Goal: Transaction & Acquisition: Purchase product/service

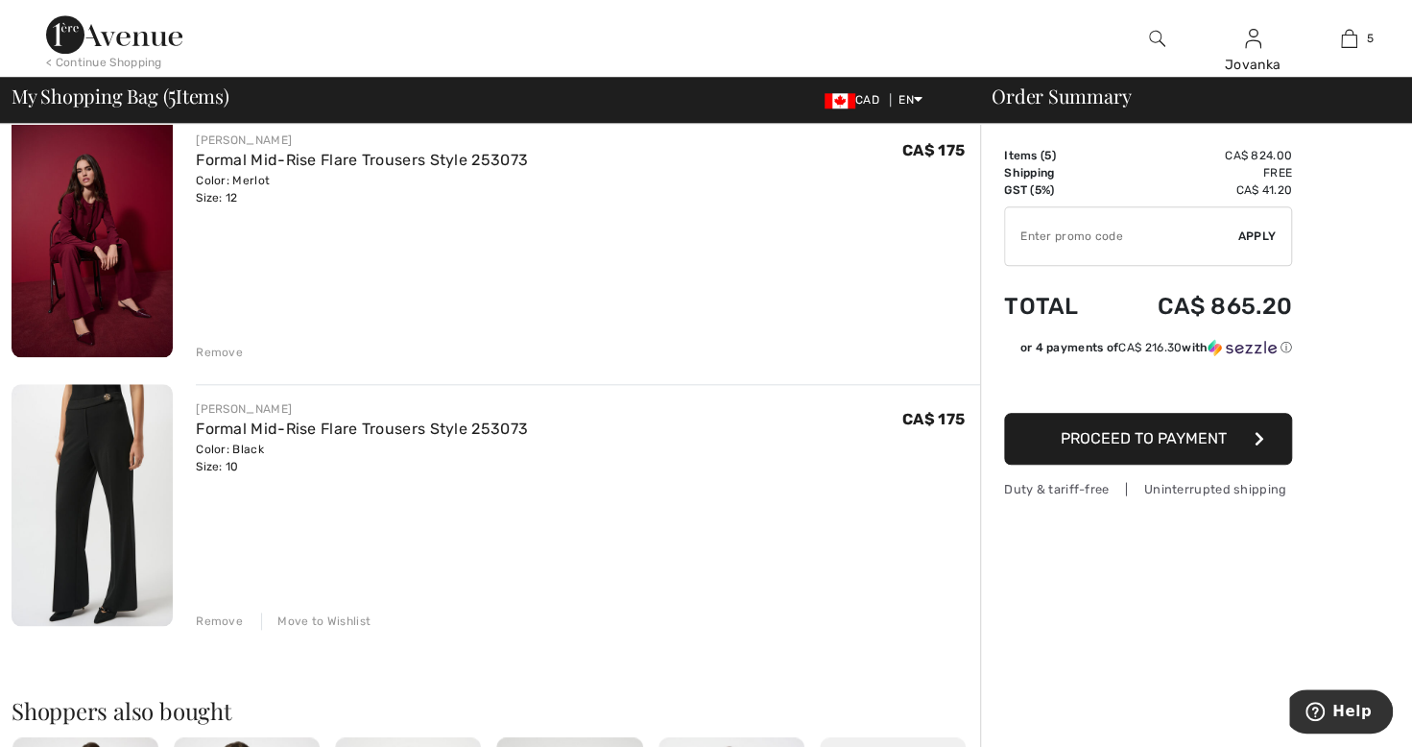
scroll to position [968, 0]
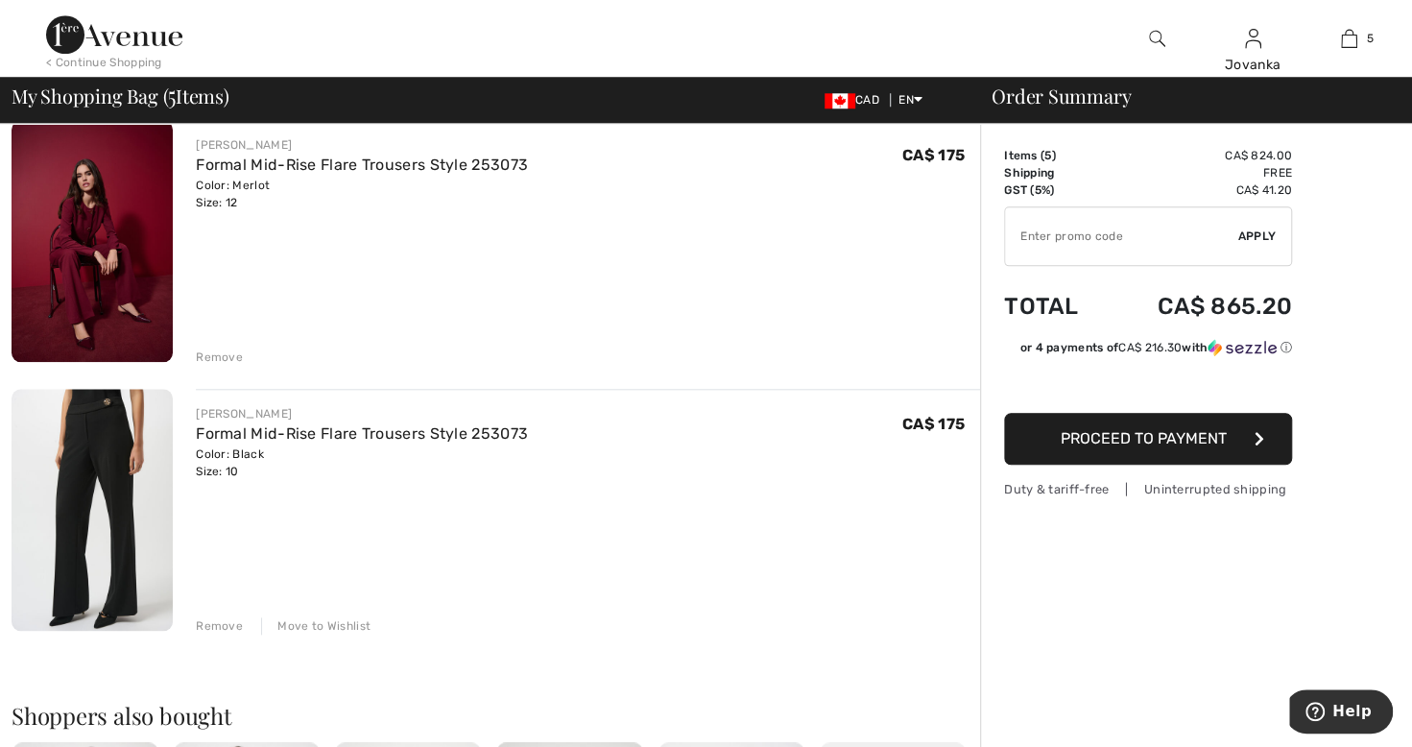
click at [83, 482] on img at bounding box center [92, 510] width 161 height 242
click at [219, 432] on link "Formal Mid-Rise Flare Trousers Style 253073" at bounding box center [362, 433] width 332 height 18
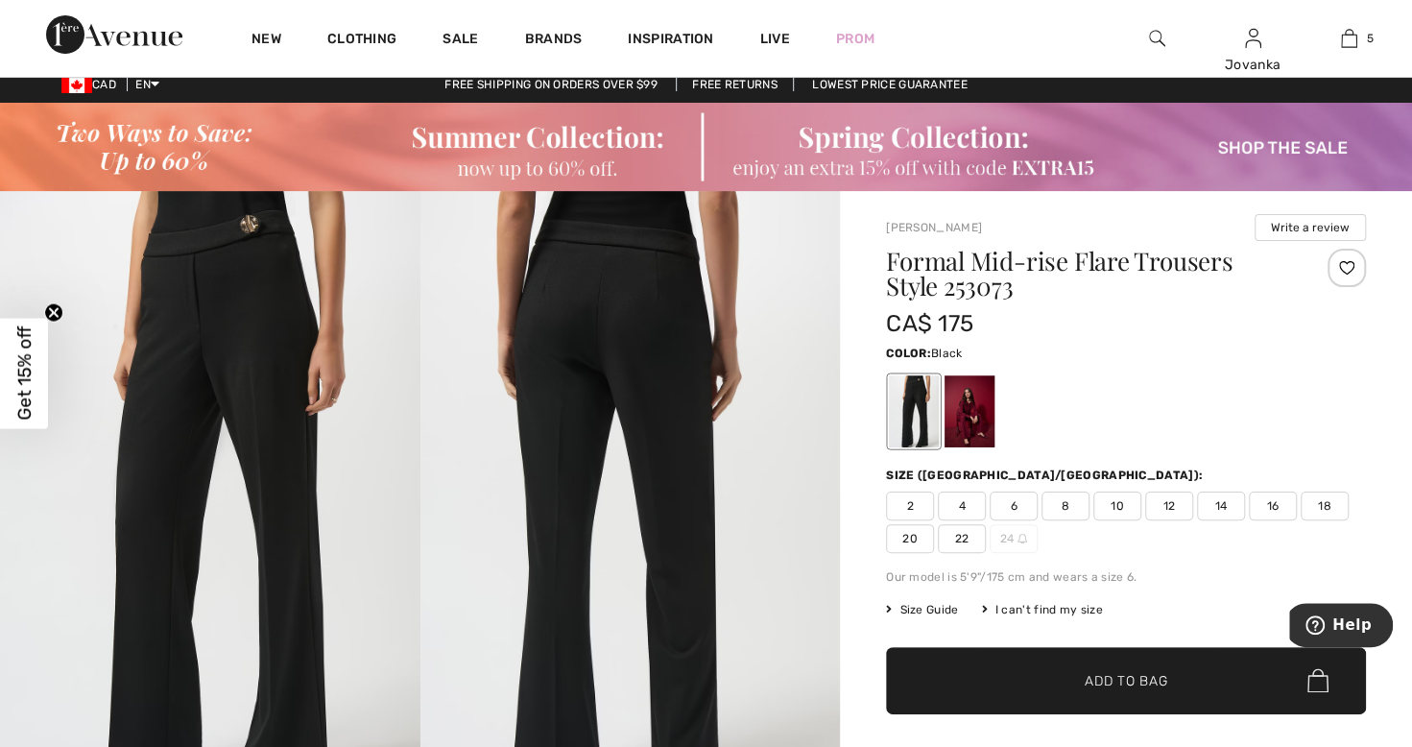
scroll to position [26, 0]
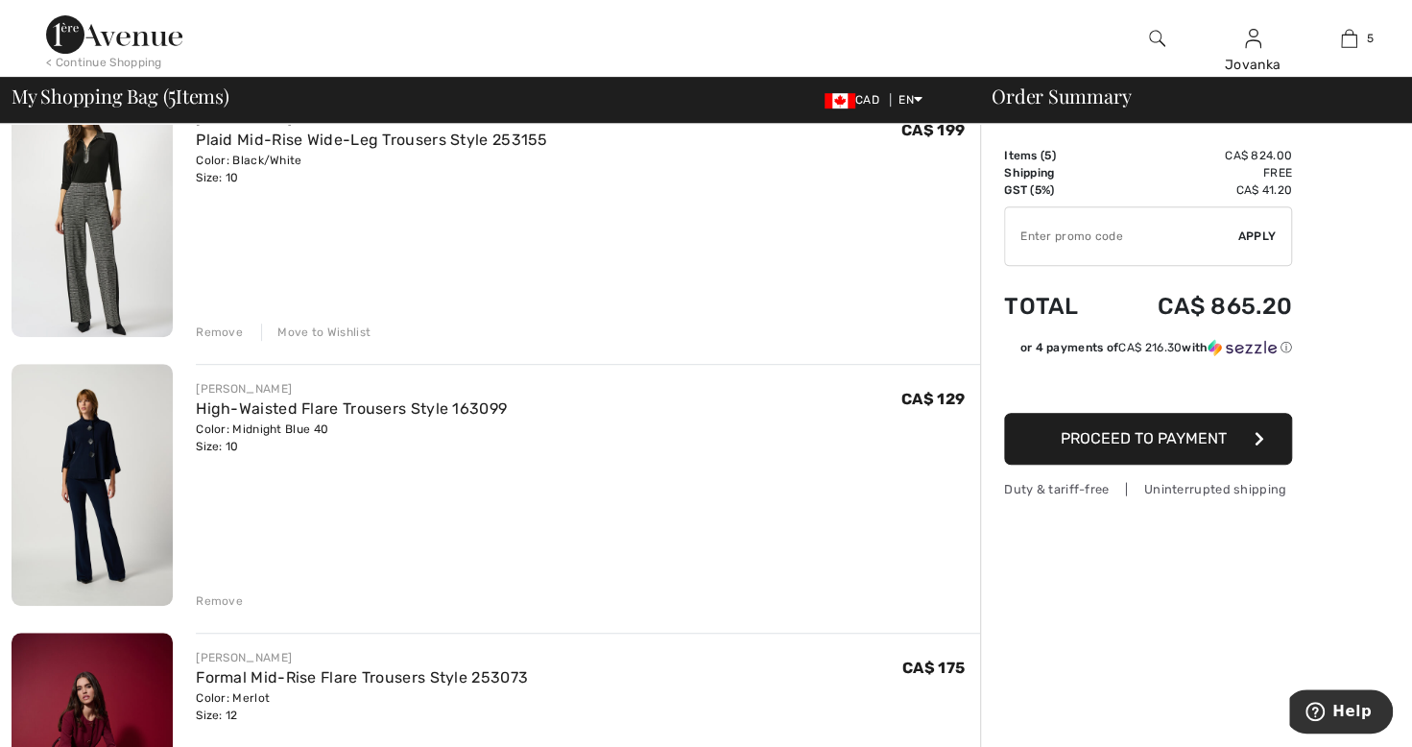
scroll to position [453, 0]
click at [86, 482] on img at bounding box center [92, 487] width 161 height 242
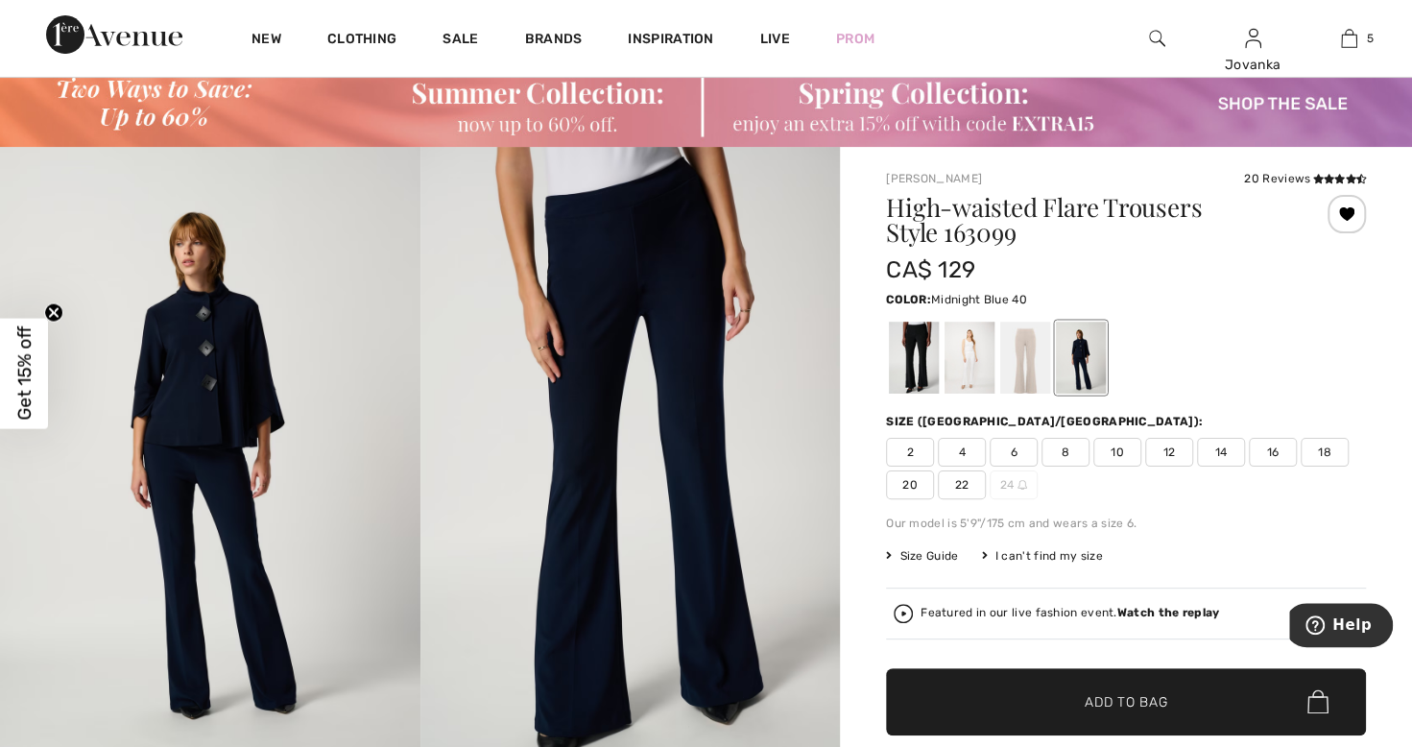
scroll to position [88, 0]
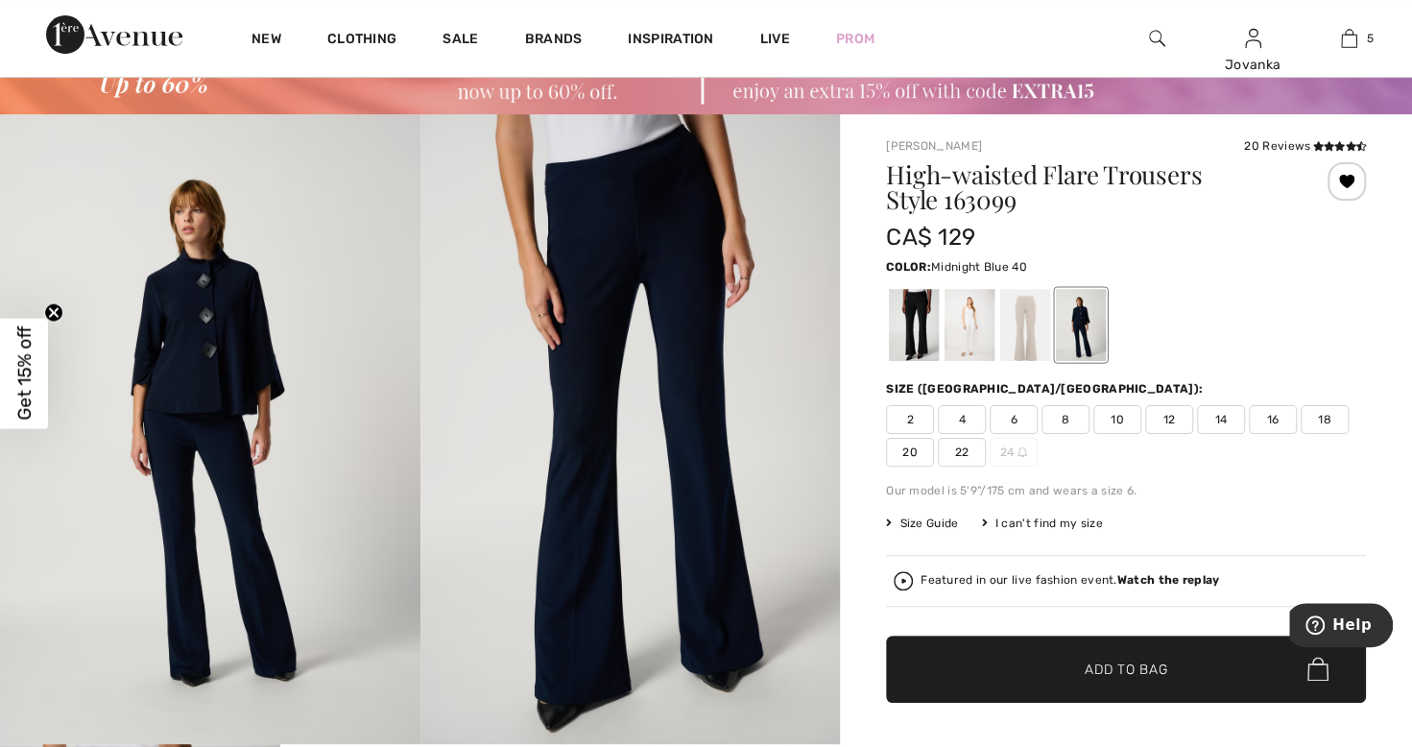
click at [973, 341] on div at bounding box center [970, 325] width 50 height 72
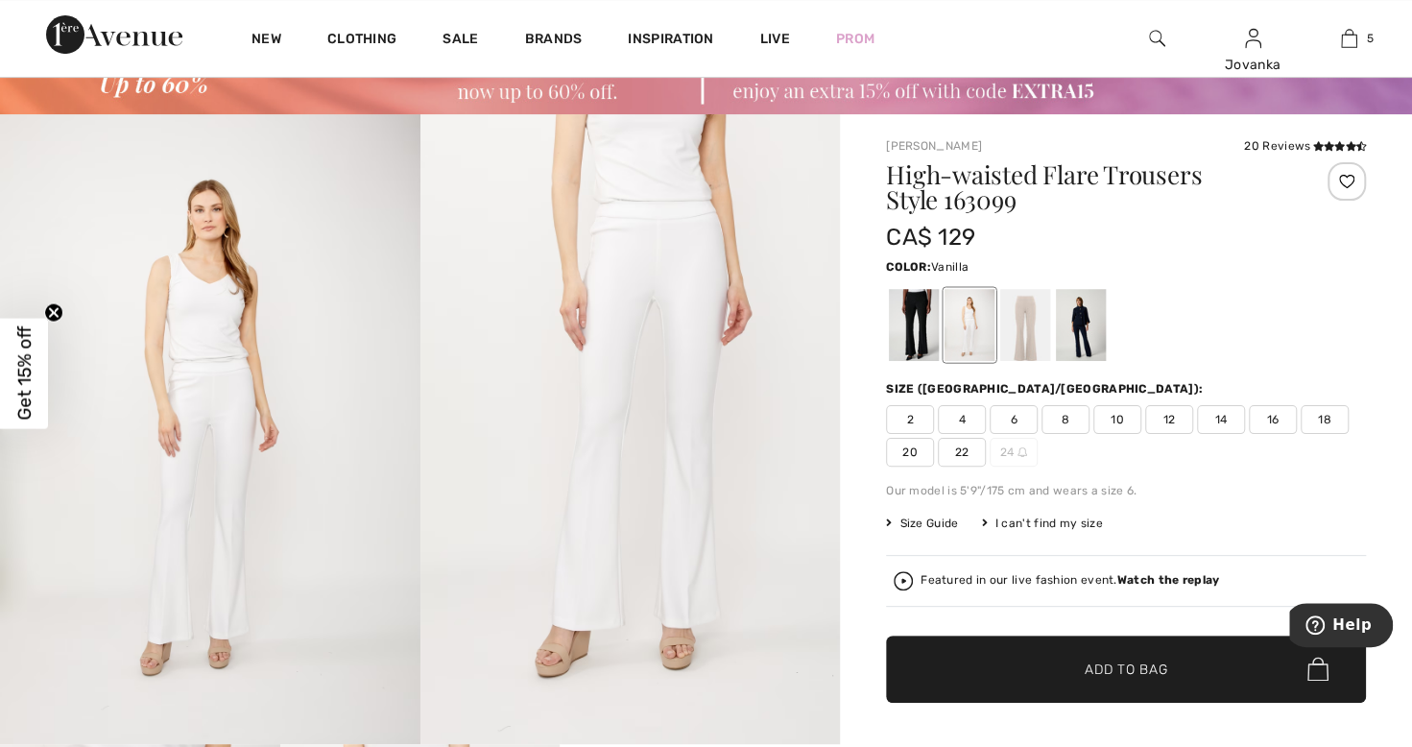
click at [1032, 336] on div at bounding box center [1025, 325] width 50 height 72
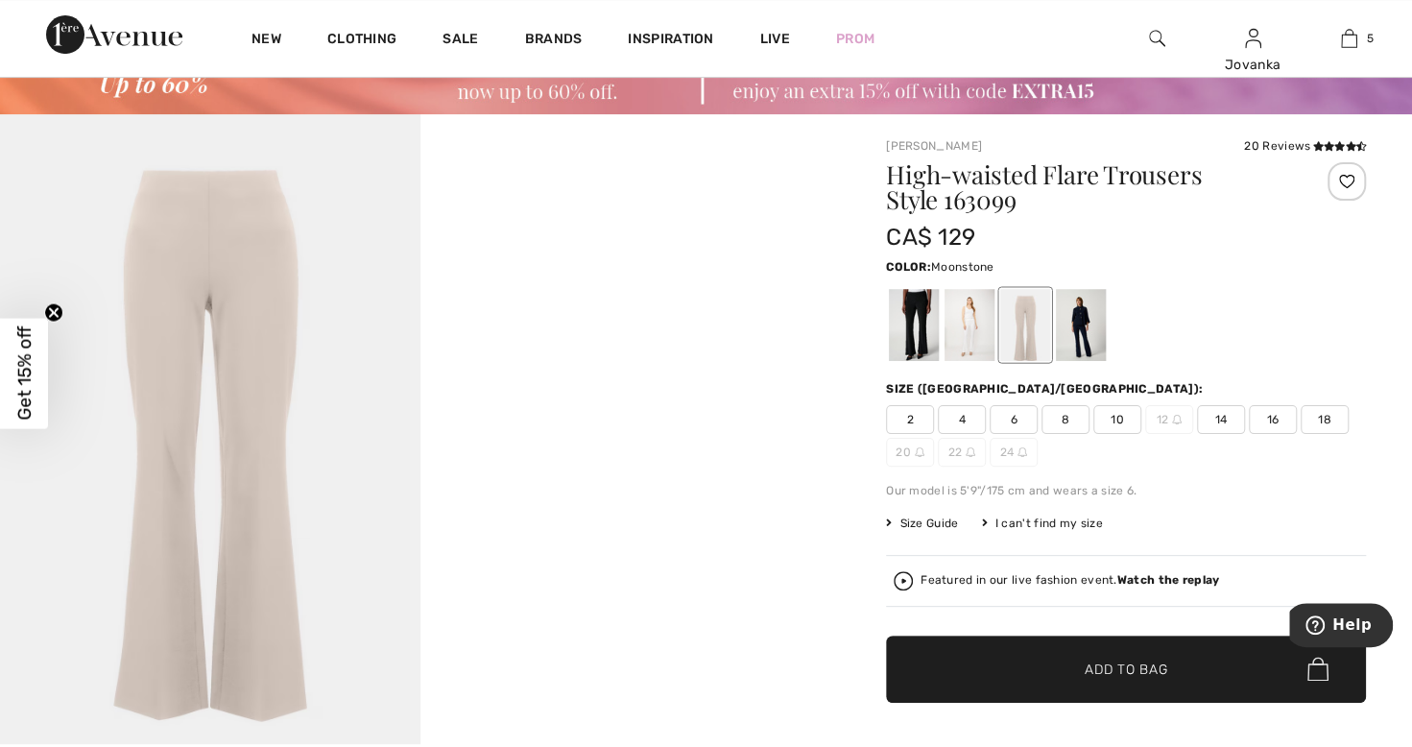
click at [919, 332] on div at bounding box center [914, 325] width 50 height 72
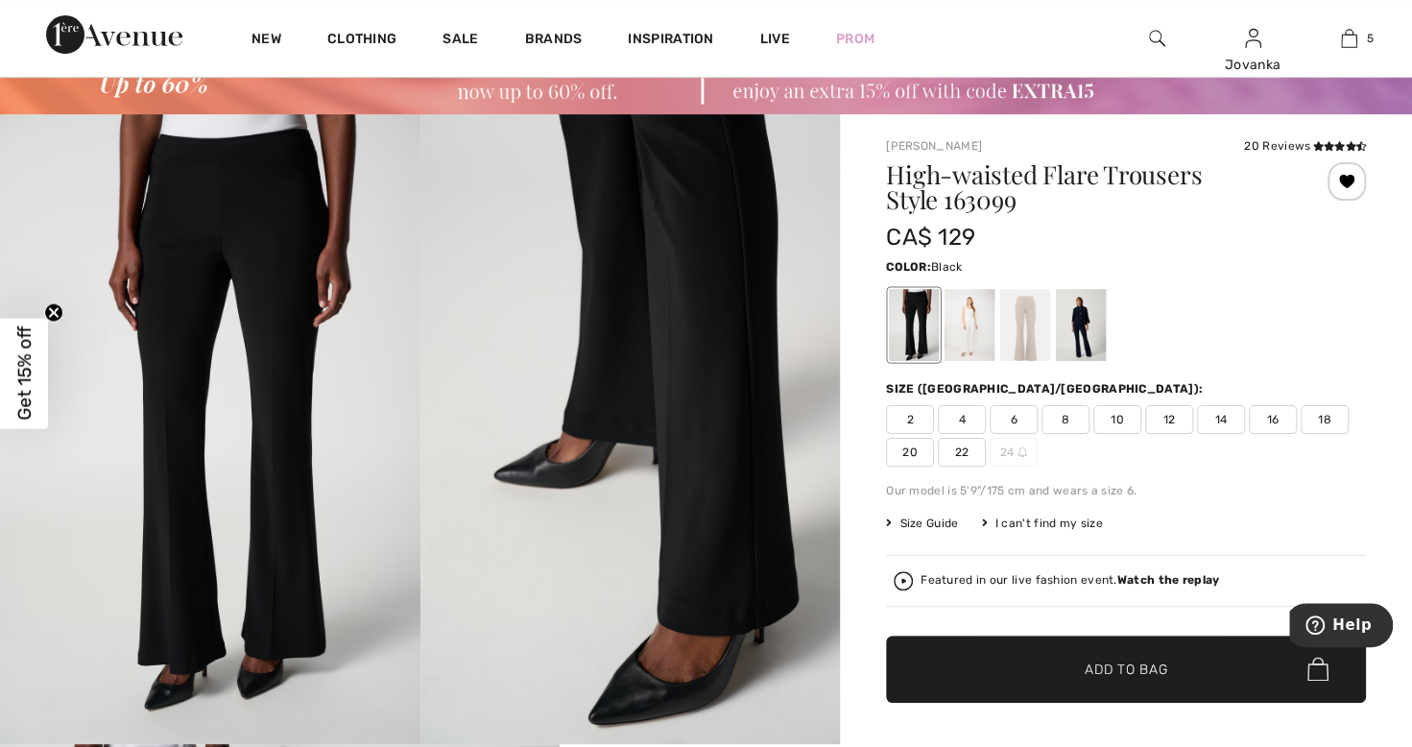
click at [1093, 334] on div at bounding box center [1081, 325] width 50 height 72
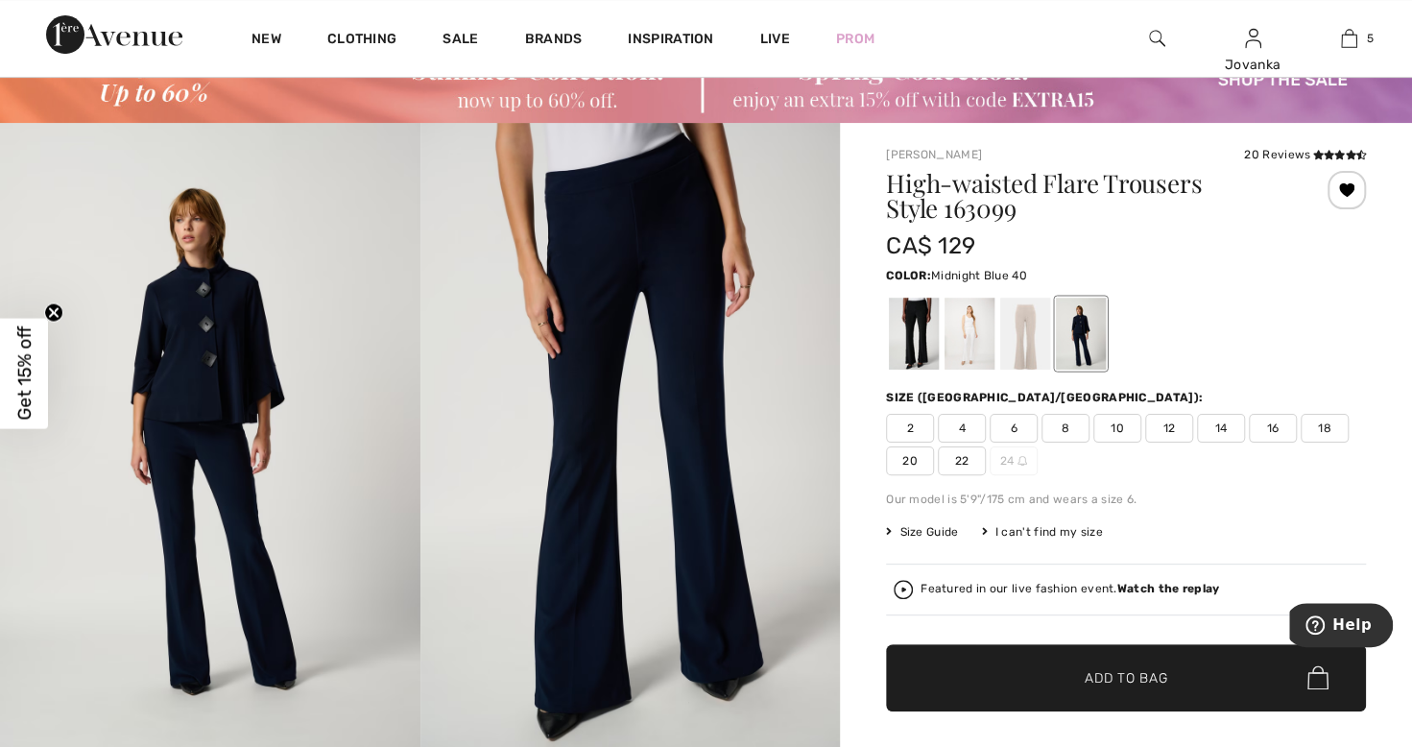
scroll to position [65, 0]
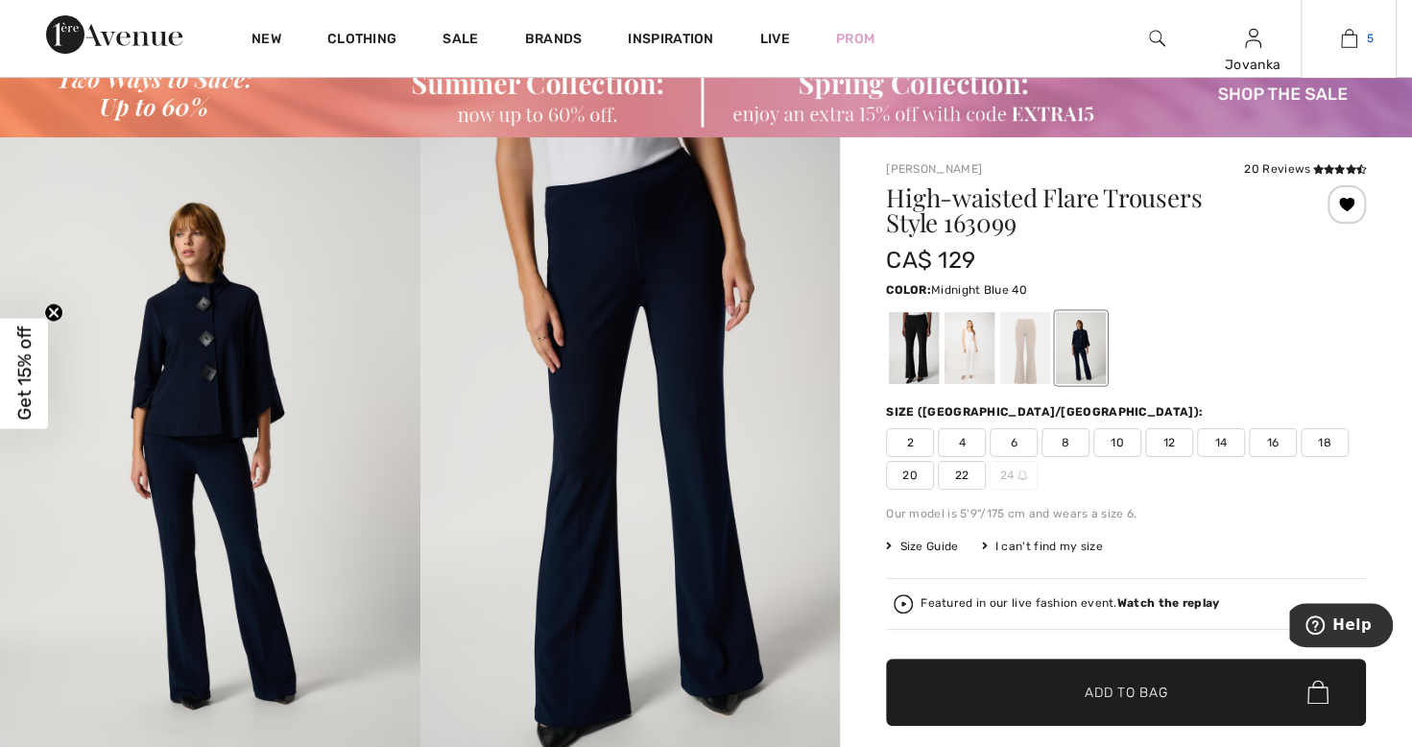
click at [1357, 38] on link "5" at bounding box center [1349, 38] width 94 height 23
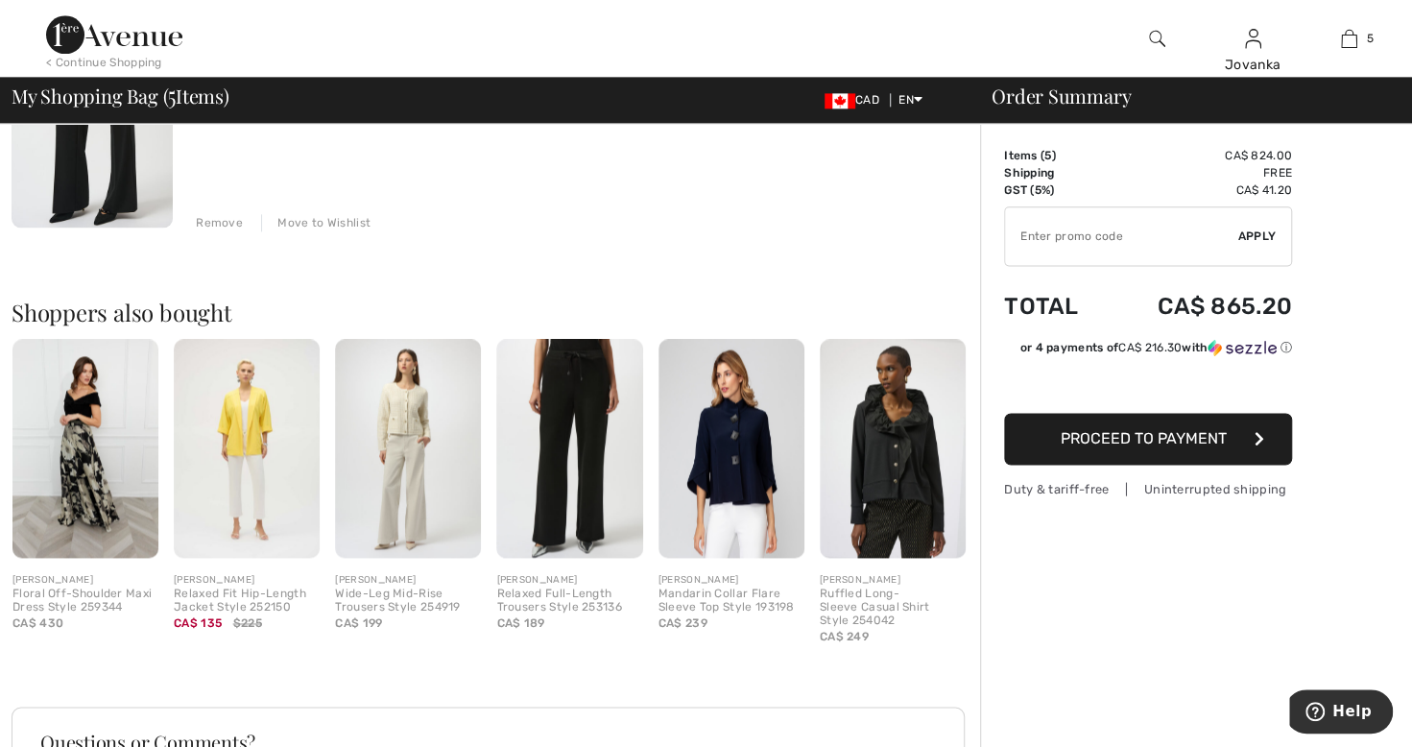
scroll to position [1375, 0]
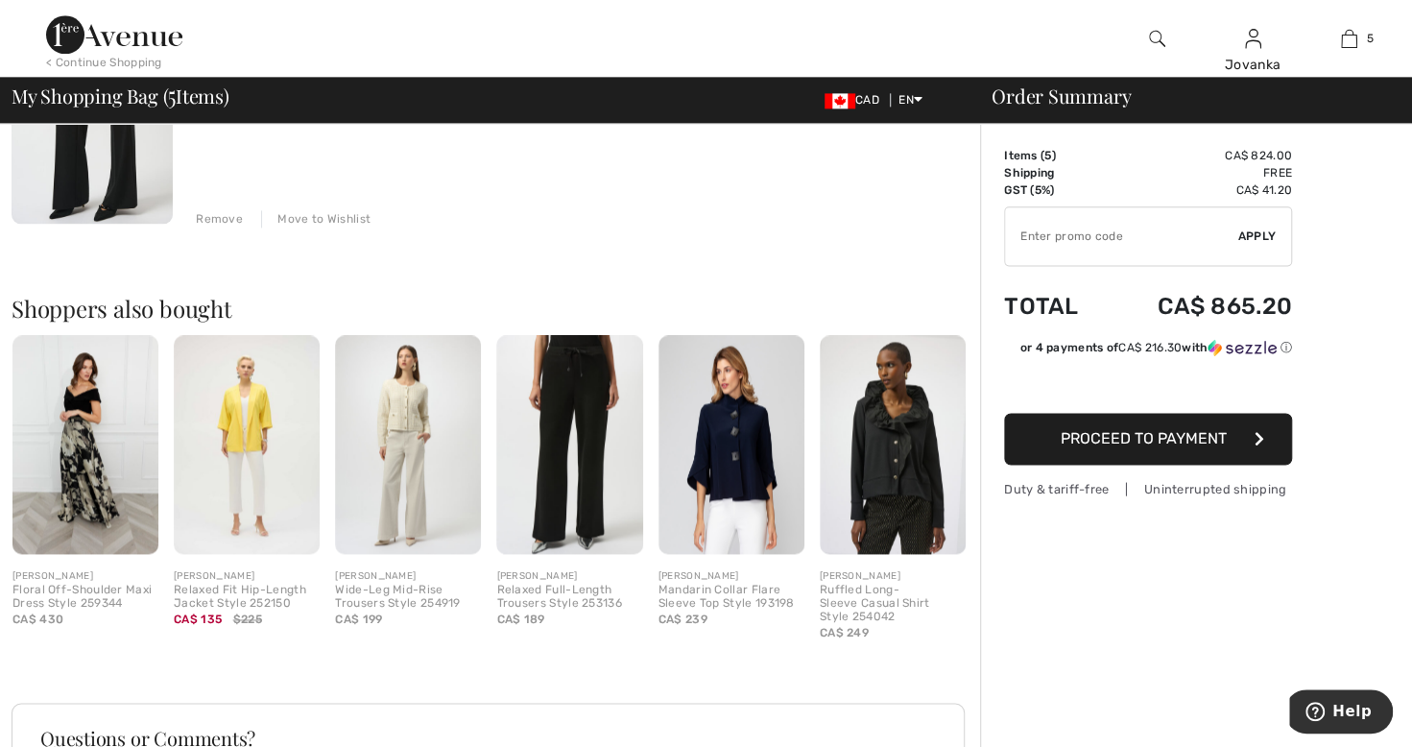
click at [254, 455] on img at bounding box center [247, 444] width 146 height 219
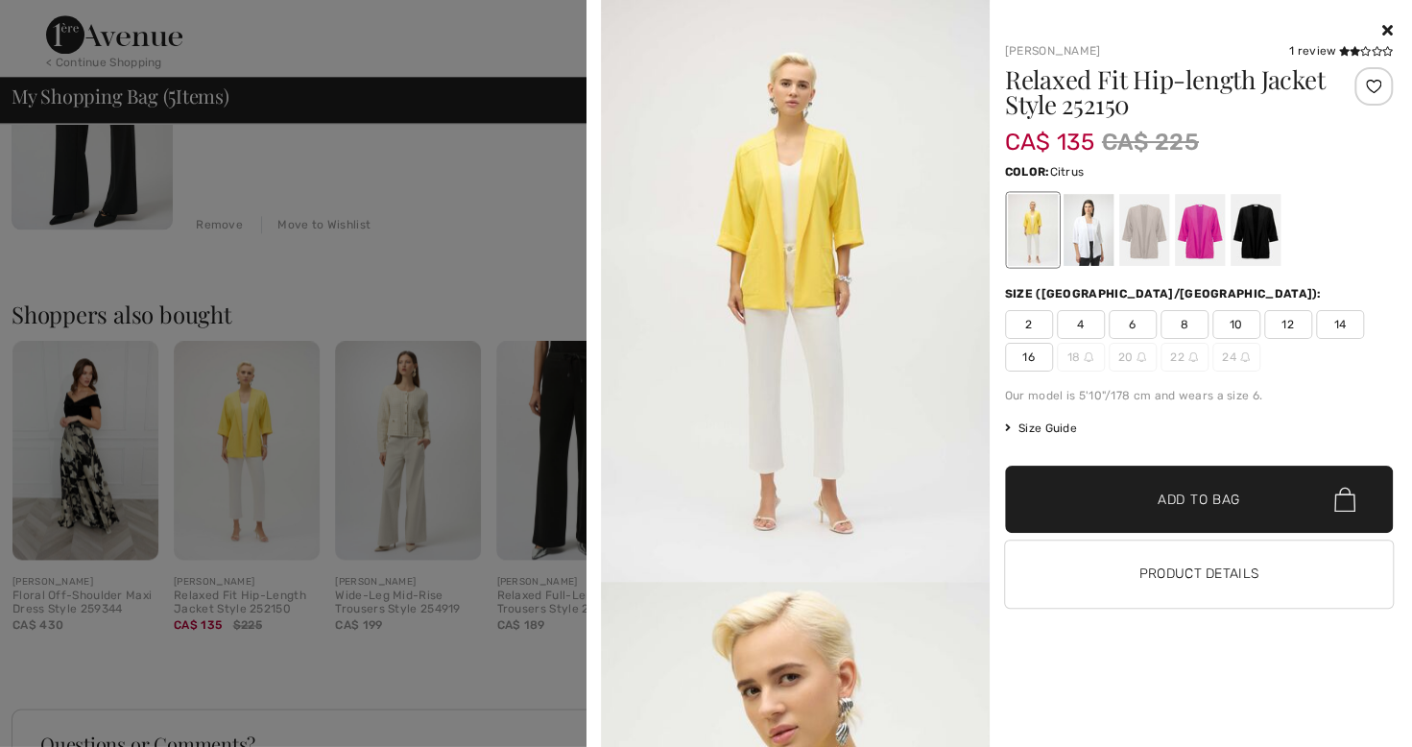
scroll to position [1377, 0]
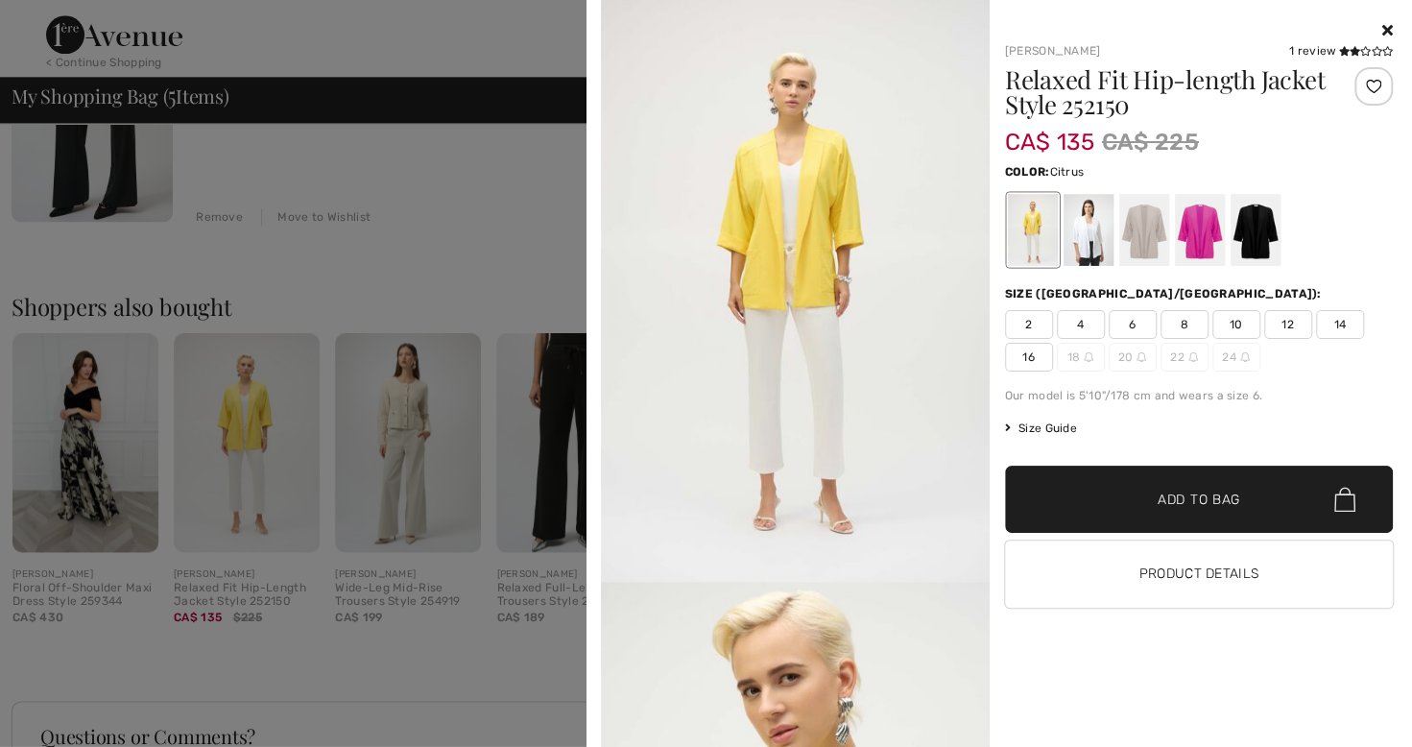
click at [1207, 257] on div at bounding box center [1199, 230] width 50 height 72
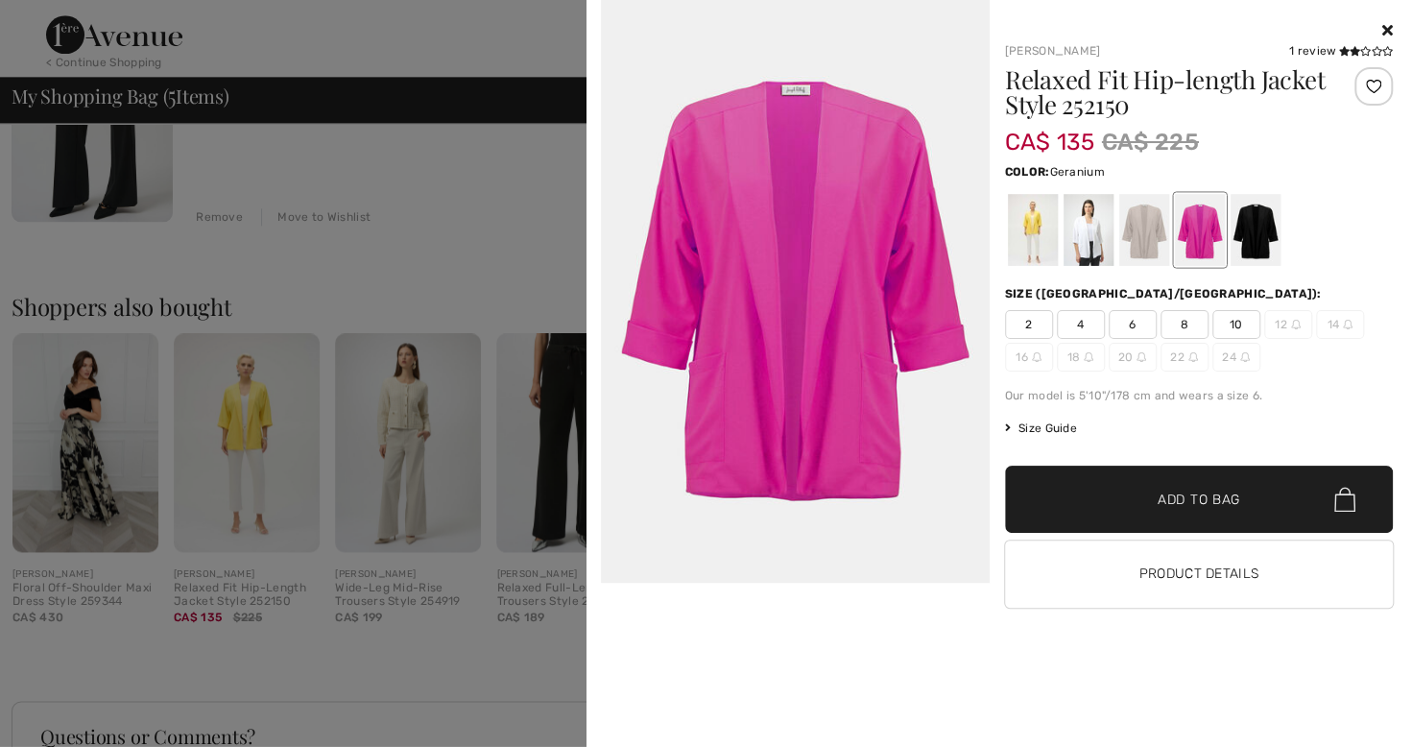
click at [373, 676] on div at bounding box center [706, 373] width 1412 height 747
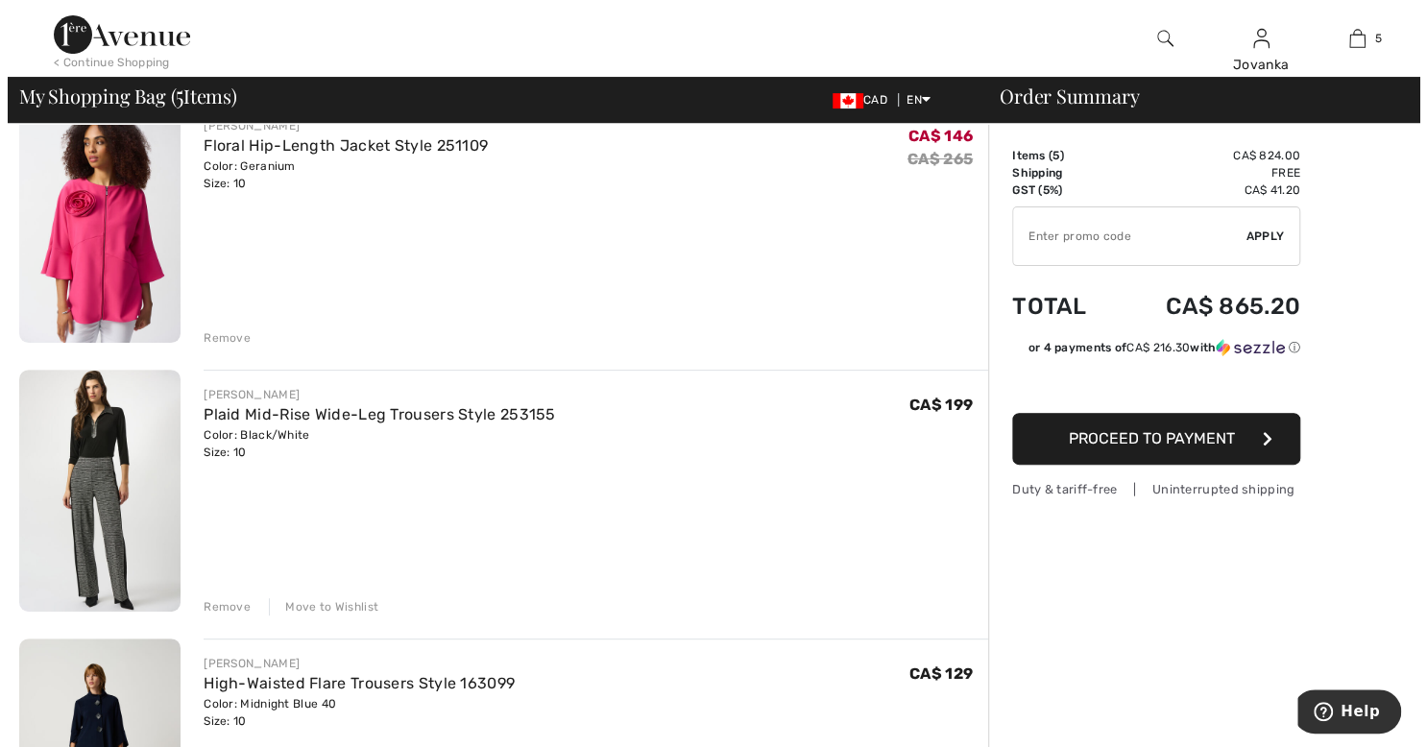
scroll to position [0, 0]
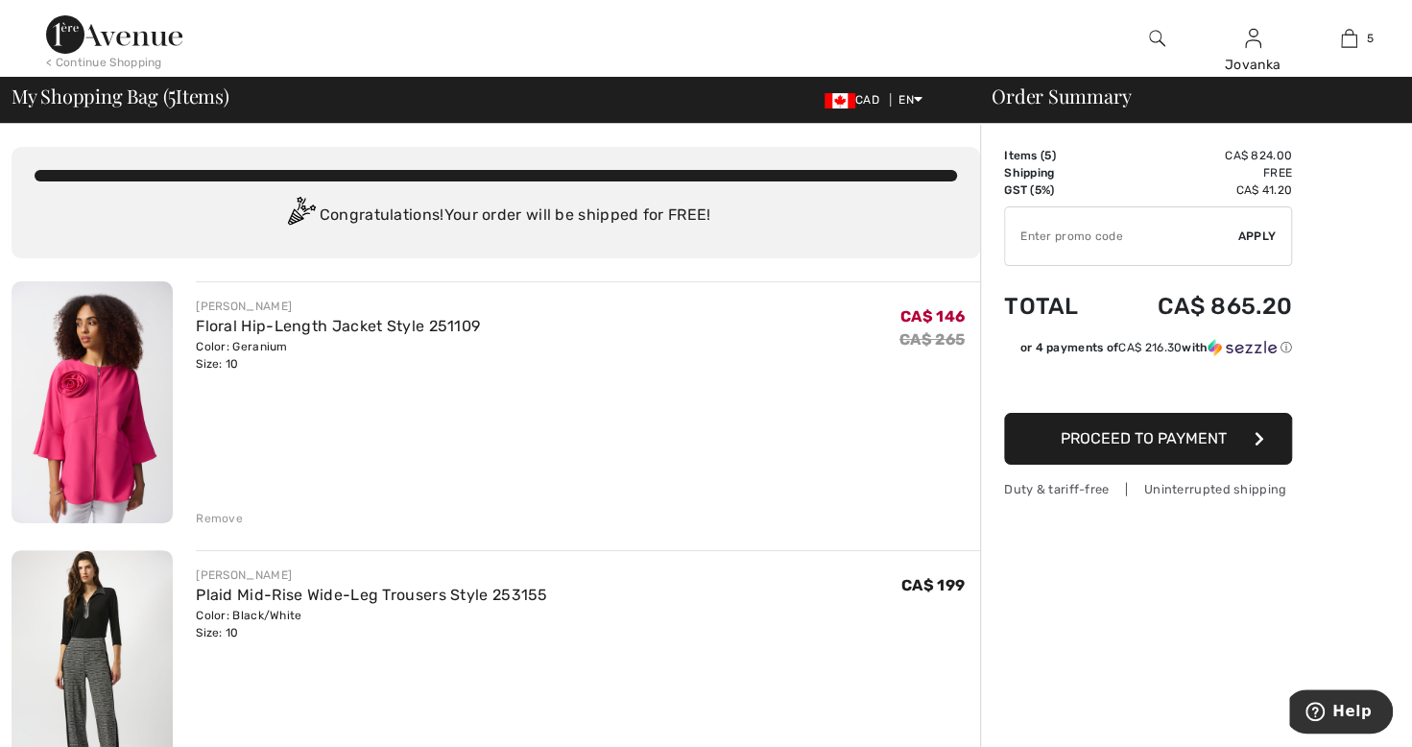
click at [1155, 32] on img at bounding box center [1157, 38] width 16 height 23
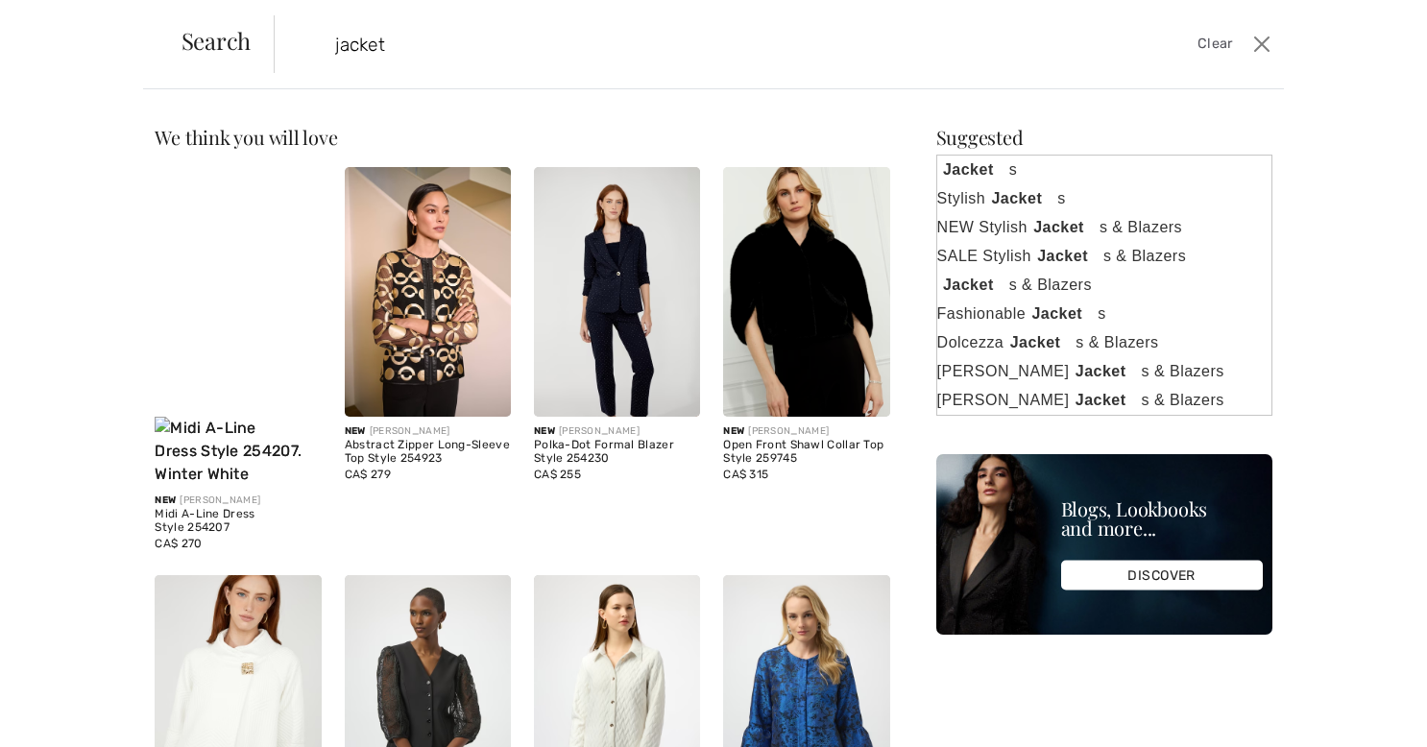
type input "jacket"
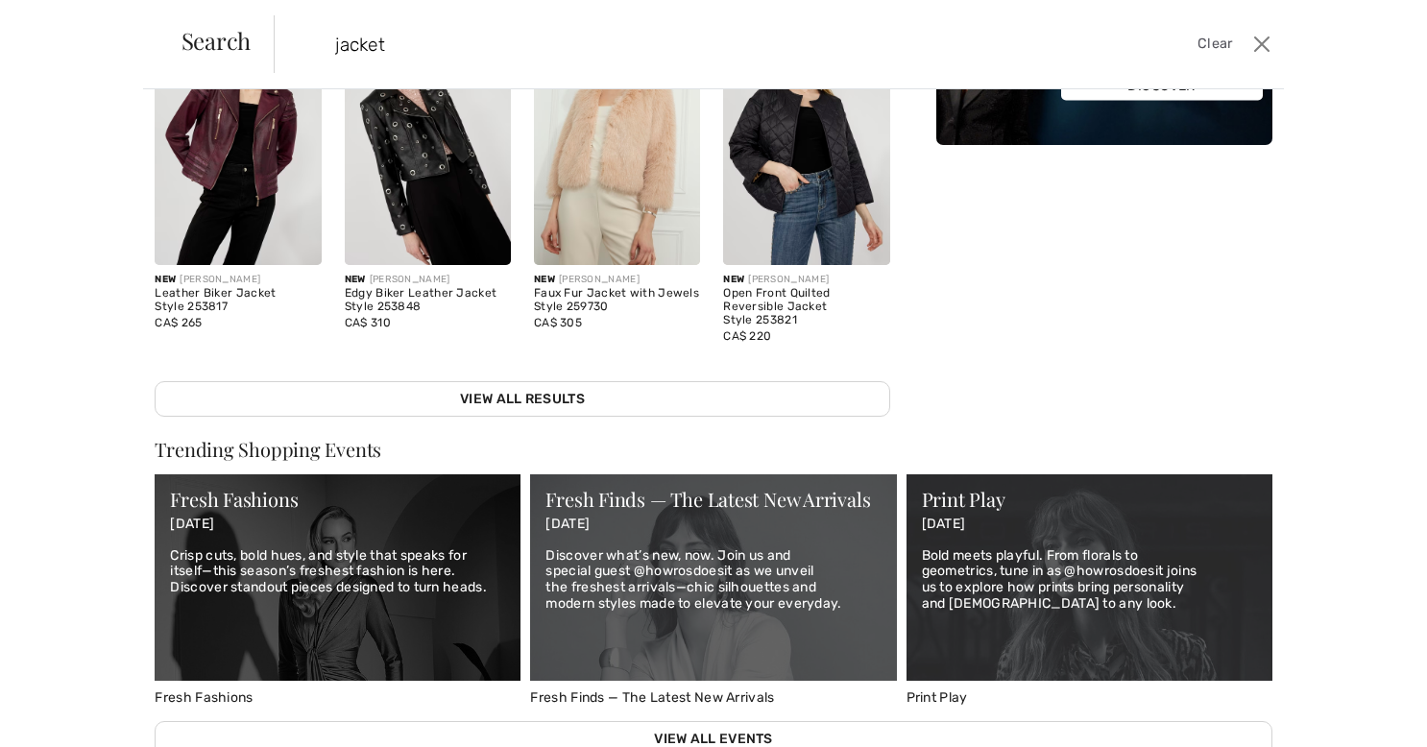
scroll to position [393, 0]
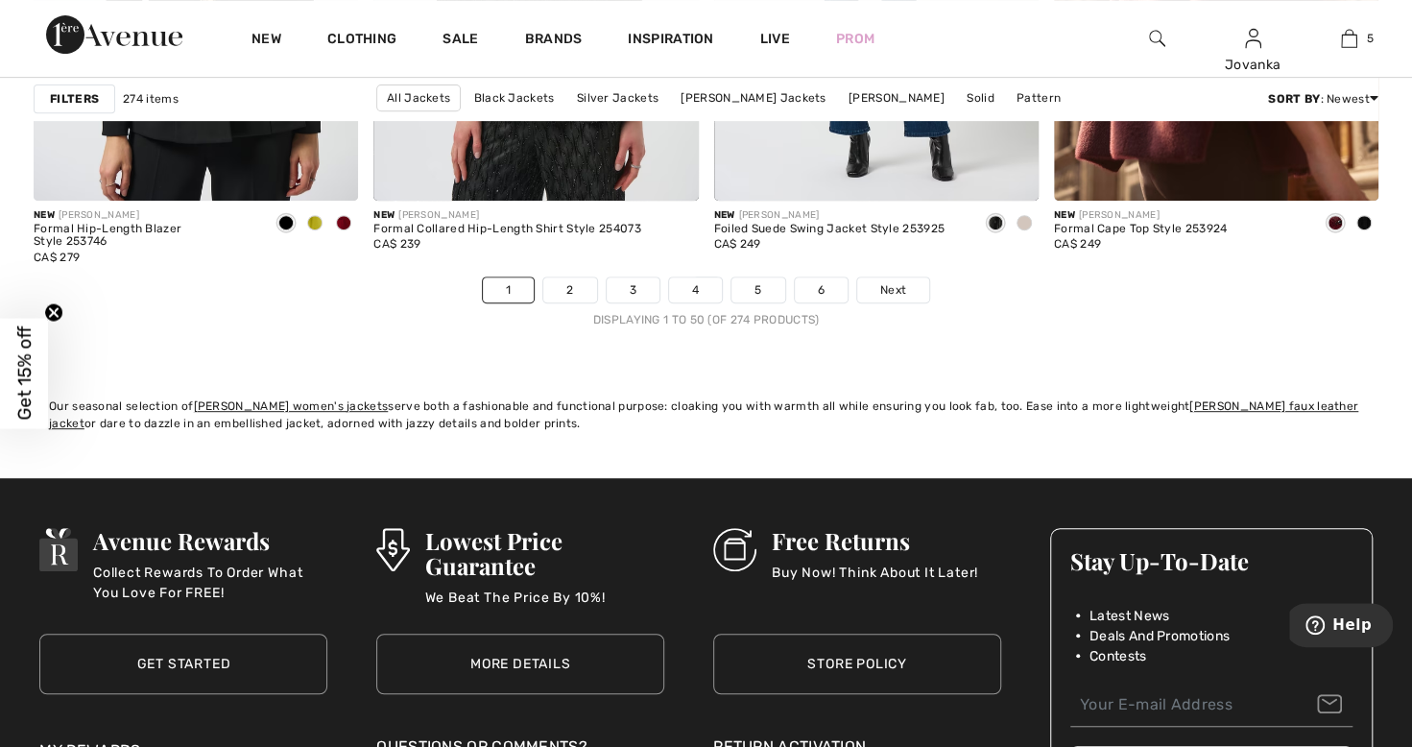
scroll to position [8901, 0]
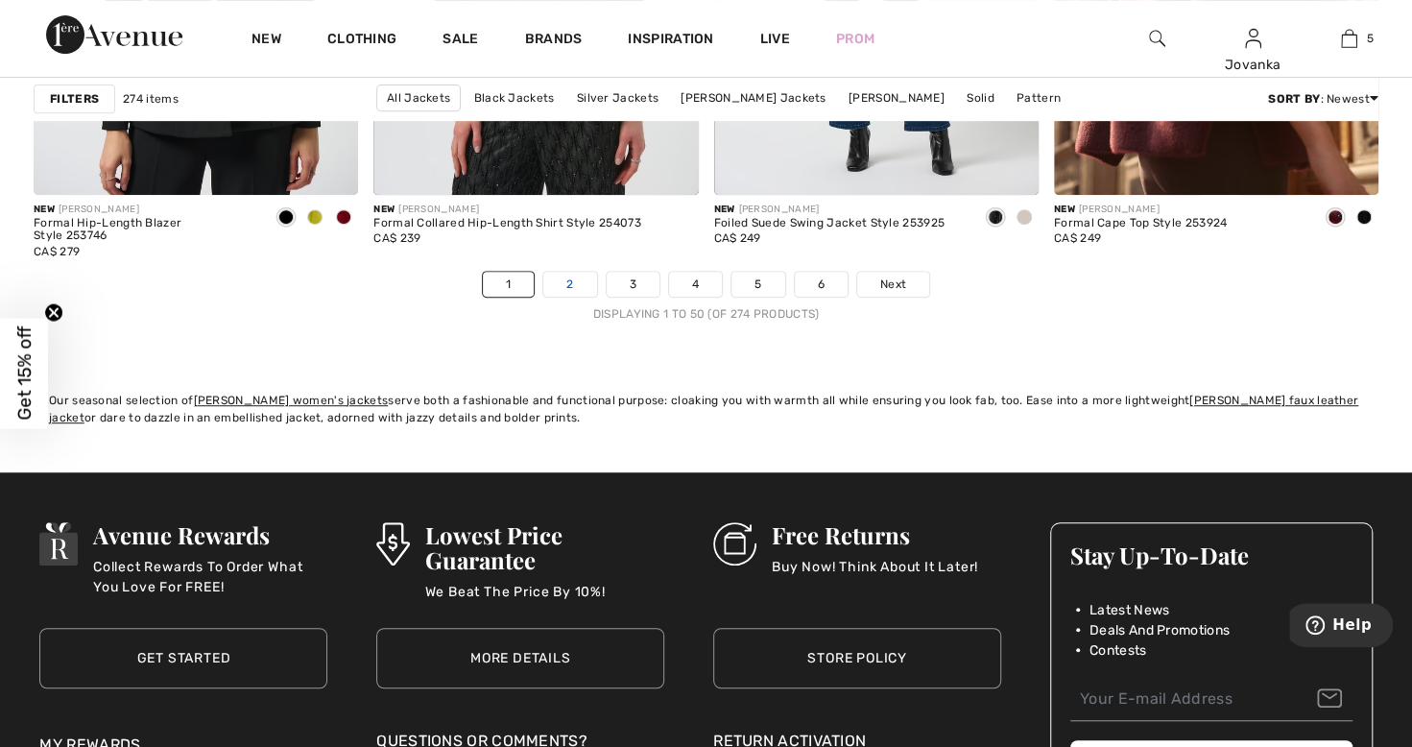
click at [571, 275] on link "2" at bounding box center [569, 284] width 53 height 25
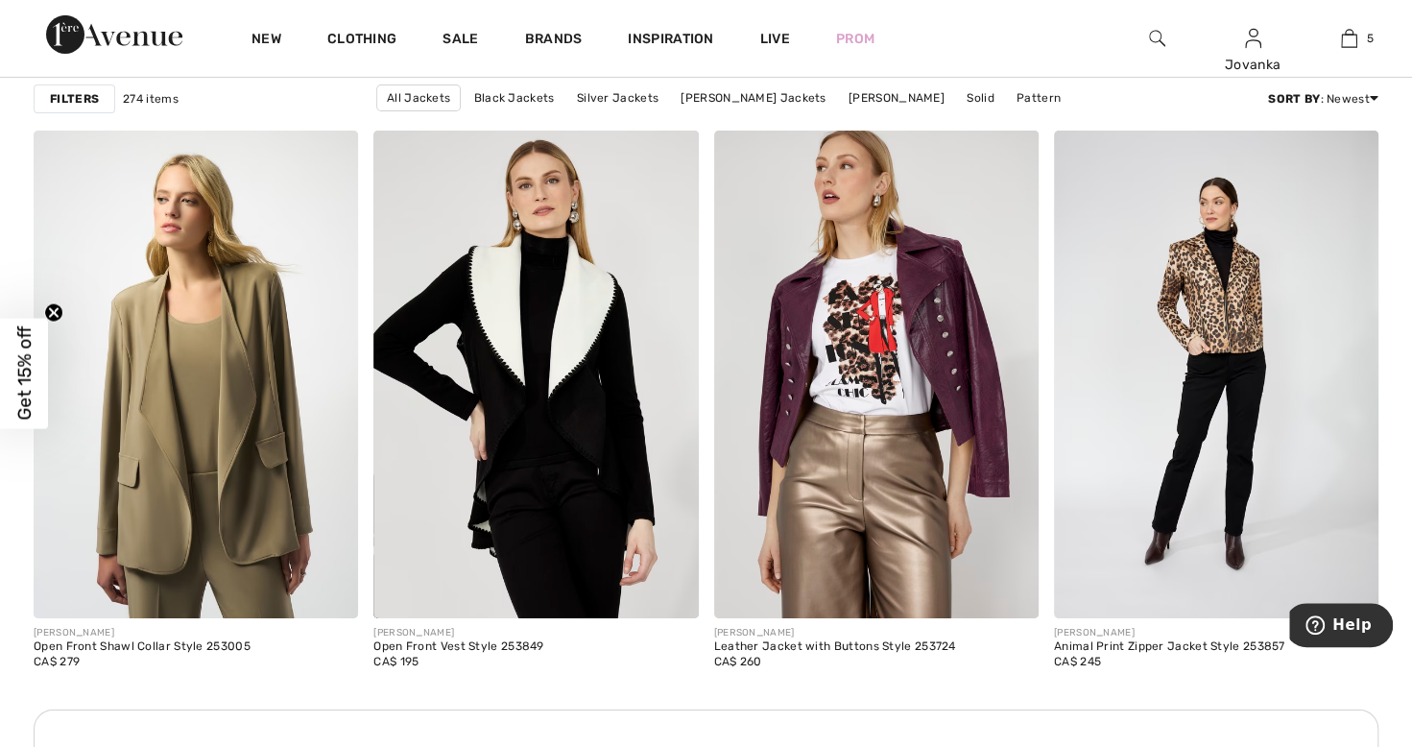
scroll to position [3934, 0]
click at [140, 449] on img at bounding box center [196, 373] width 324 height 487
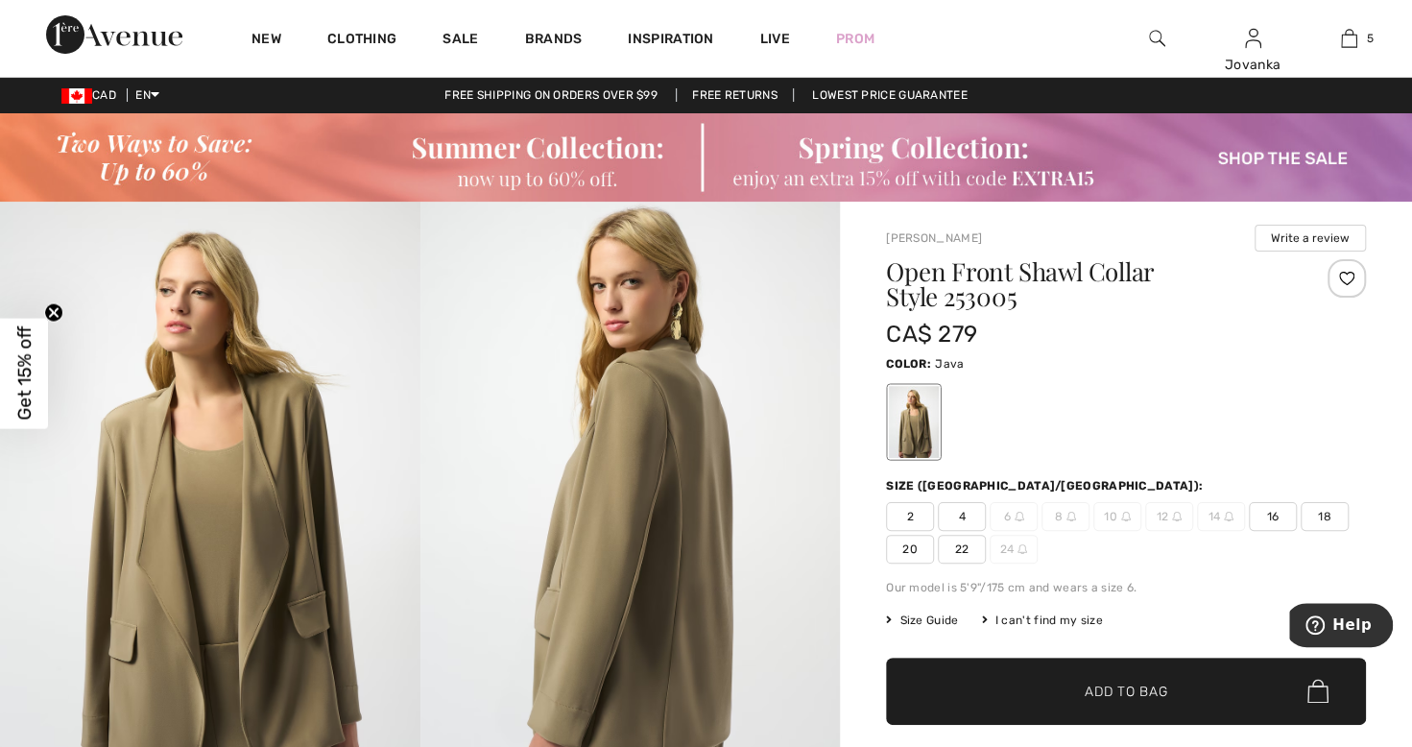
scroll to position [10, 0]
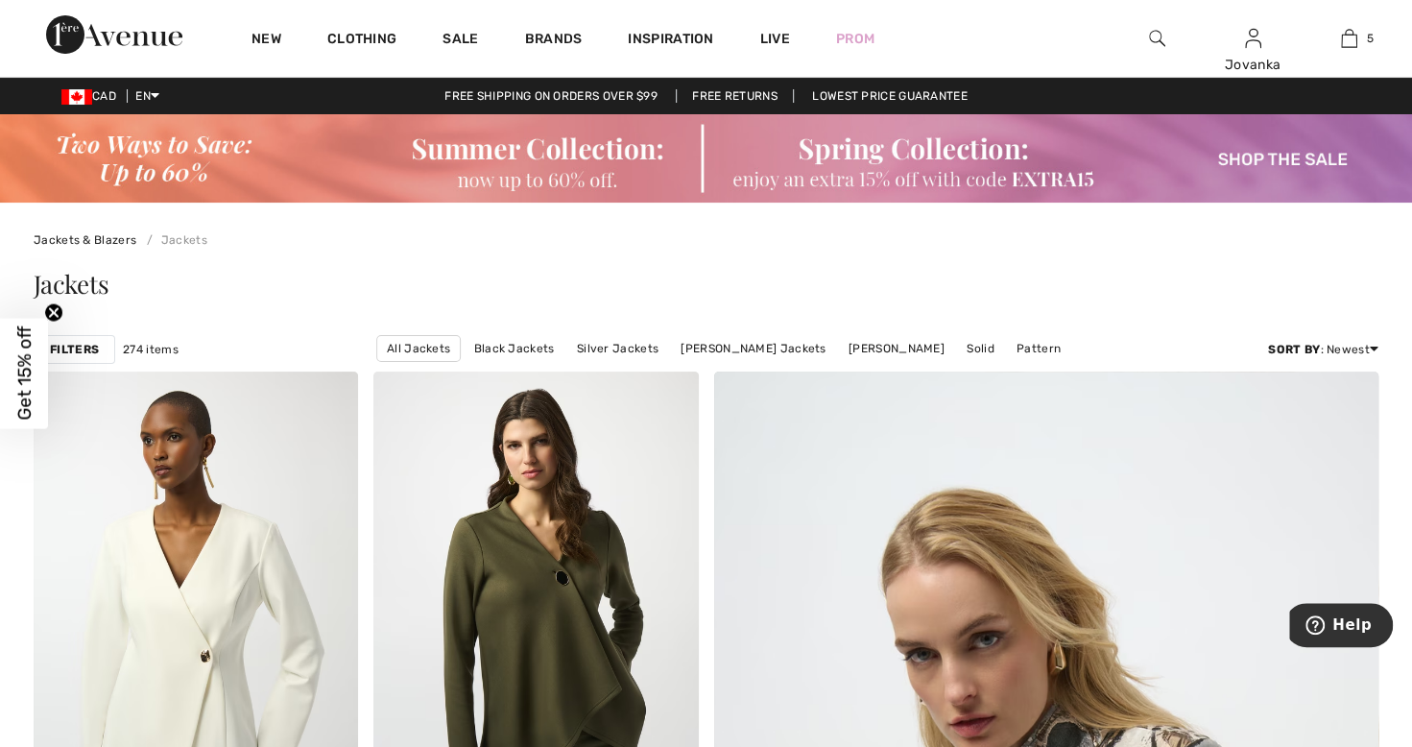
click at [84, 351] on strong "Filters" at bounding box center [74, 349] width 49 height 17
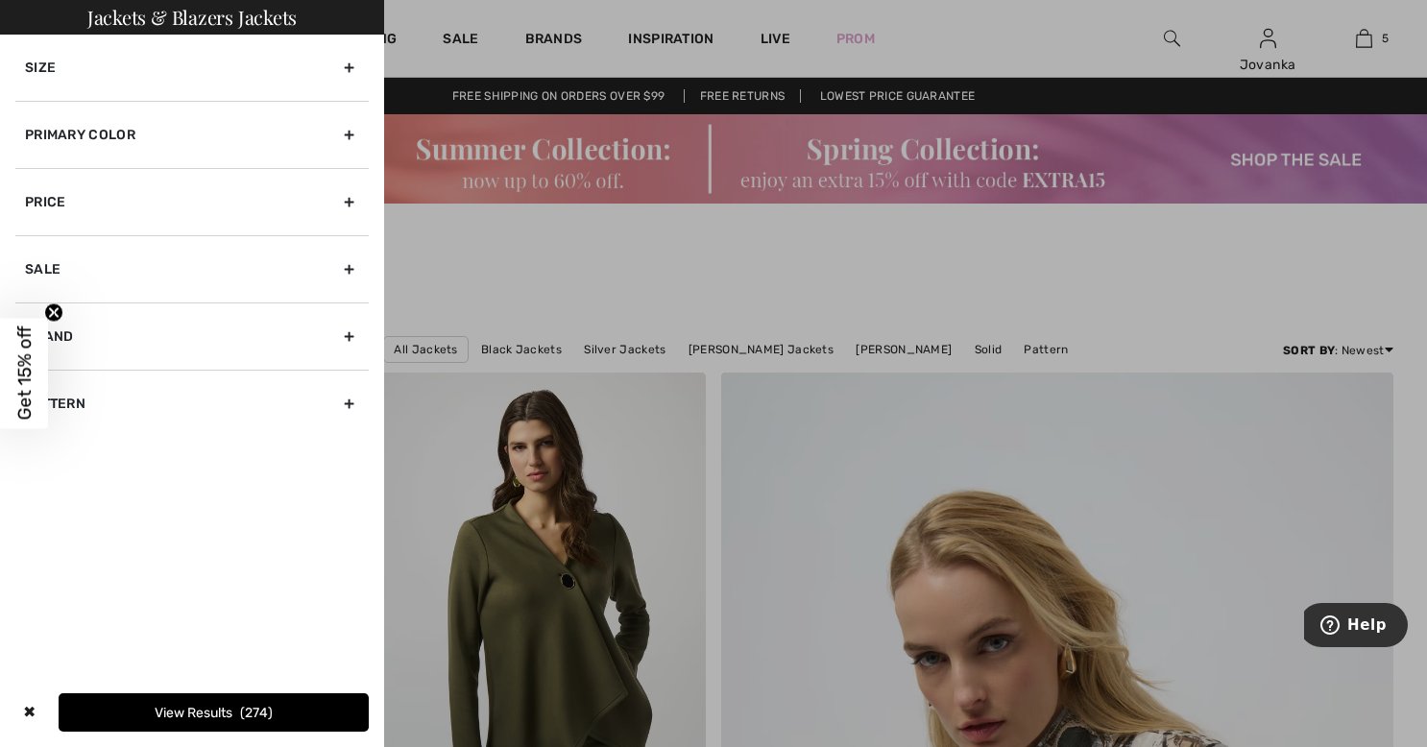
click at [45, 131] on div "Primary Color" at bounding box center [191, 134] width 353 height 67
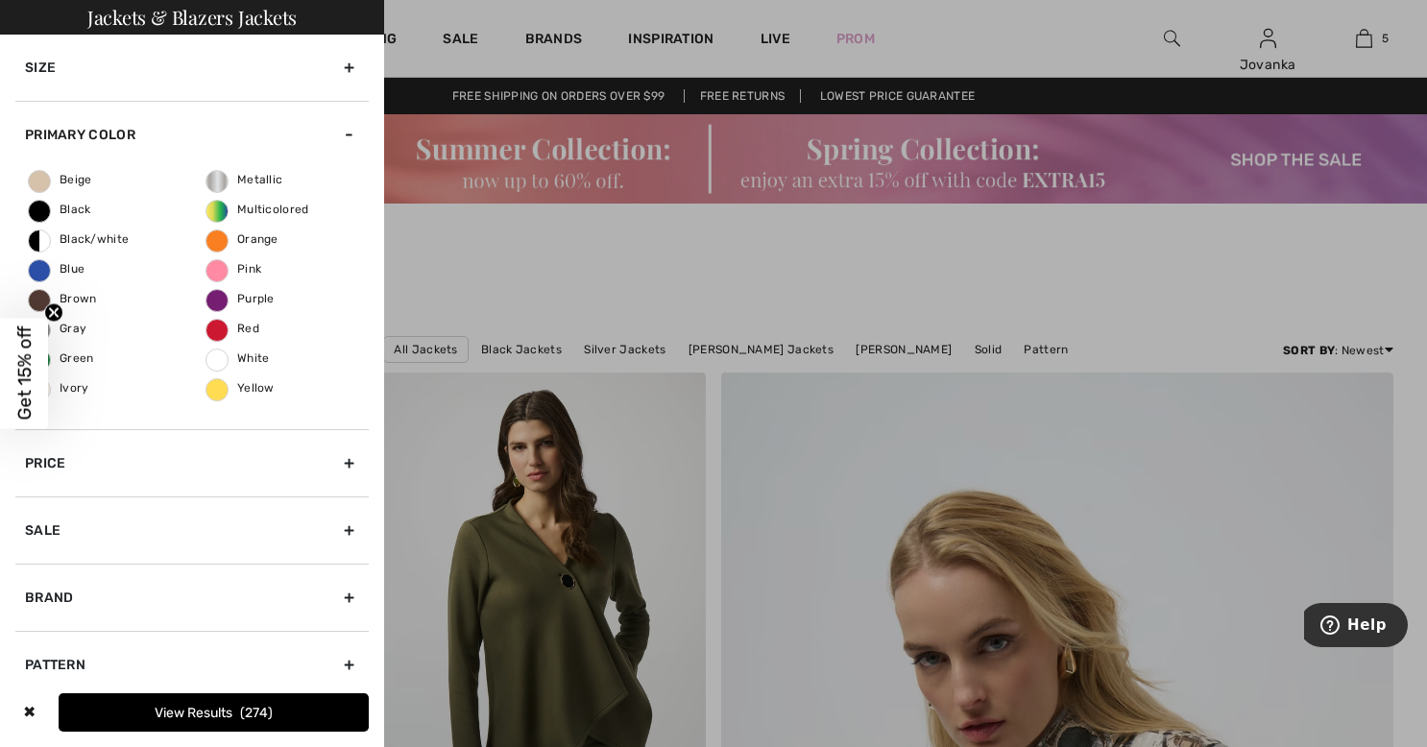
click at [217, 269] on span "Pink" at bounding box center [233, 268] width 55 height 13
click at [0, 0] on input "Pink" at bounding box center [0, 0] width 0 height 0
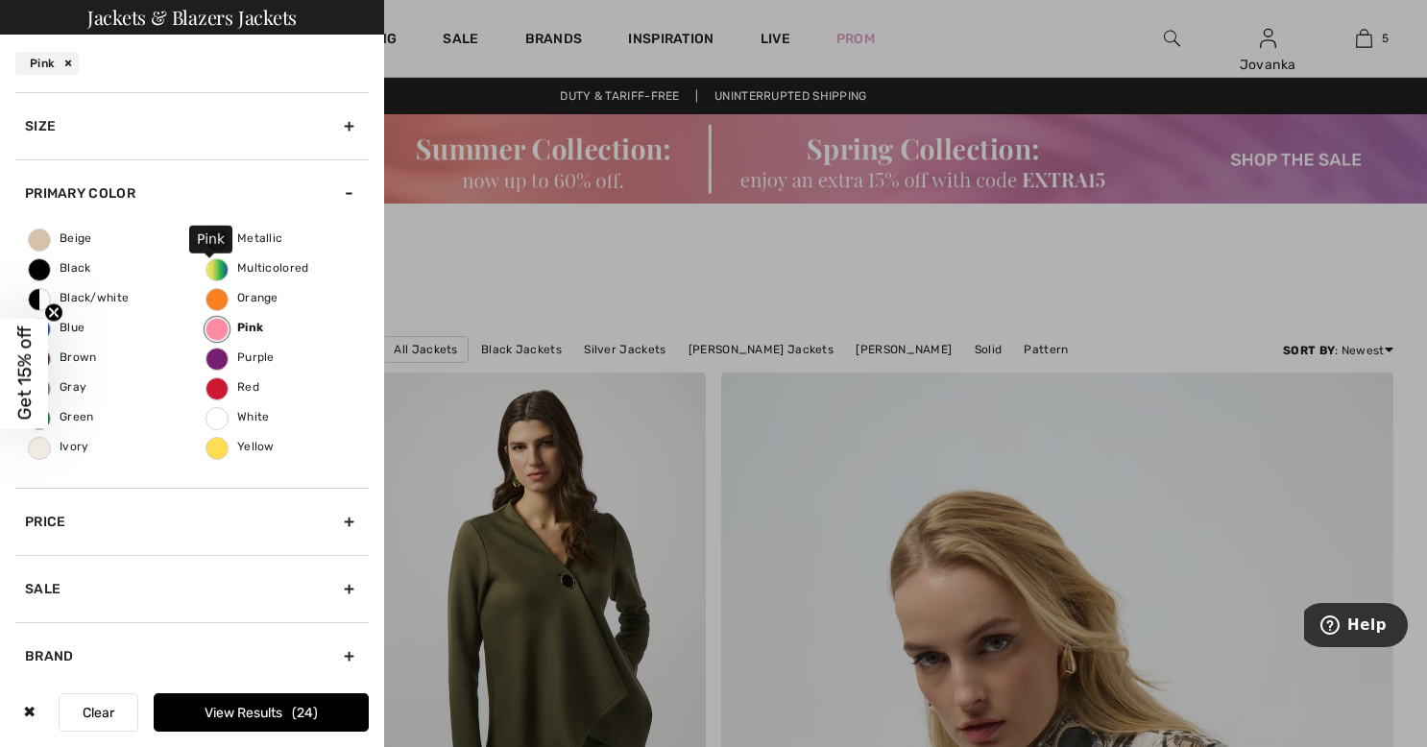
click at [239, 291] on span "Orange" at bounding box center [242, 297] width 72 height 13
click at [0, 0] on input "Orange" at bounding box center [0, 0] width 0 height 0
click at [230, 384] on span "Red" at bounding box center [232, 386] width 53 height 13
click at [0, 0] on input "Red" at bounding box center [0, 0] width 0 height 0
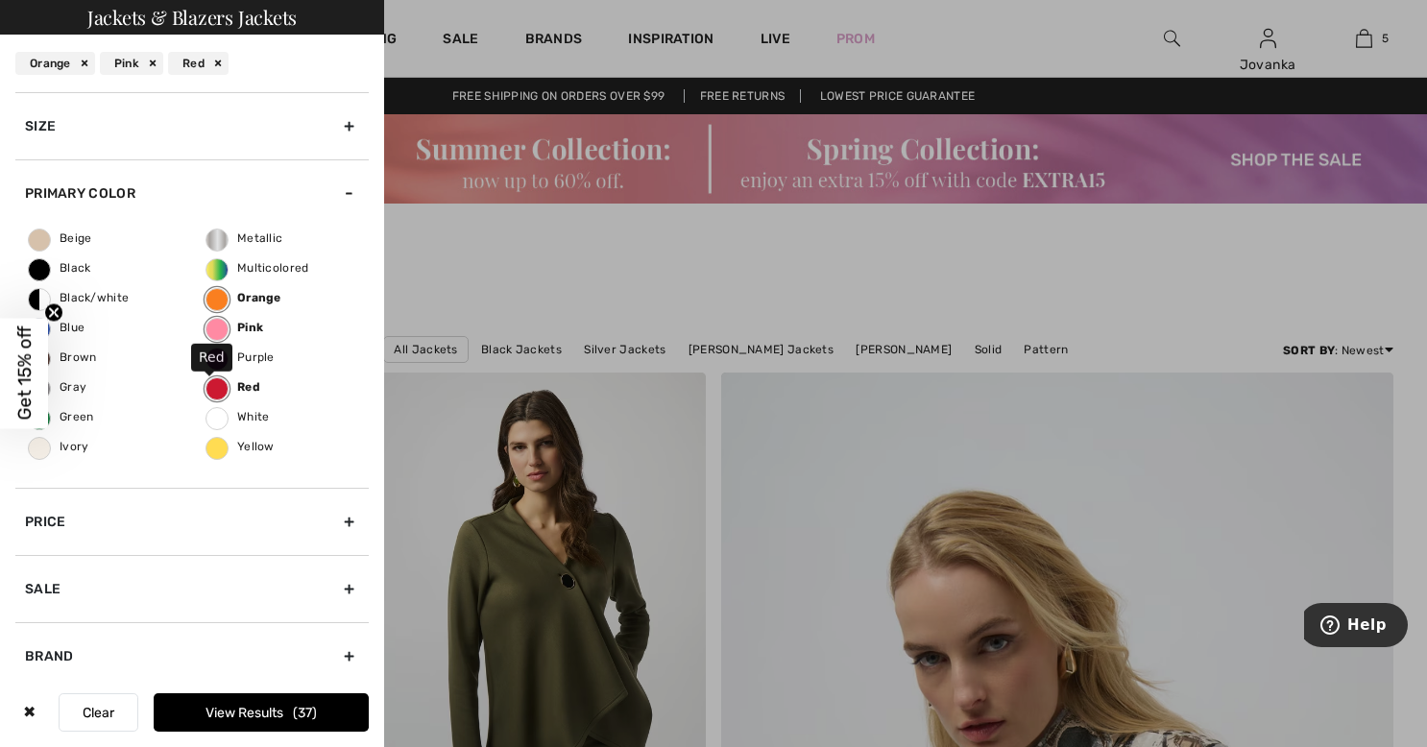
click at [75, 420] on span "Green" at bounding box center [61, 416] width 65 height 13
click at [0, 0] on input "Green" at bounding box center [0, 0] width 0 height 0
click at [245, 720] on button "View Results 53" at bounding box center [261, 712] width 215 height 38
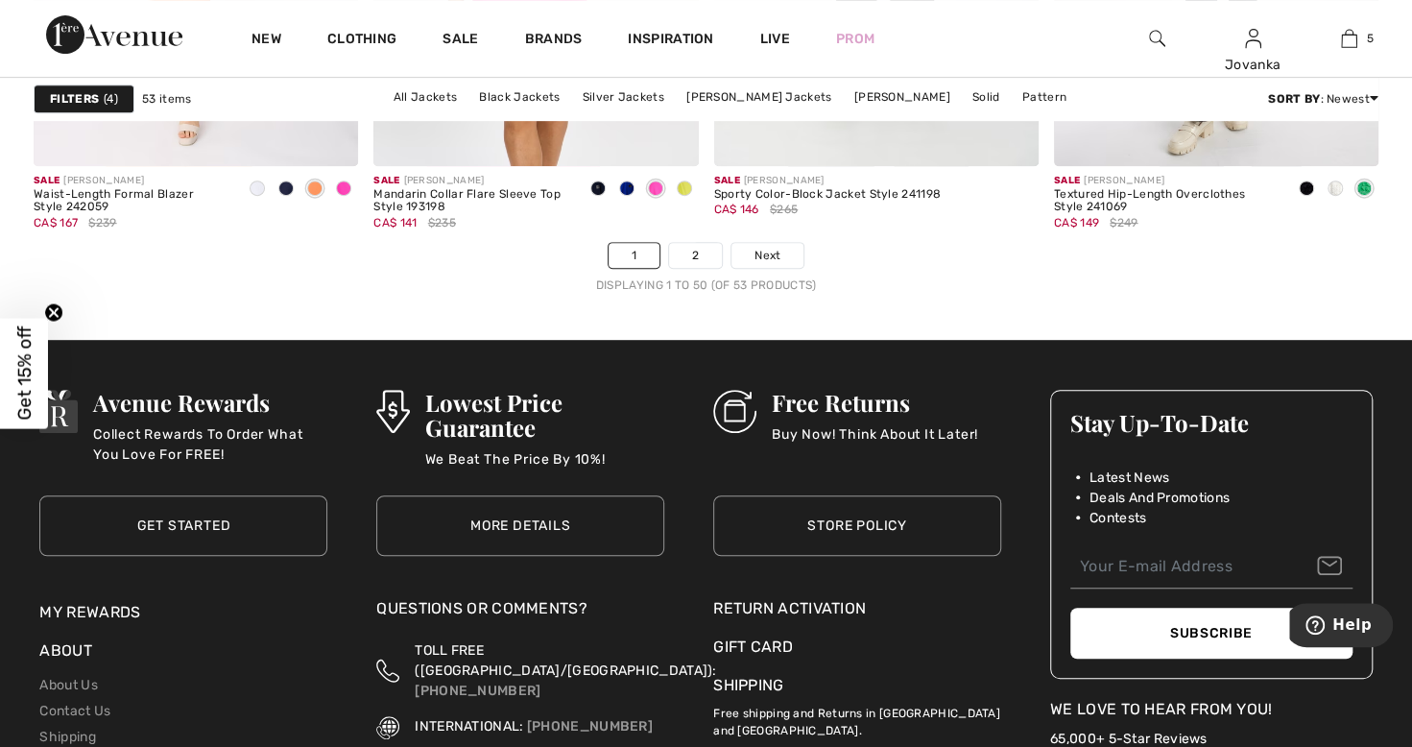
scroll to position [8910, 0]
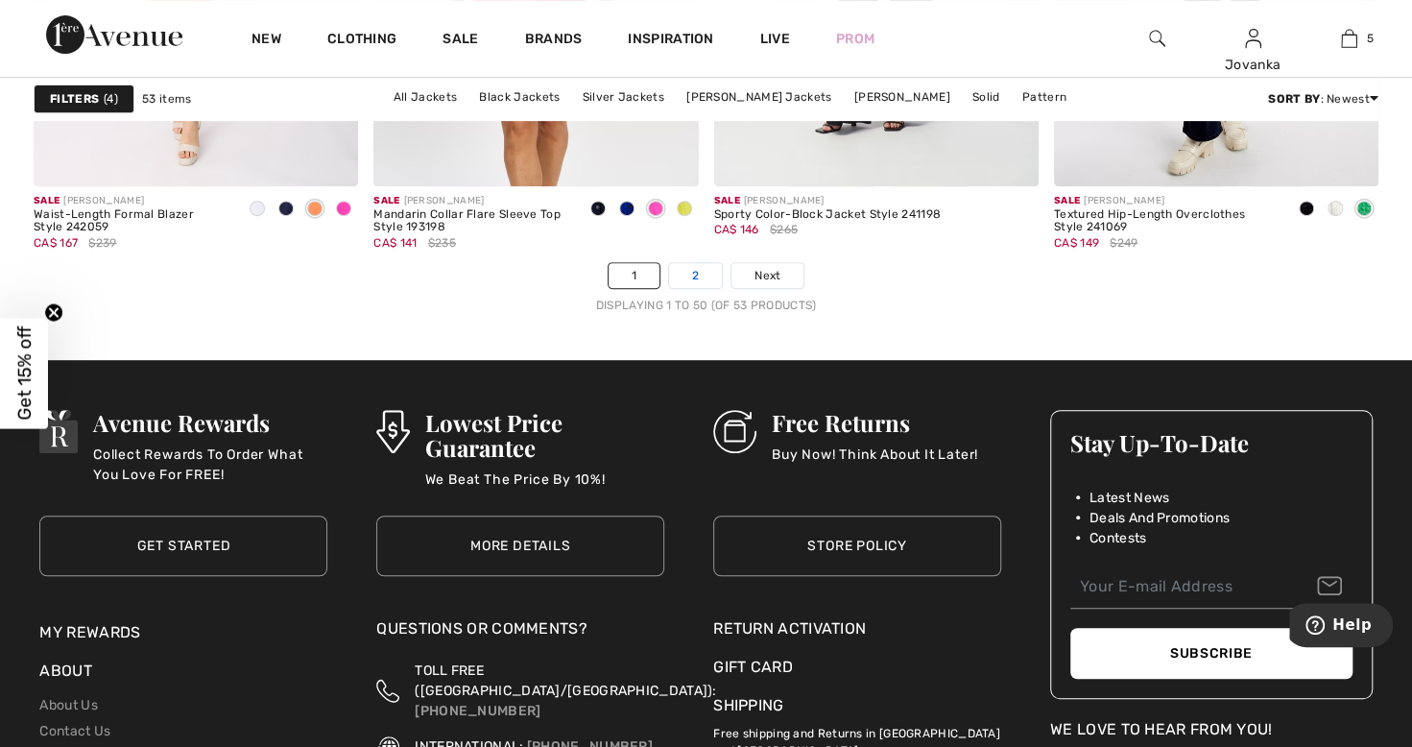
click at [705, 277] on link "2" at bounding box center [695, 275] width 53 height 25
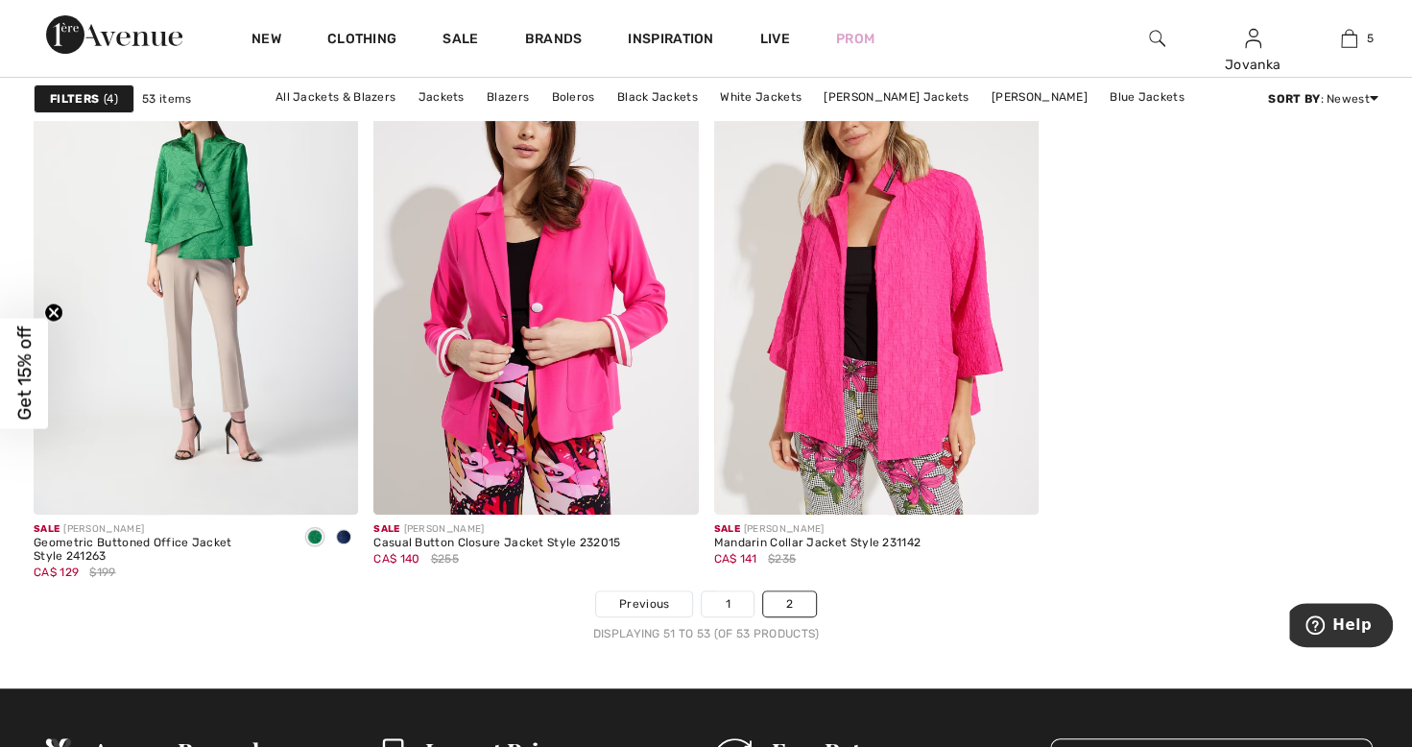
scroll to position [341, 0]
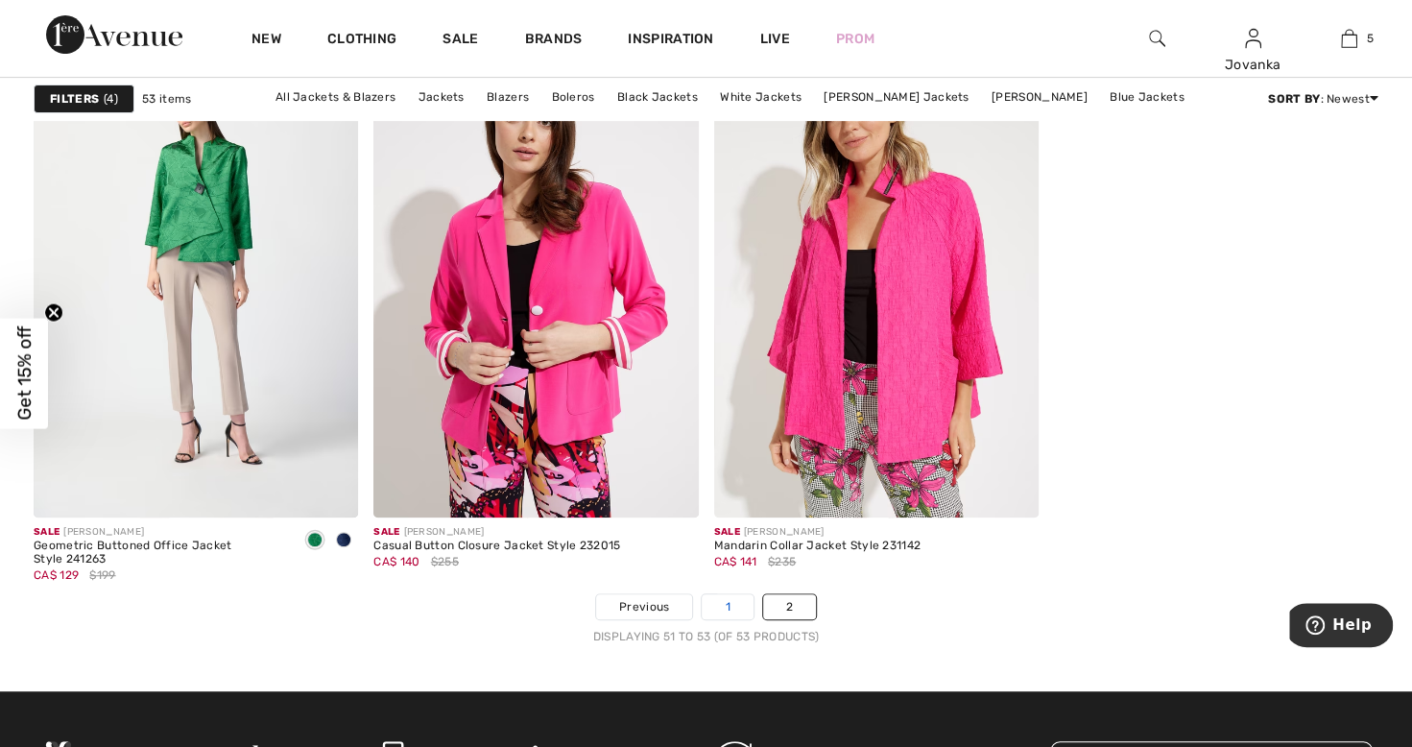
click at [724, 613] on link "1" at bounding box center [727, 606] width 51 height 25
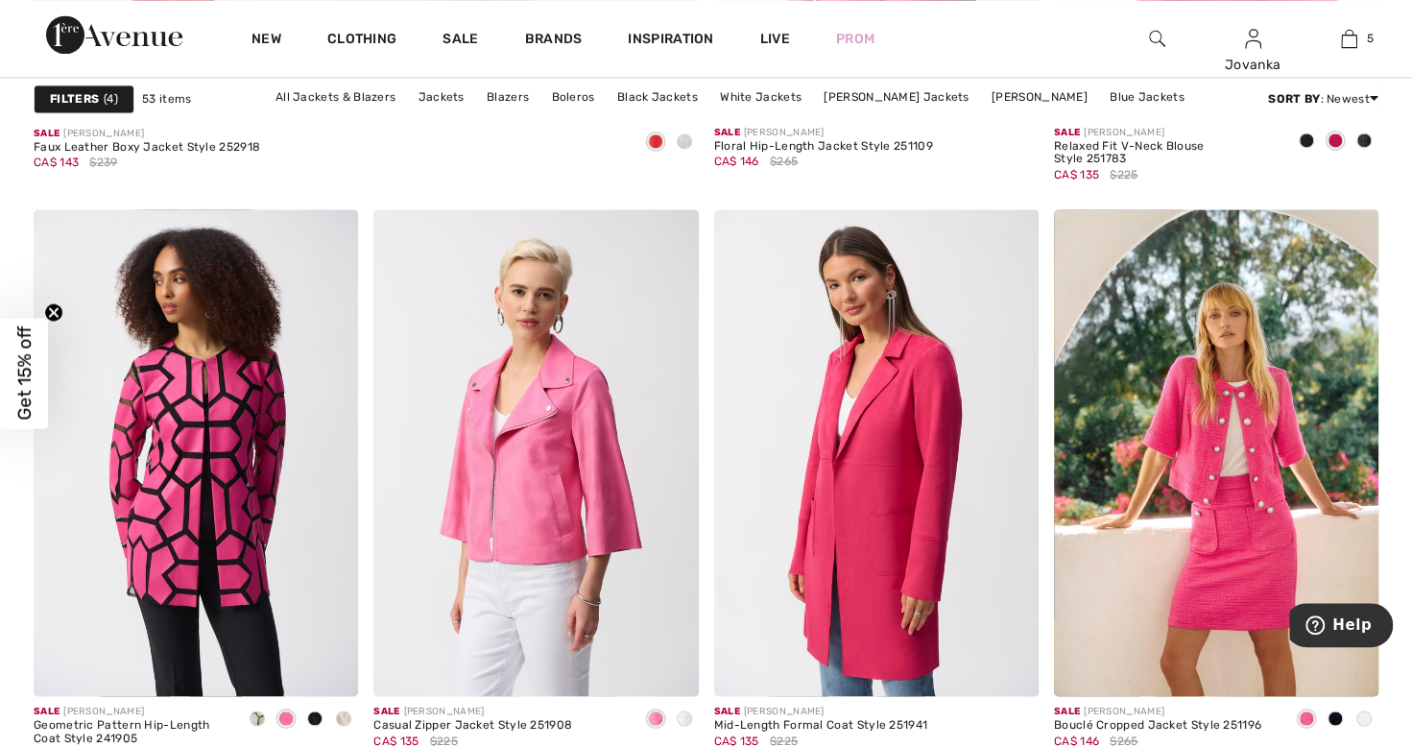
scroll to position [5864, 0]
click at [866, 570] on img at bounding box center [876, 452] width 324 height 487
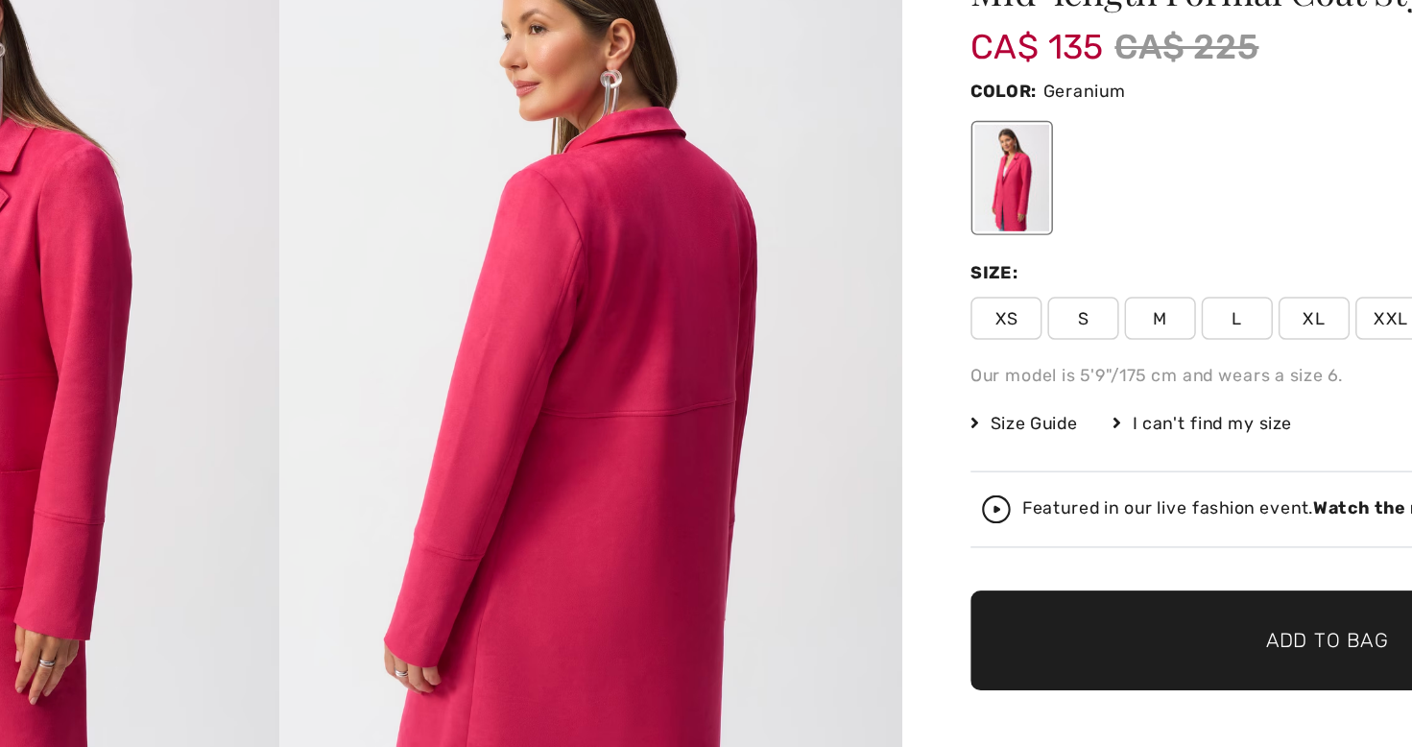
scroll to position [120, 0]
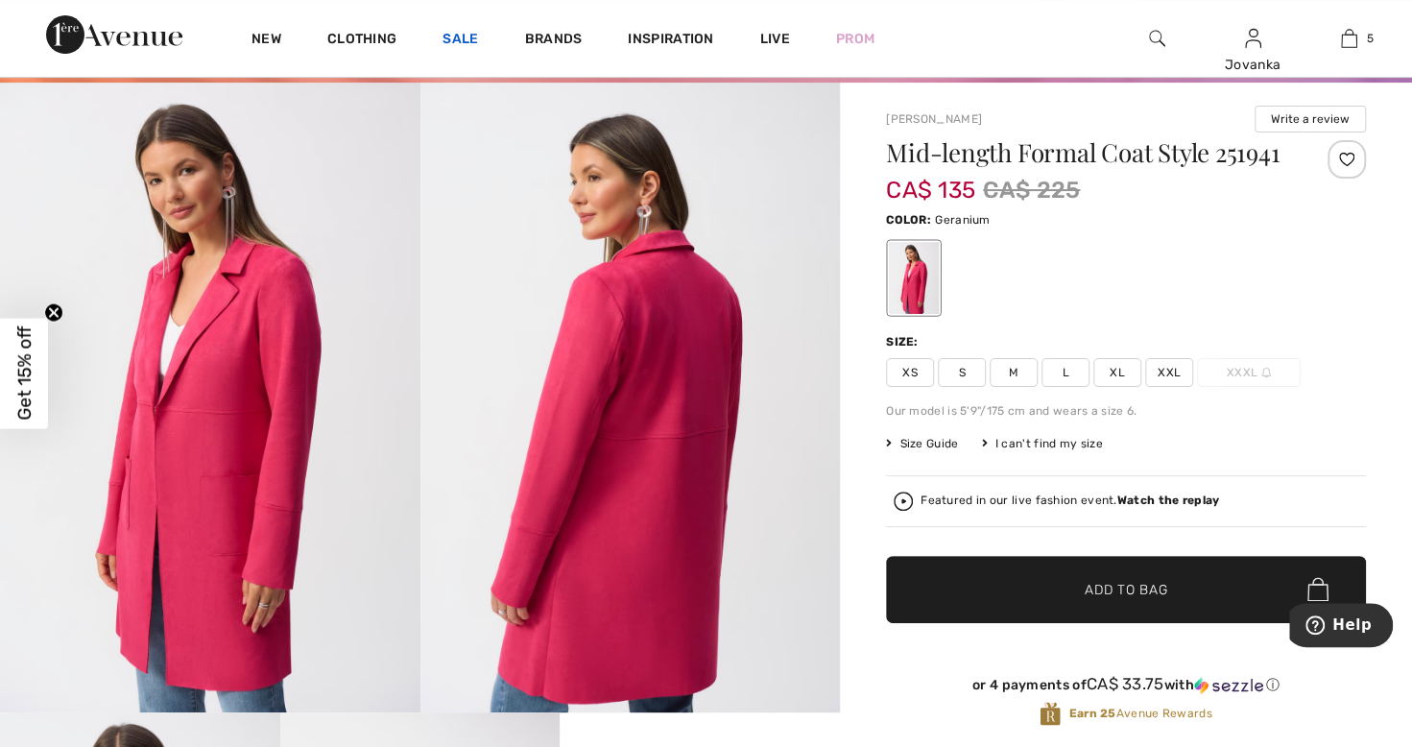
click at [470, 36] on link "Sale" at bounding box center [461, 41] width 36 height 20
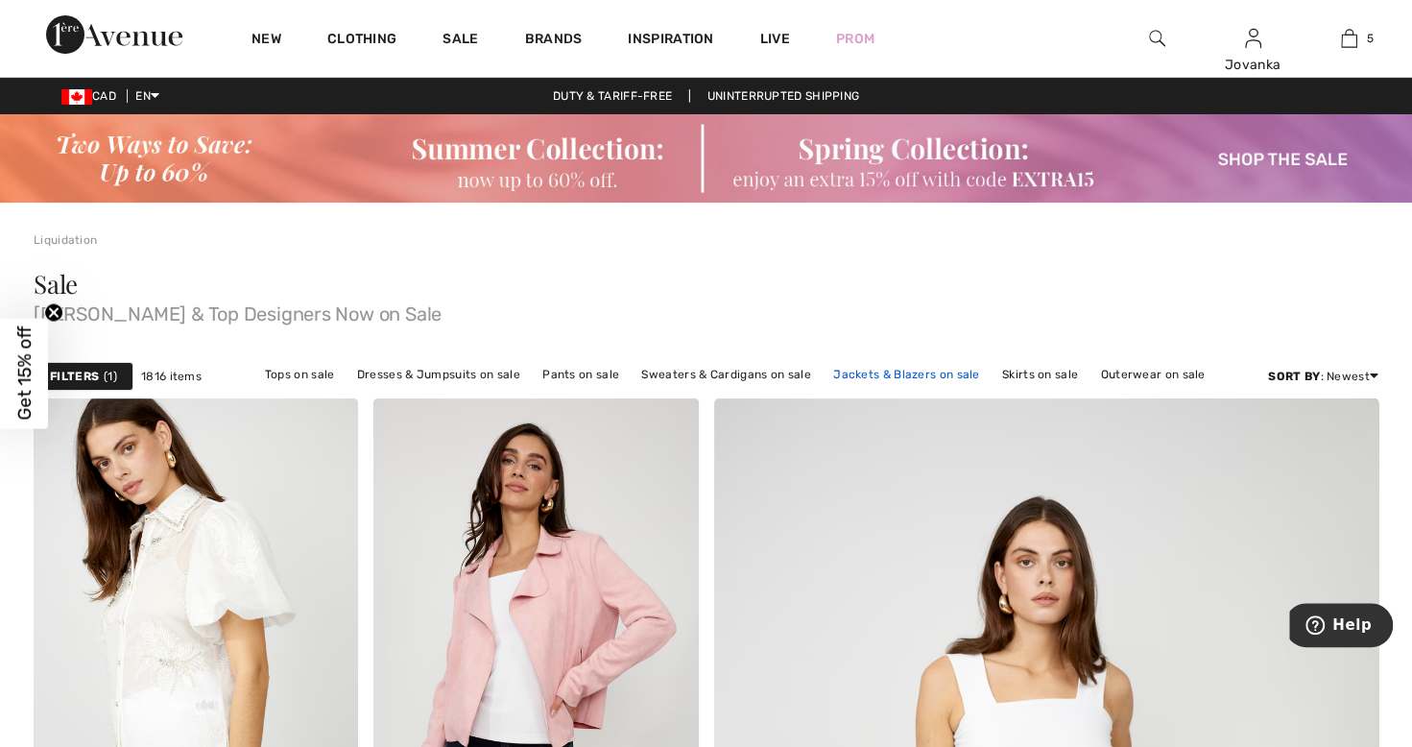
click at [887, 368] on link "Jackets & Blazers on sale" at bounding box center [907, 374] width 166 height 25
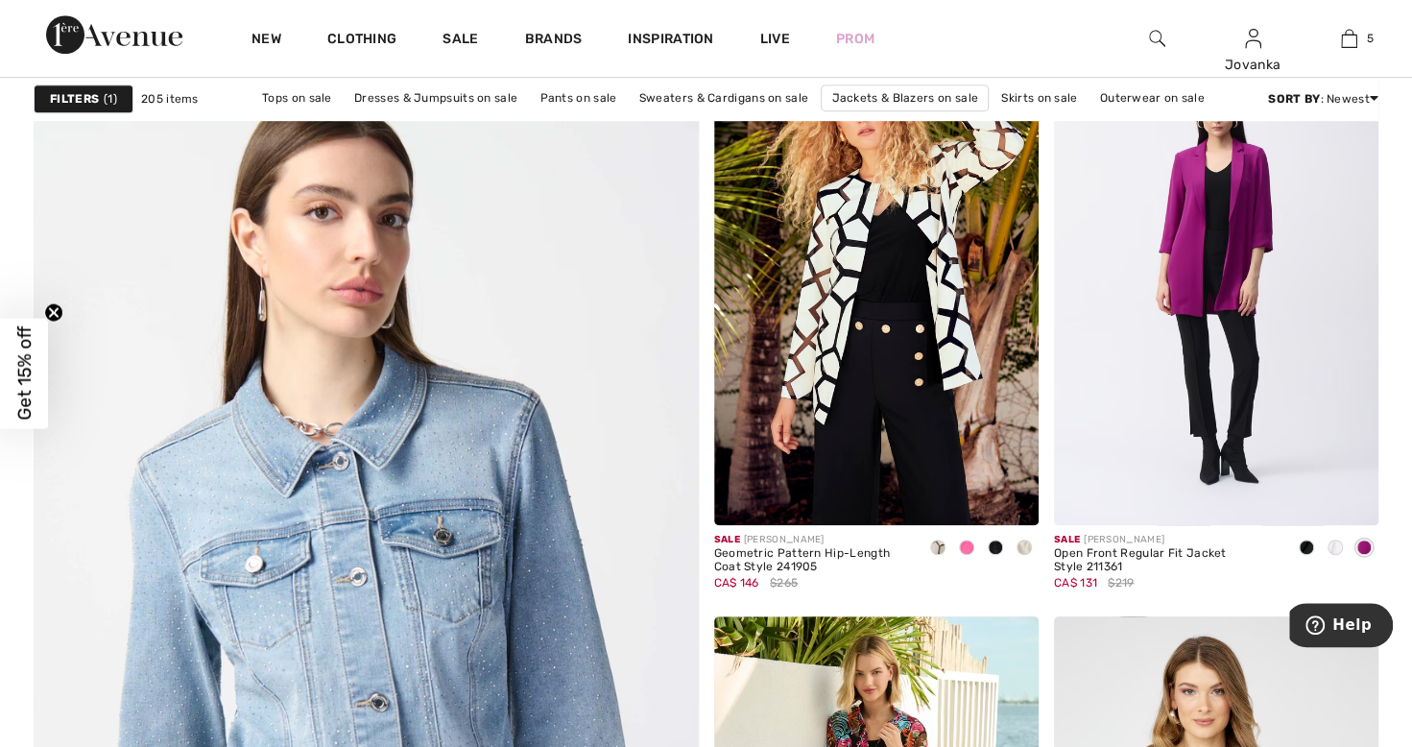
scroll to position [4879, 0]
click at [1251, 322] on img at bounding box center [1216, 280] width 324 height 487
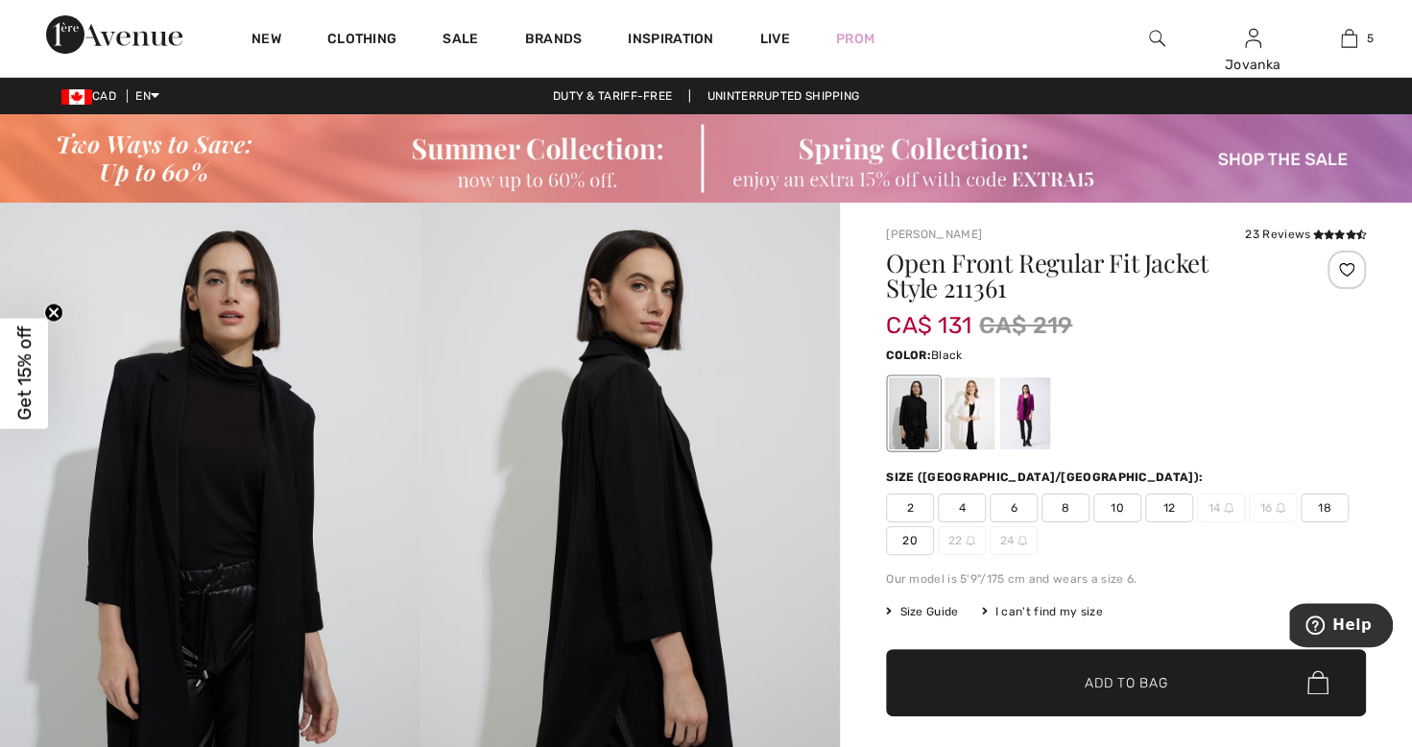
click at [960, 444] on div at bounding box center [970, 413] width 50 height 72
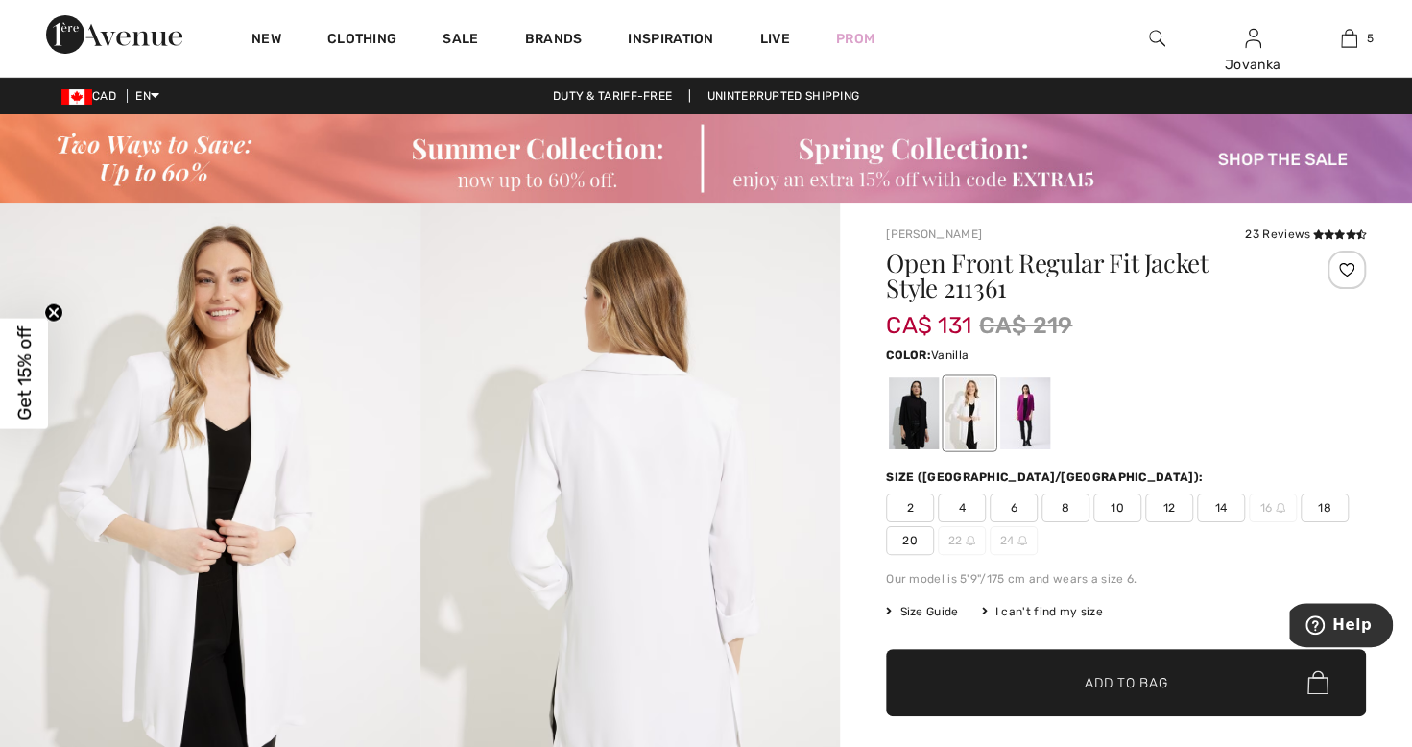
click at [1029, 426] on div at bounding box center [1025, 413] width 50 height 72
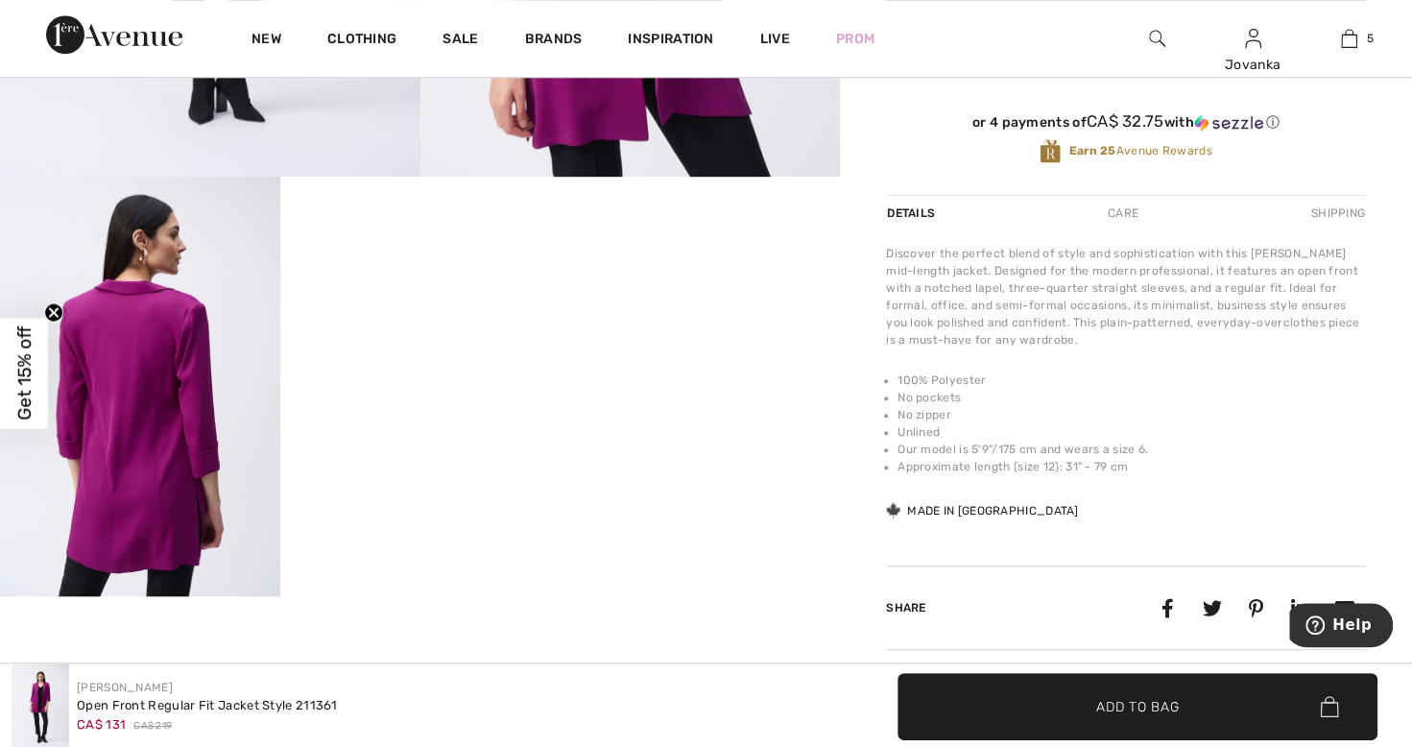
scroll to position [657, 0]
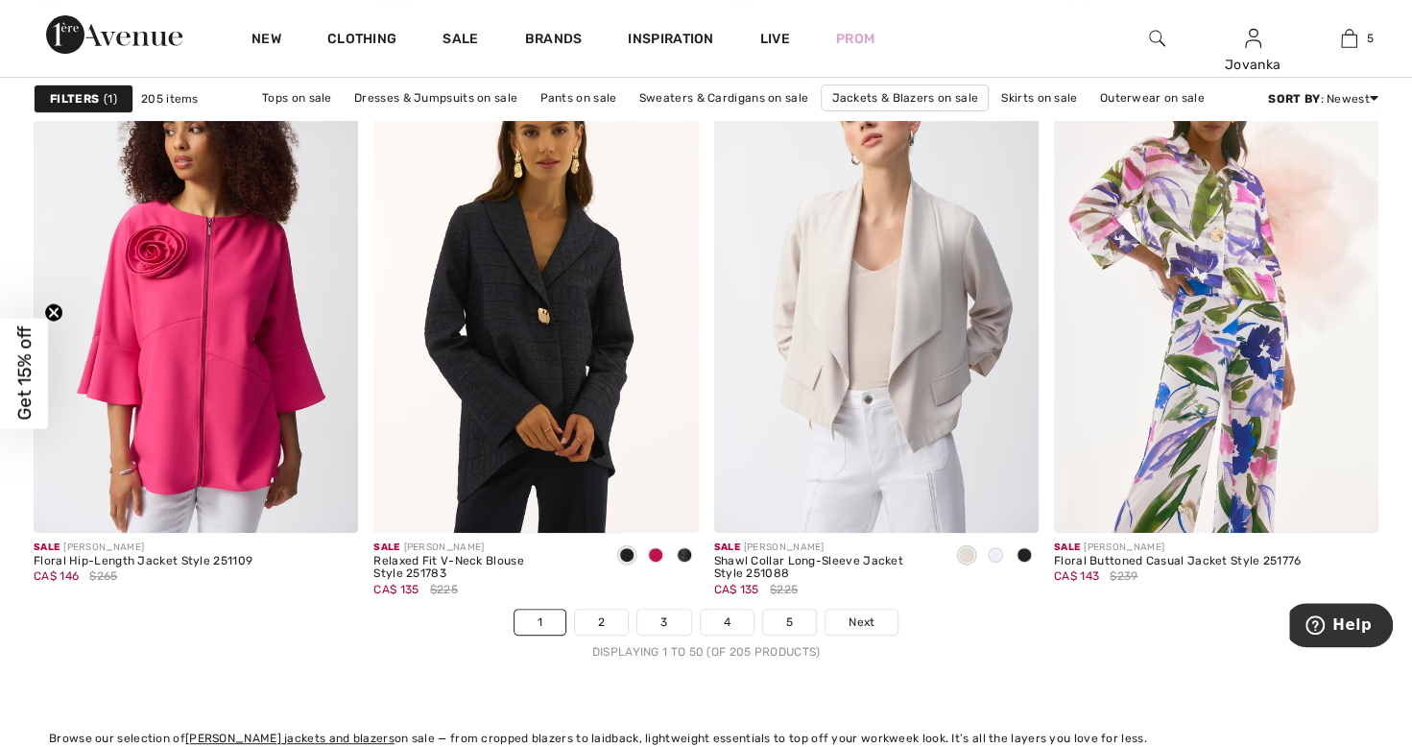
scroll to position [8572, 0]
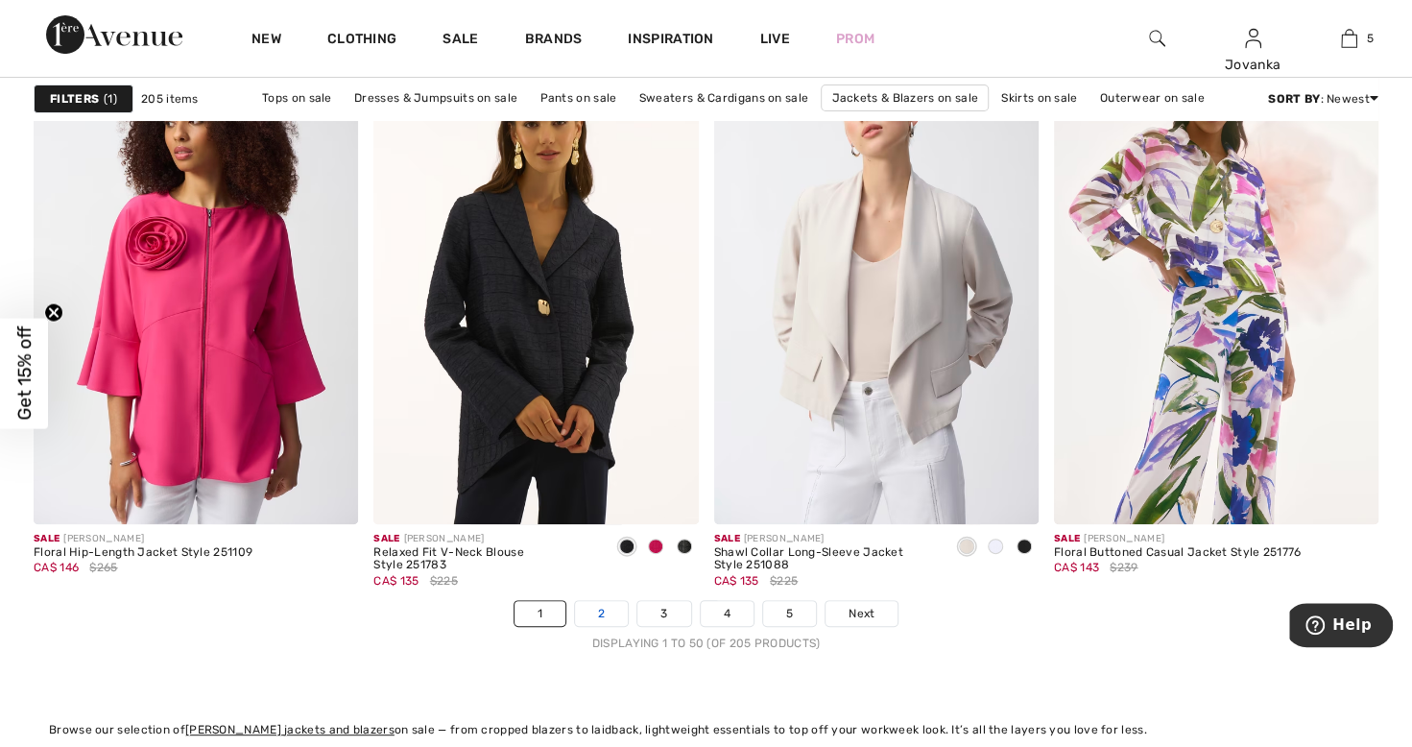
click at [602, 615] on link "2" at bounding box center [601, 613] width 53 height 25
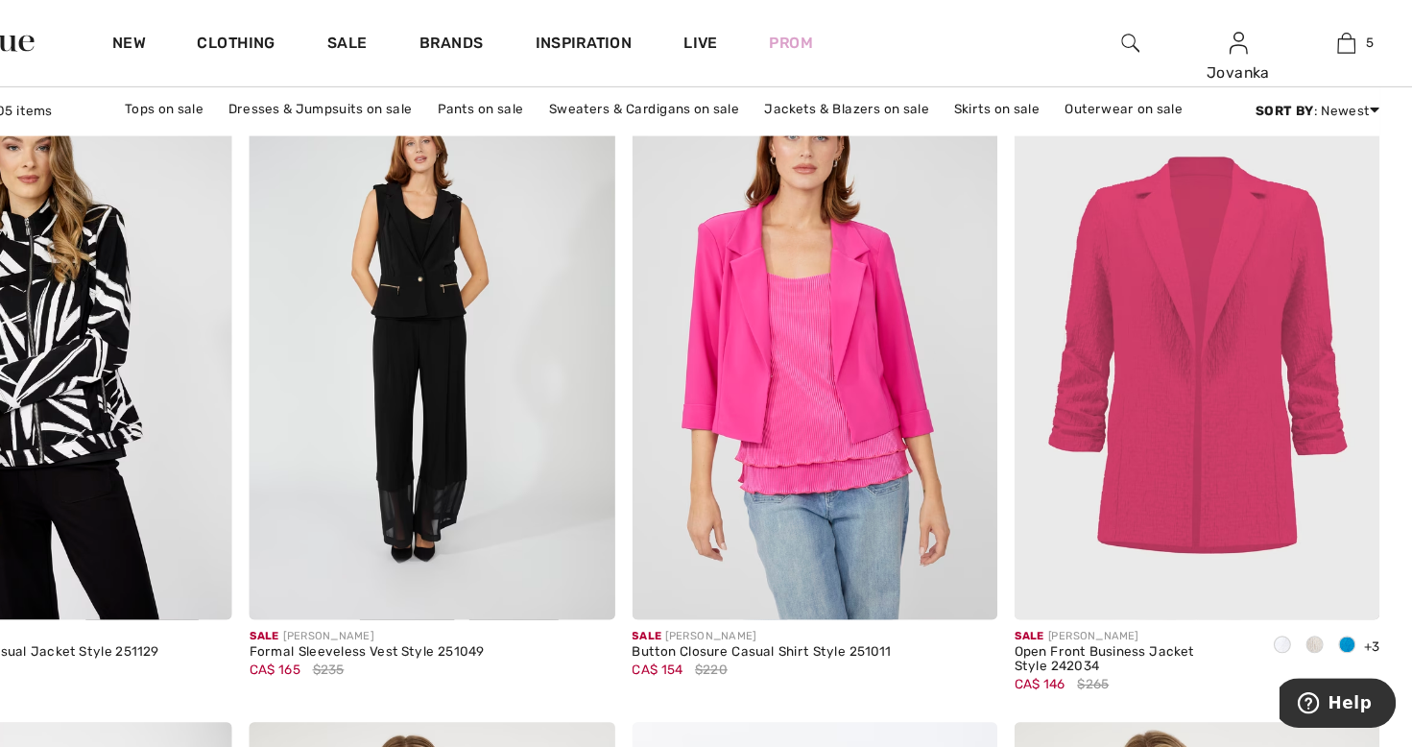
scroll to position [7961, 0]
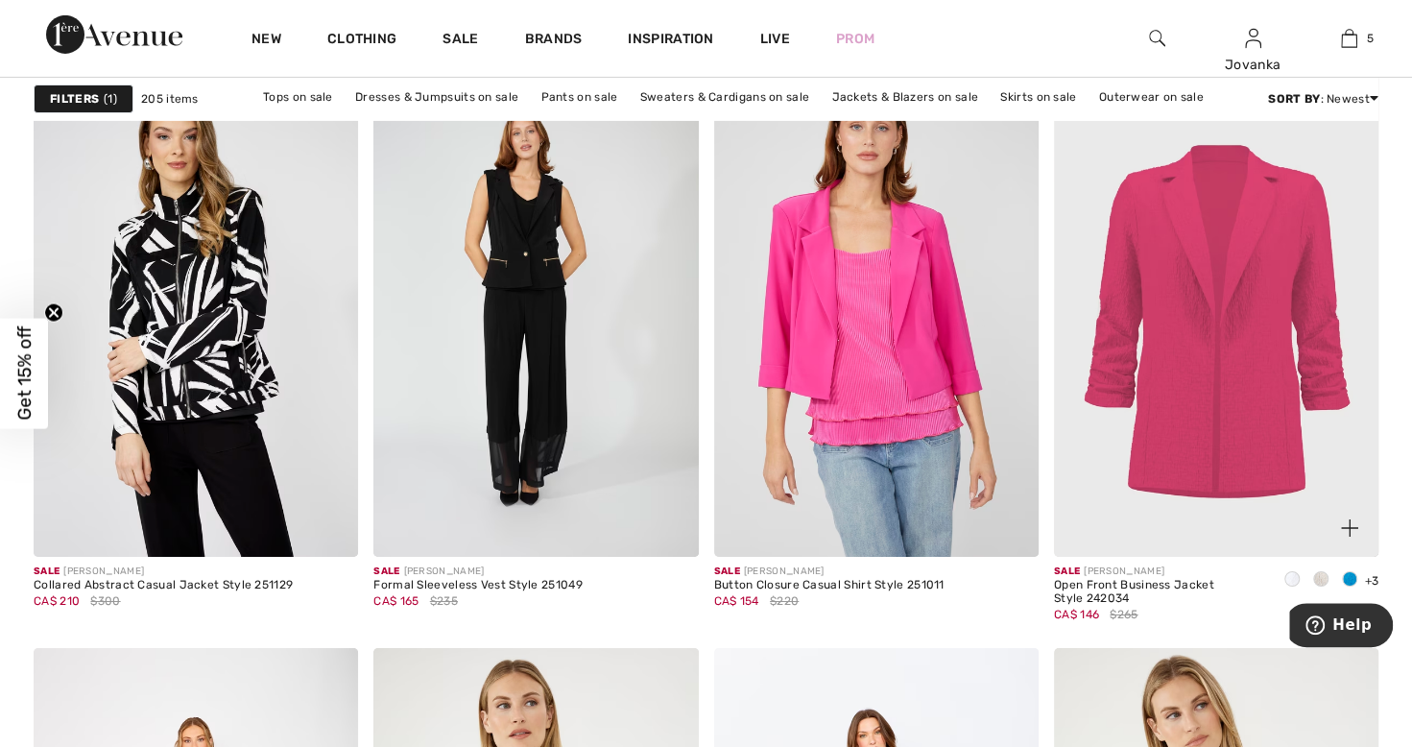
click at [1345, 583] on div at bounding box center [1349, 581] width 29 height 32
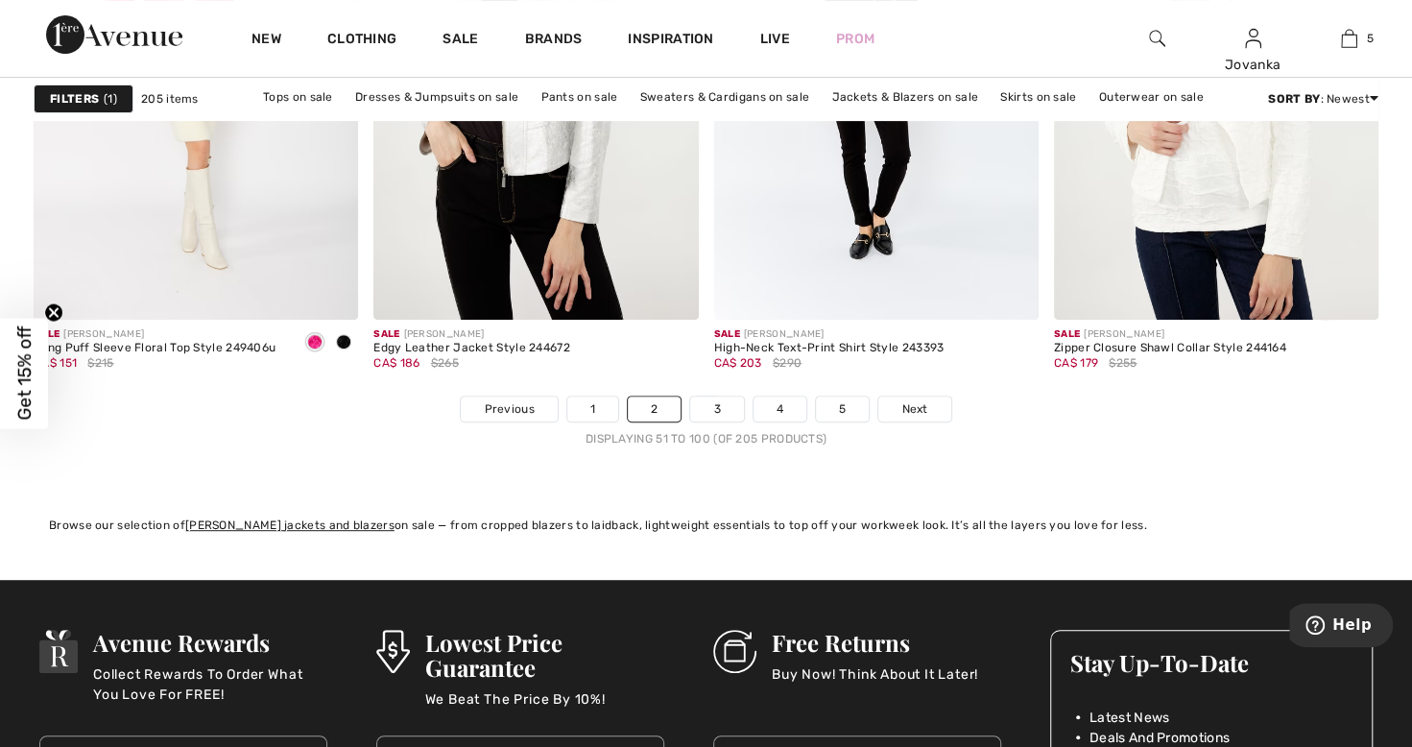
scroll to position [8792, 0]
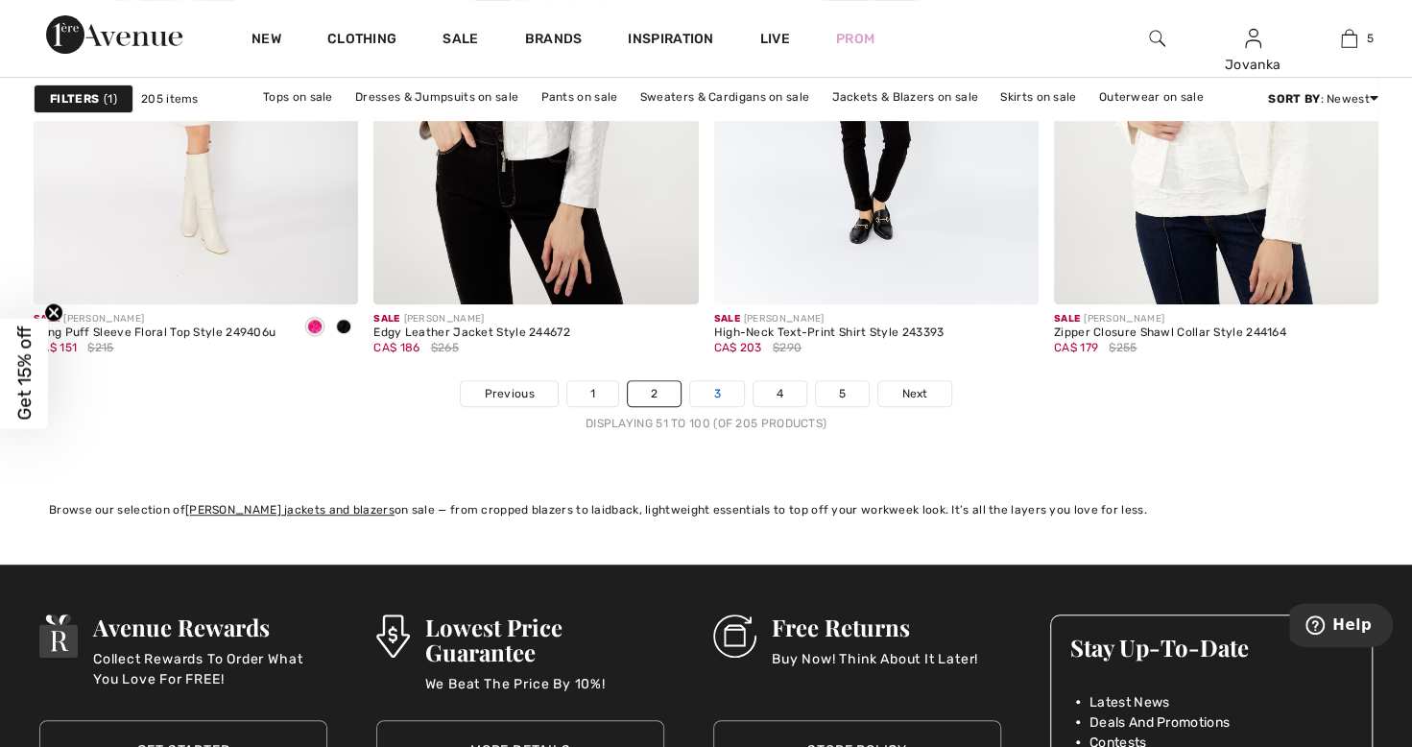
click at [714, 386] on link "3" at bounding box center [716, 393] width 53 height 25
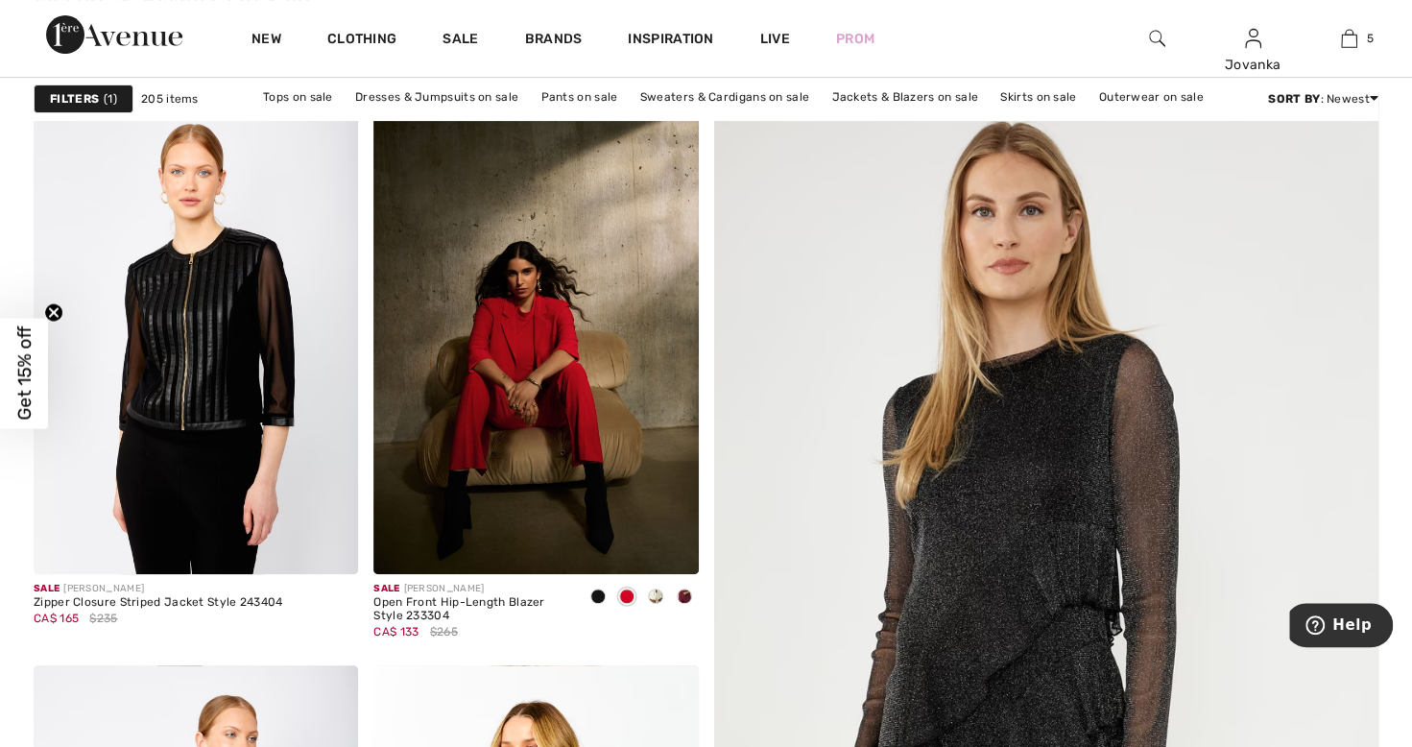
scroll to position [286, 0]
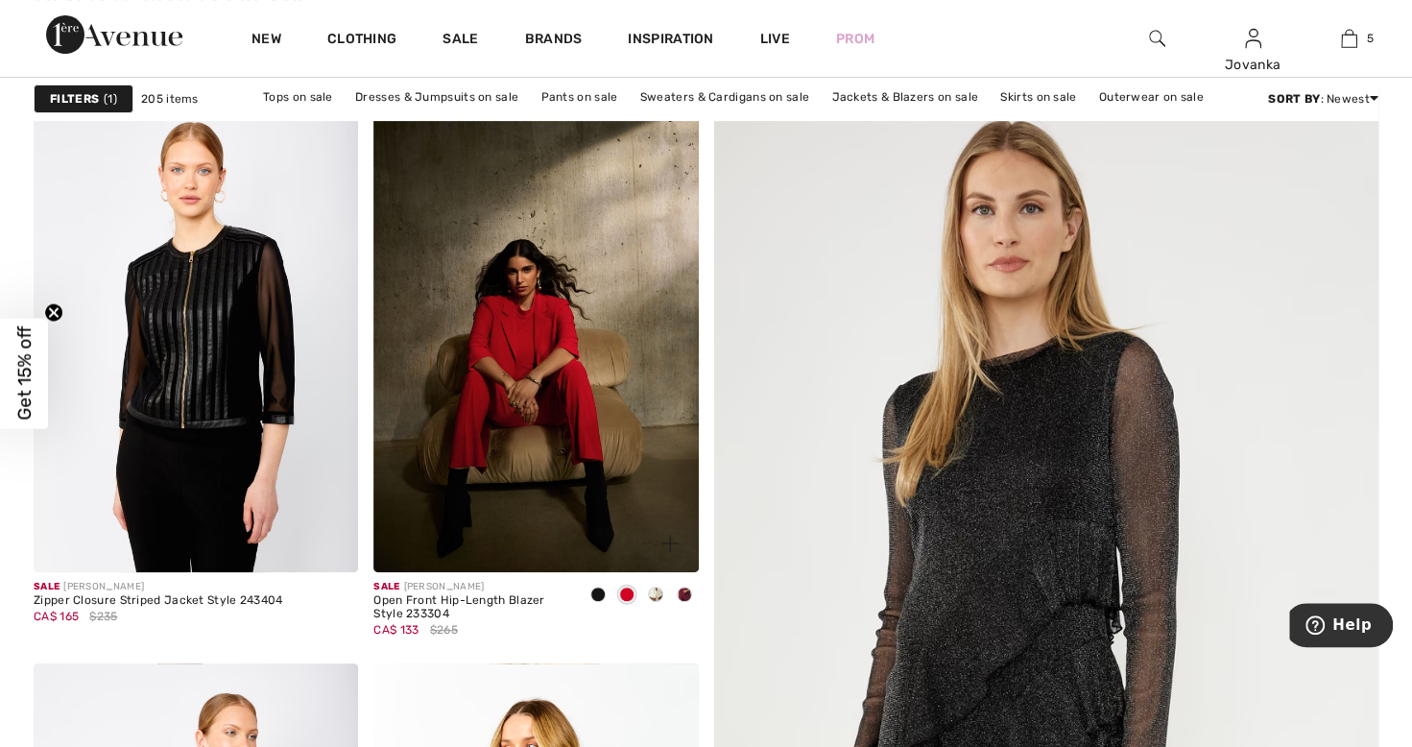
click at [619, 599] on span at bounding box center [626, 594] width 15 height 15
click at [518, 442] on img at bounding box center [535, 328] width 324 height 487
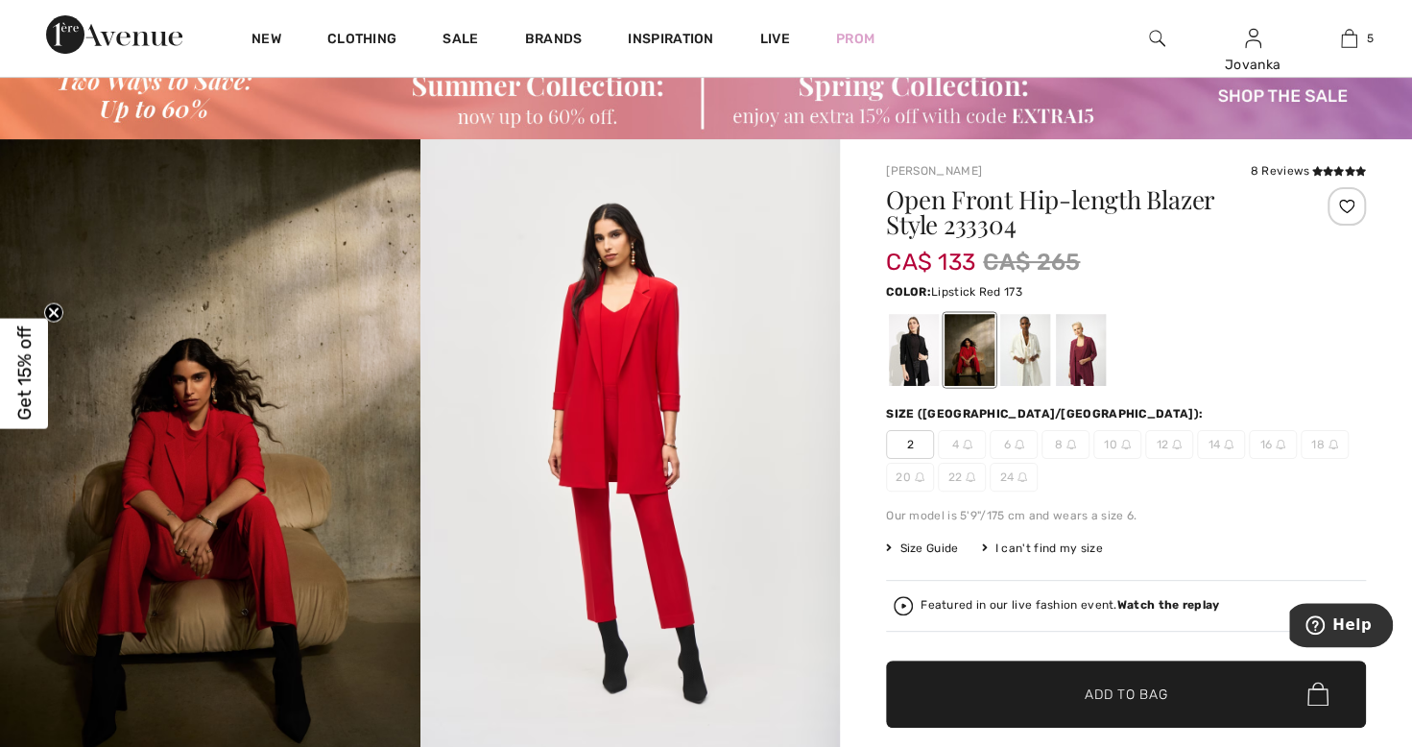
scroll to position [62, 0]
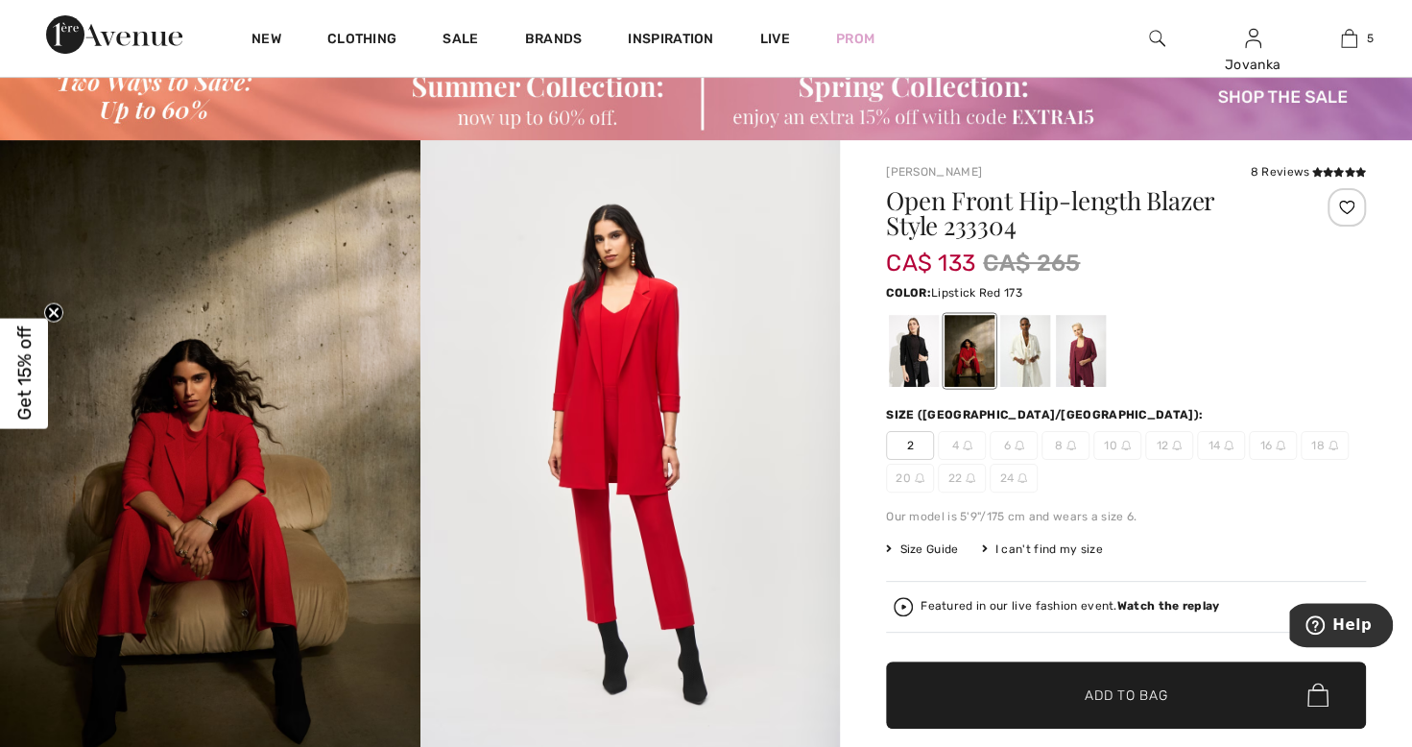
click at [1036, 363] on div at bounding box center [1025, 351] width 50 height 72
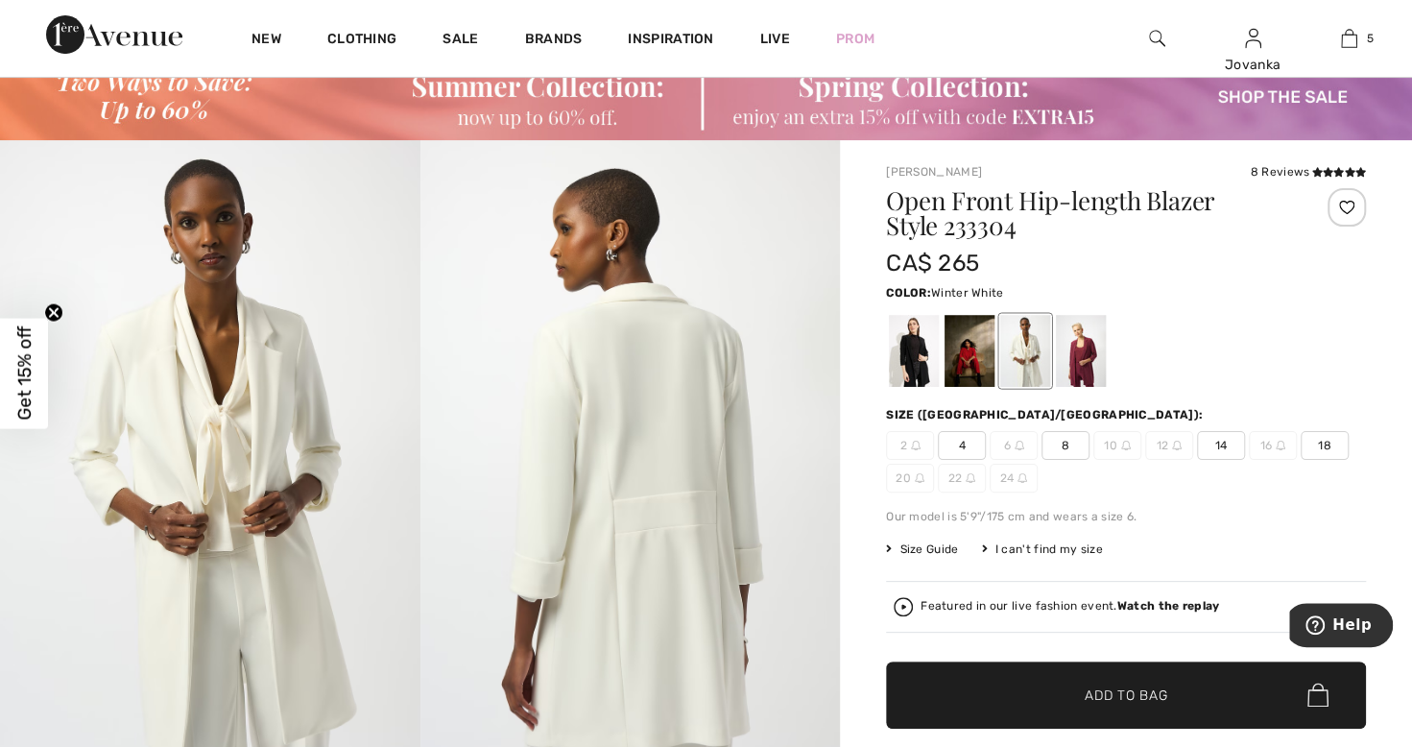
click at [1078, 363] on div at bounding box center [1081, 351] width 50 height 72
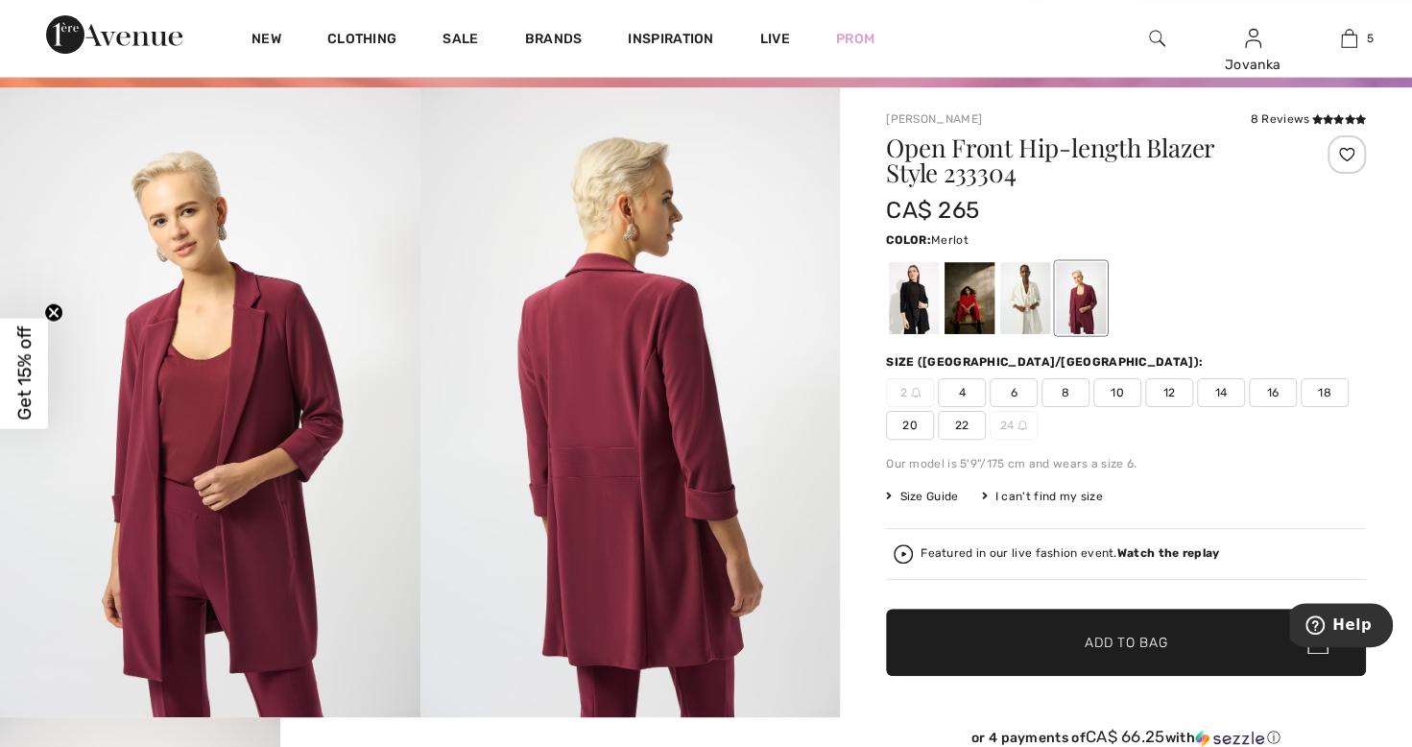
scroll to position [115, 0]
click at [905, 298] on div at bounding box center [914, 298] width 50 height 72
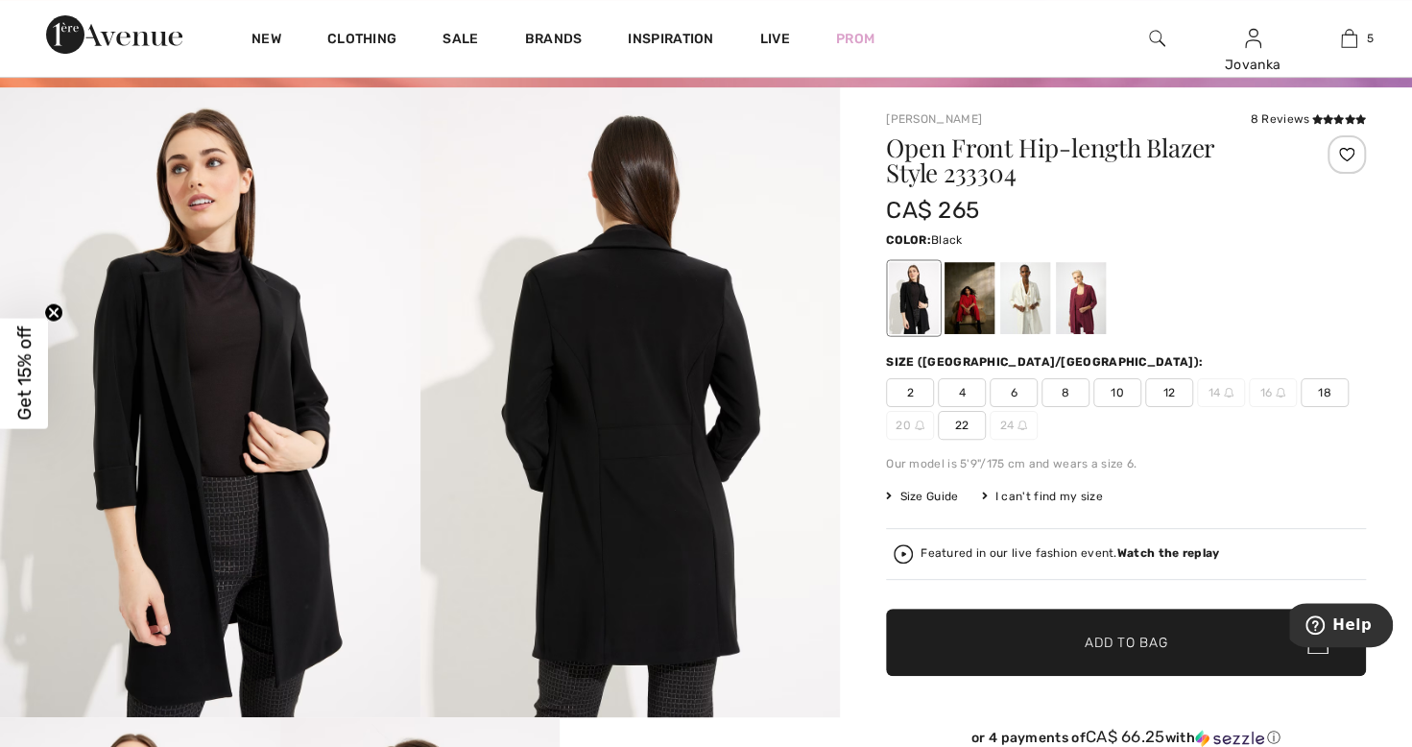
click at [972, 306] on div at bounding box center [970, 298] width 50 height 72
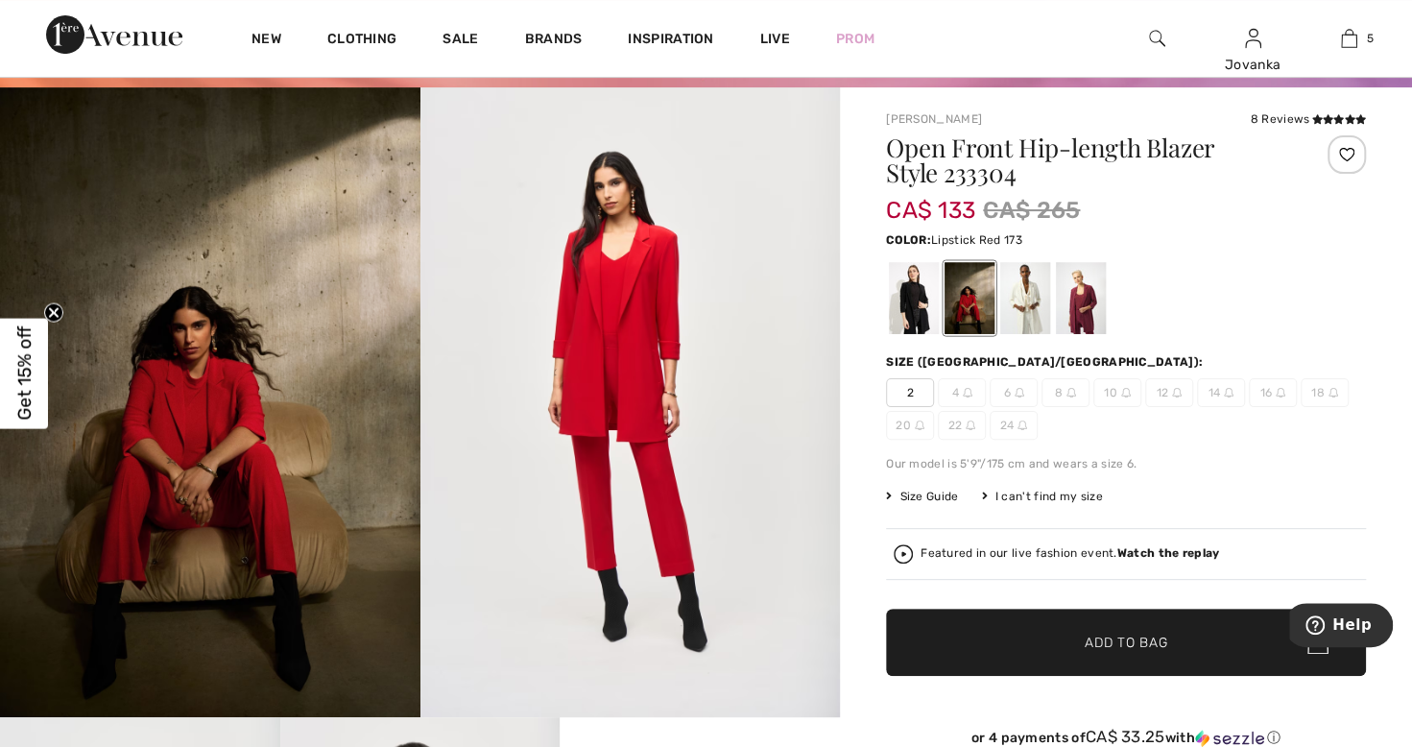
click at [1027, 317] on div at bounding box center [1025, 298] width 50 height 72
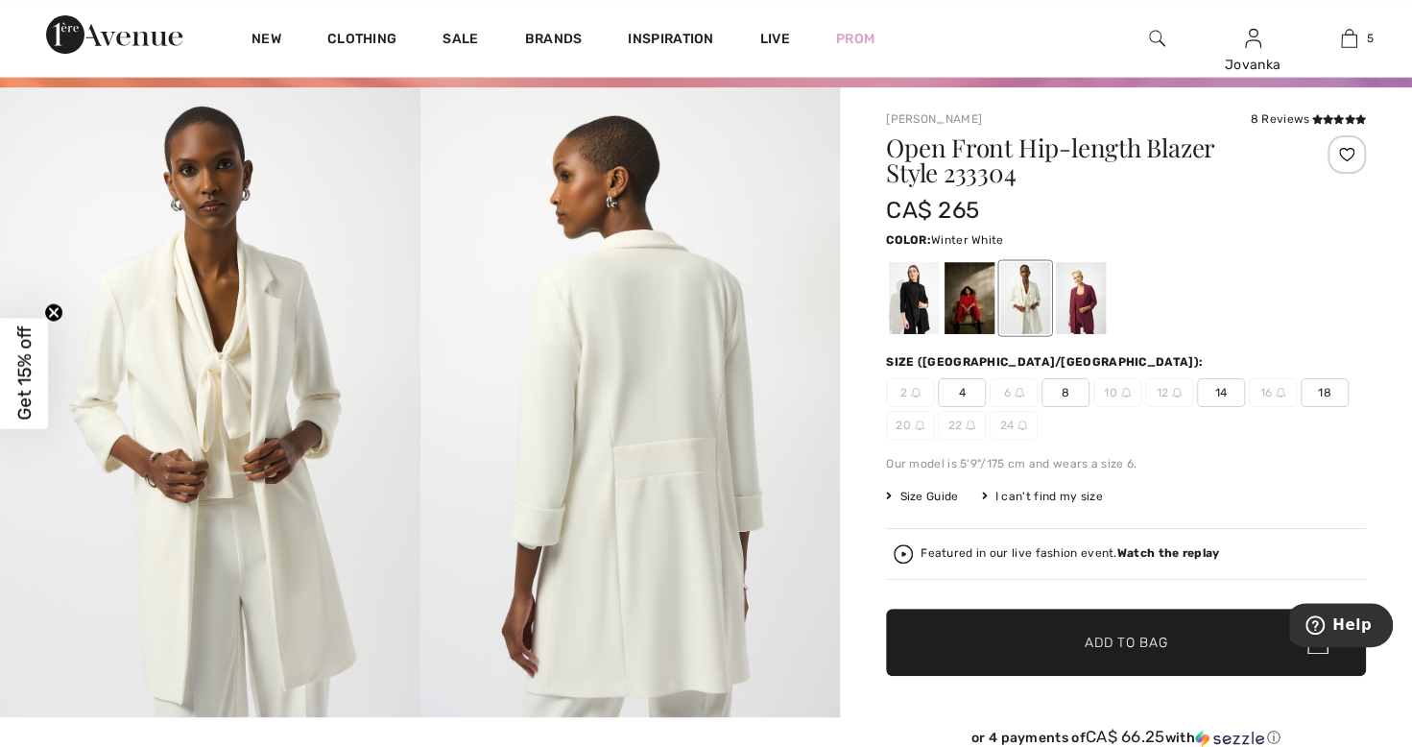
click at [1069, 396] on span "8" at bounding box center [1066, 392] width 48 height 29
click at [1347, 152] on div at bounding box center [1347, 154] width 38 height 38
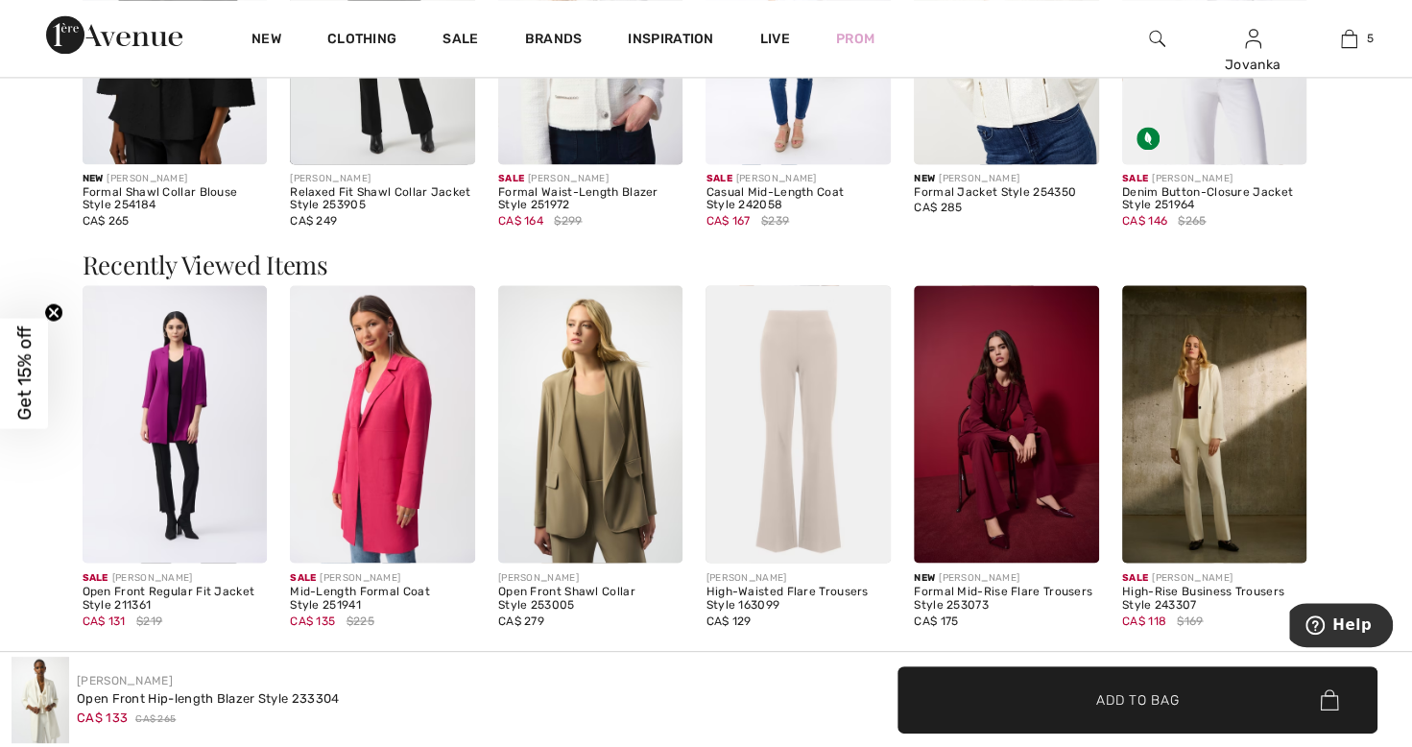
scroll to position [1587, 0]
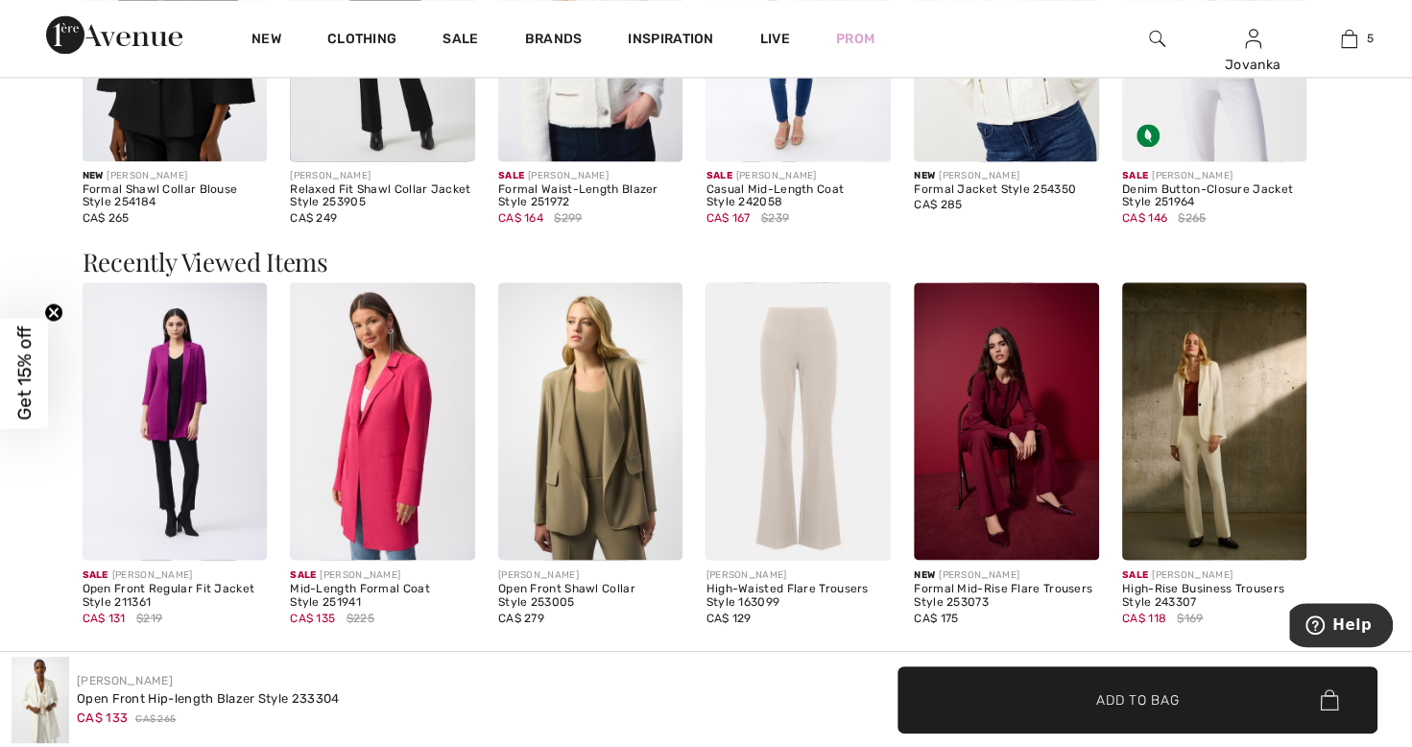
click at [618, 526] on img at bounding box center [590, 420] width 185 height 277
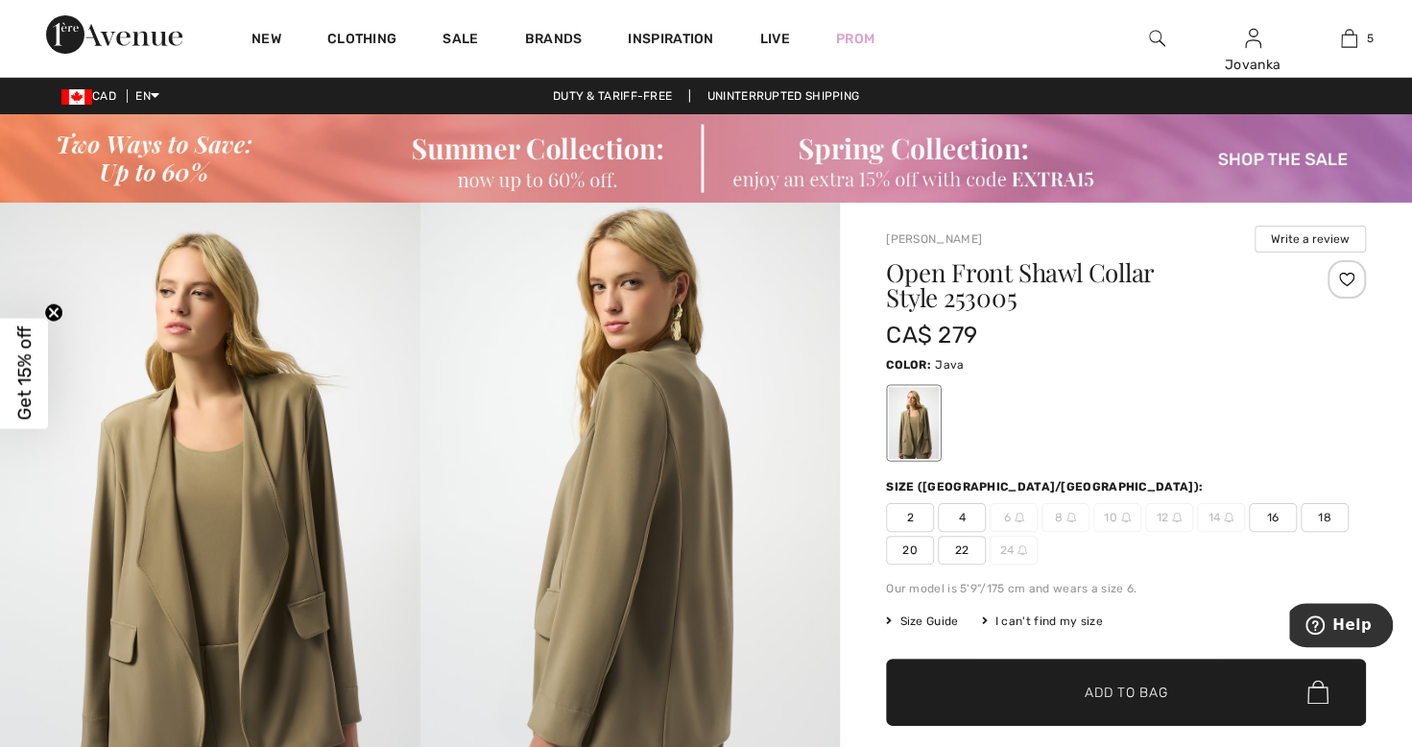
click at [1117, 520] on span "10" at bounding box center [1117, 517] width 48 height 29
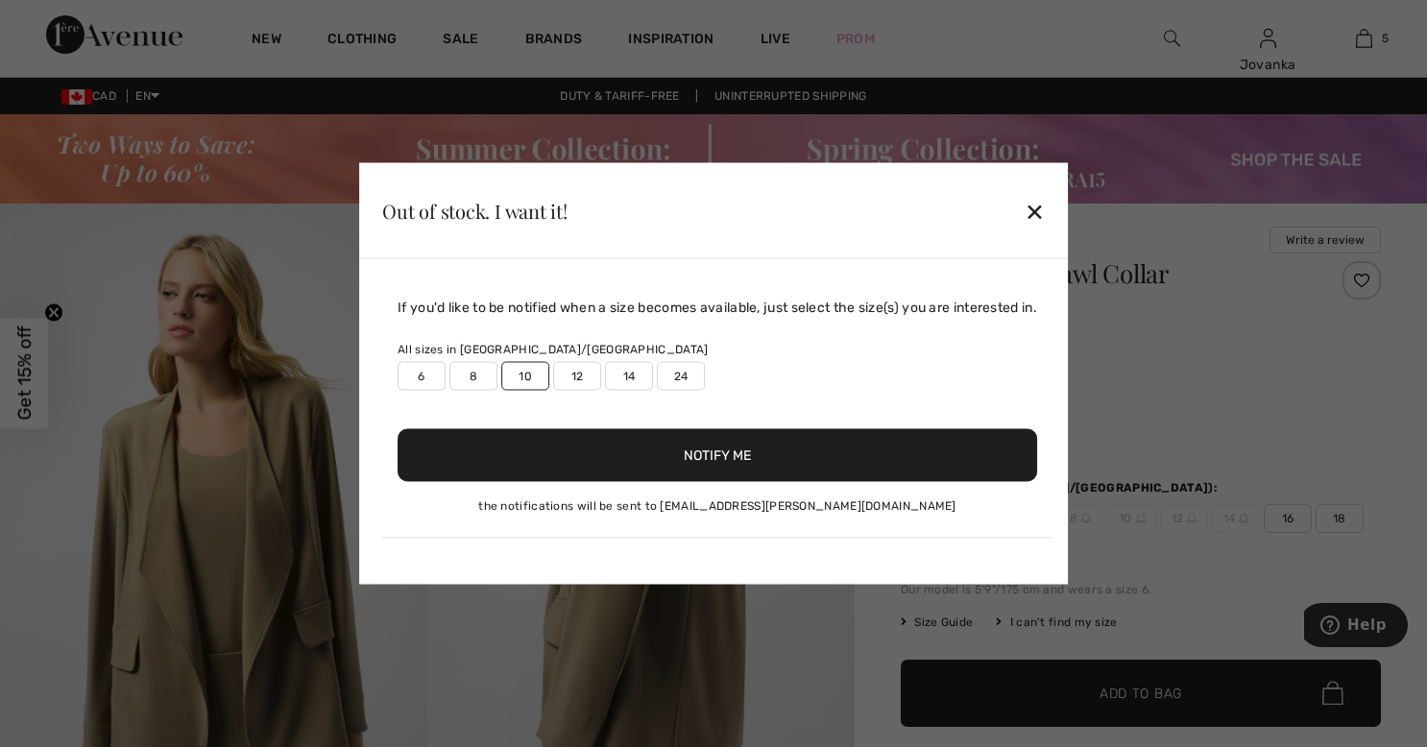
click at [739, 467] on button "Notify Me" at bounding box center [716, 455] width 639 height 53
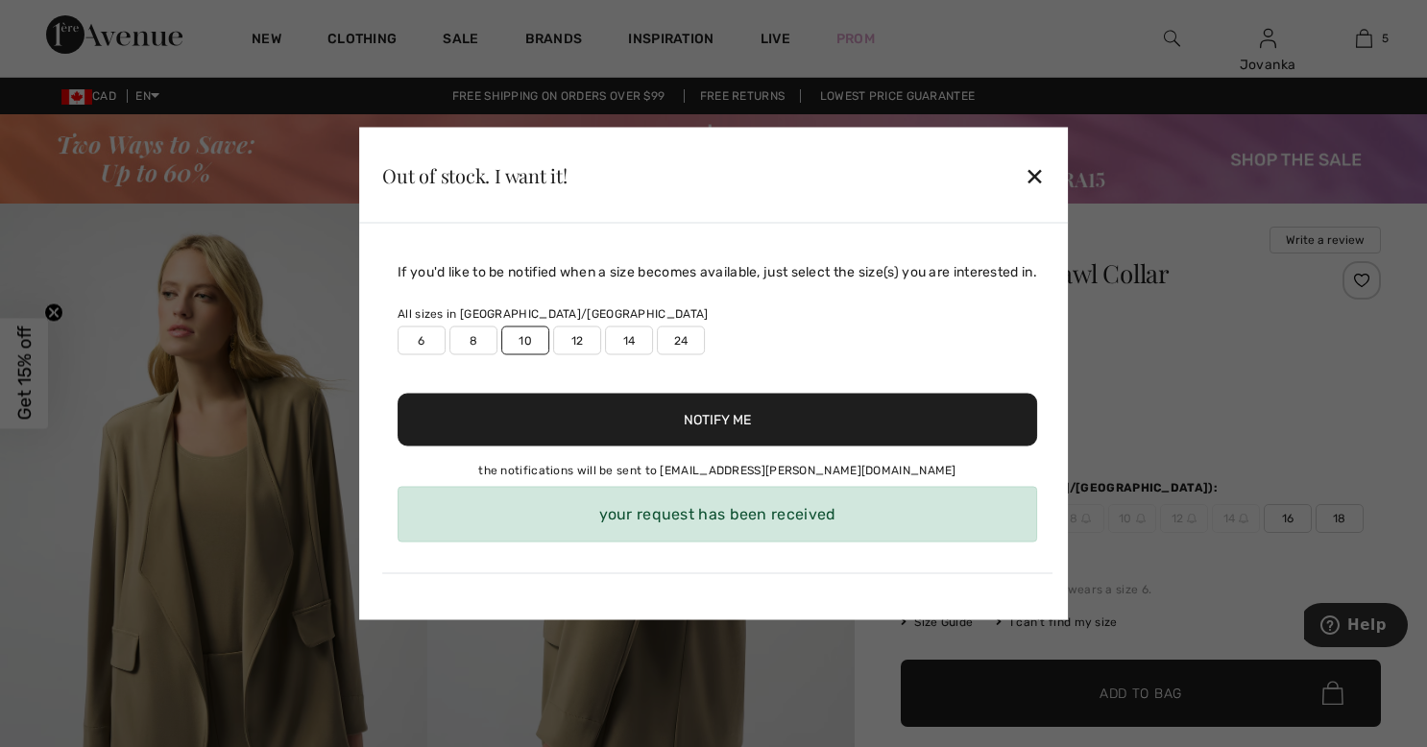
click at [1039, 165] on div "✕" at bounding box center [1034, 175] width 20 height 40
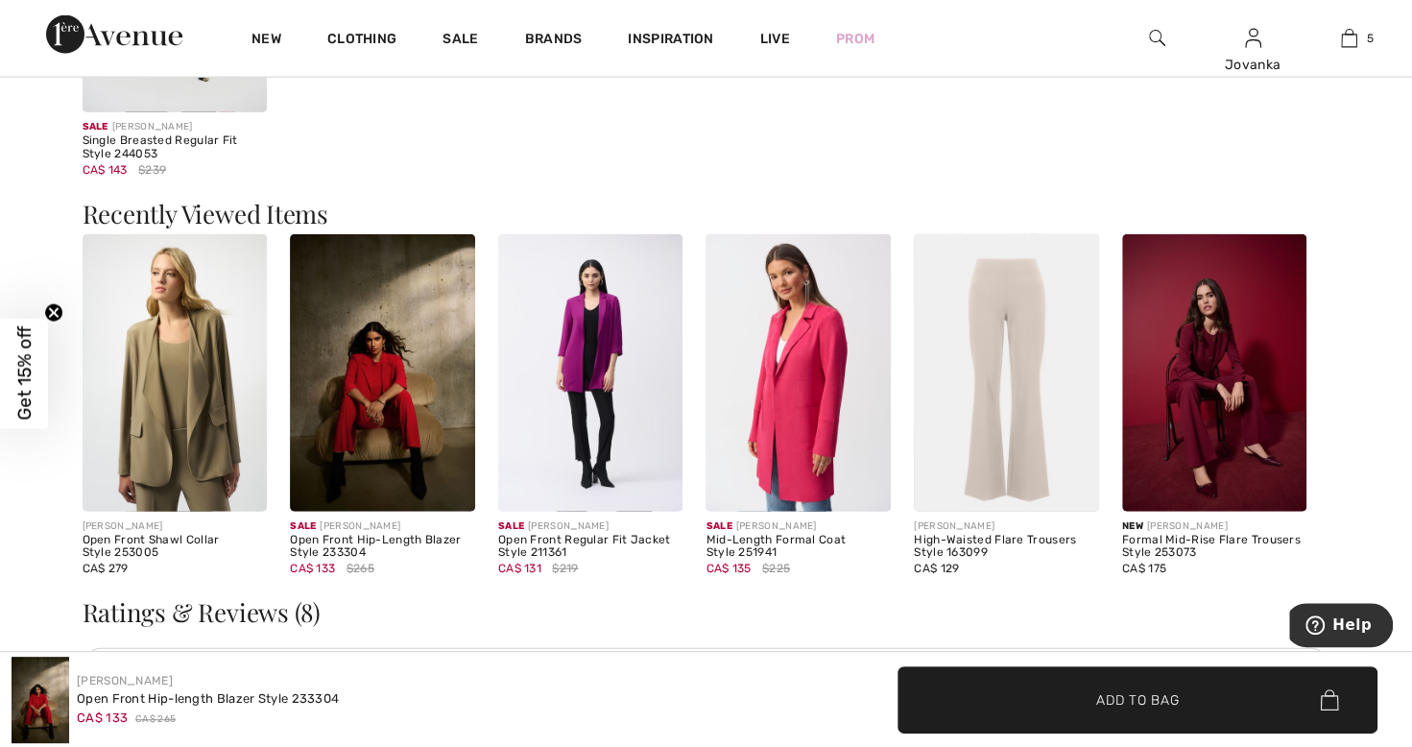
scroll to position [2620, 0]
click at [1200, 424] on img at bounding box center [1214, 371] width 185 height 277
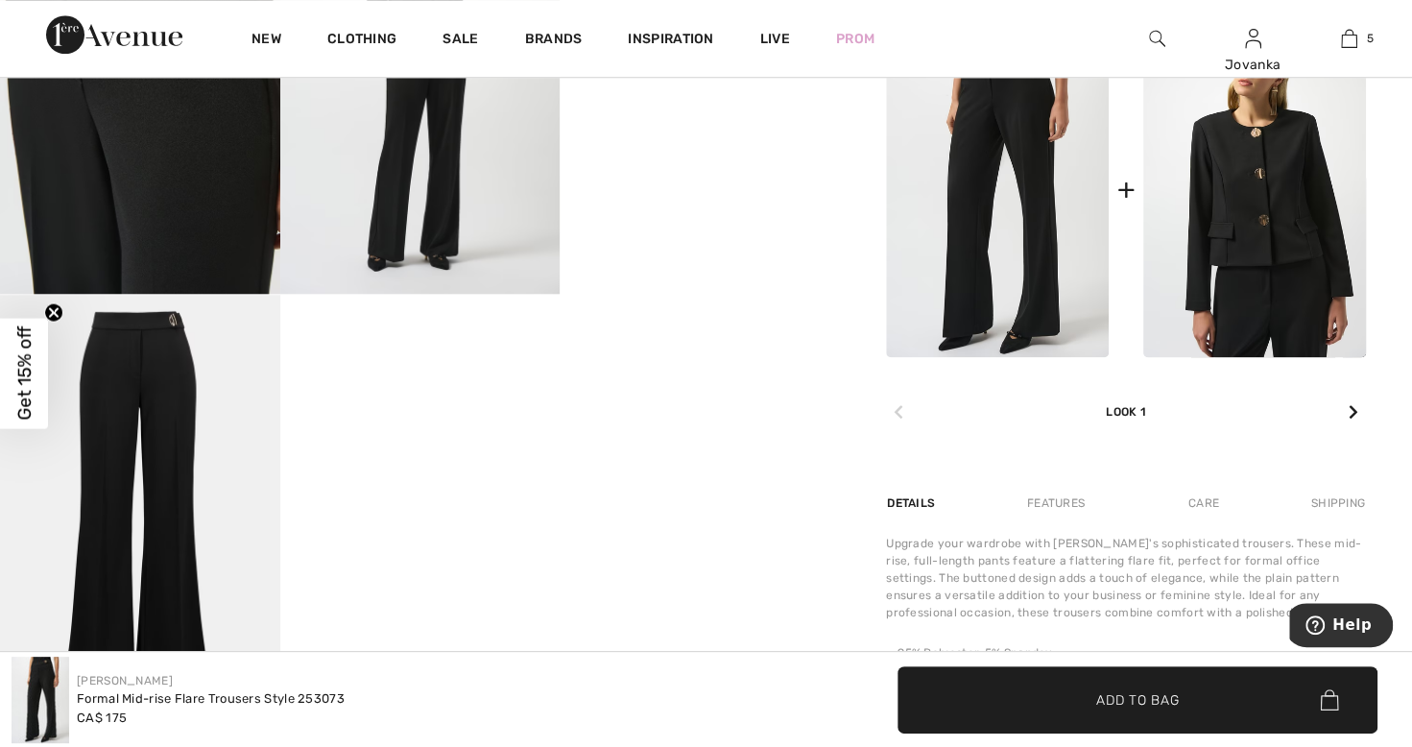
scroll to position [959, 0]
click at [524, 676] on div "Joseph Ribkoff Formal Mid-rise Flare Trousers Style 253073 CA$ 175" at bounding box center [354, 700] width 684 height 86
click at [1359, 404] on div at bounding box center [1353, 412] width 25 height 38
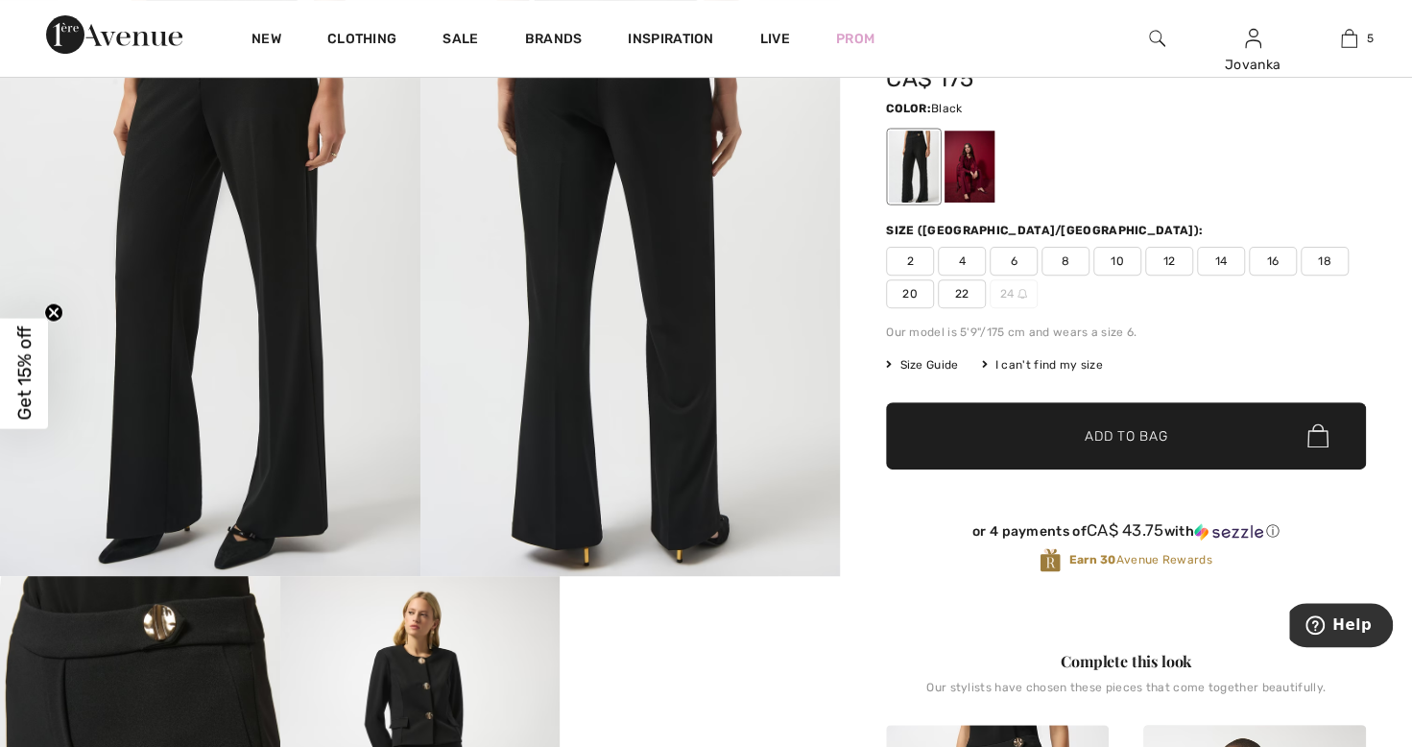
scroll to position [0, 0]
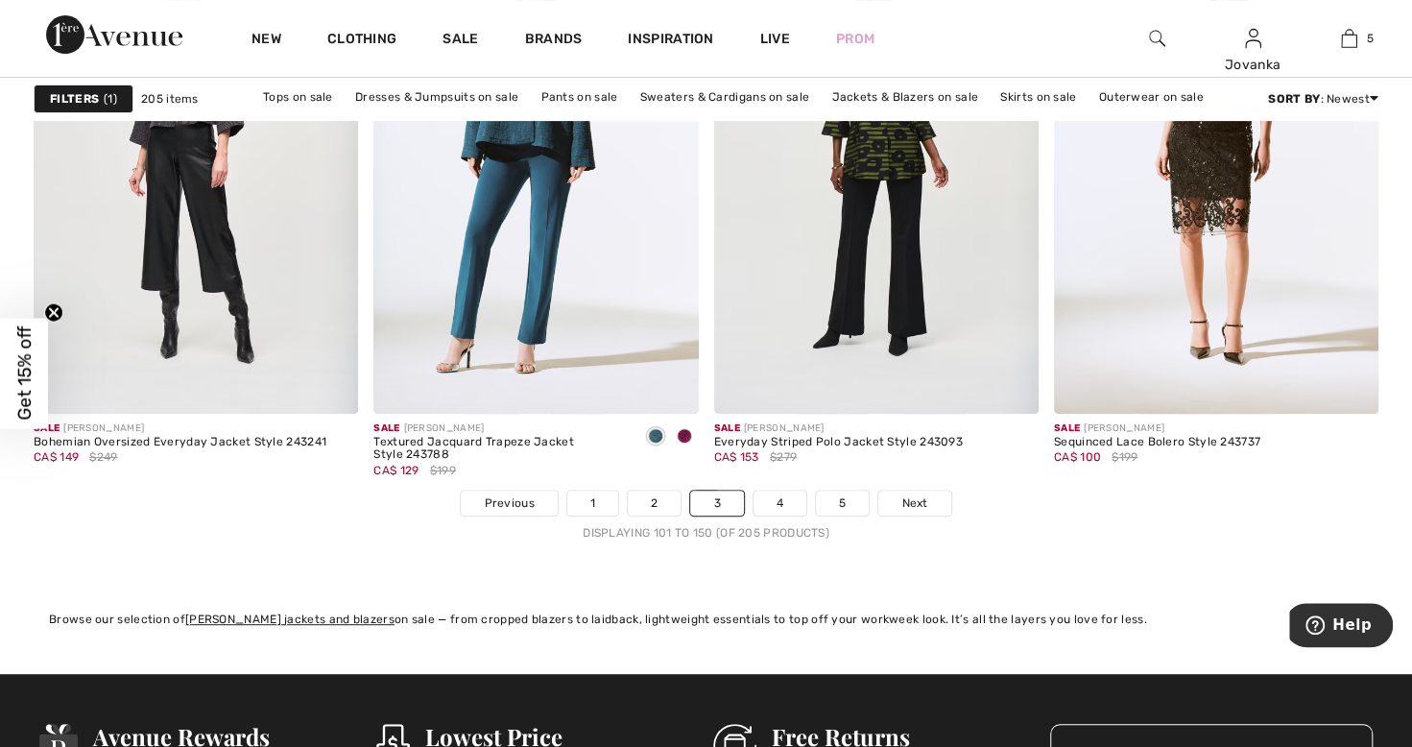
scroll to position [8684, 0]
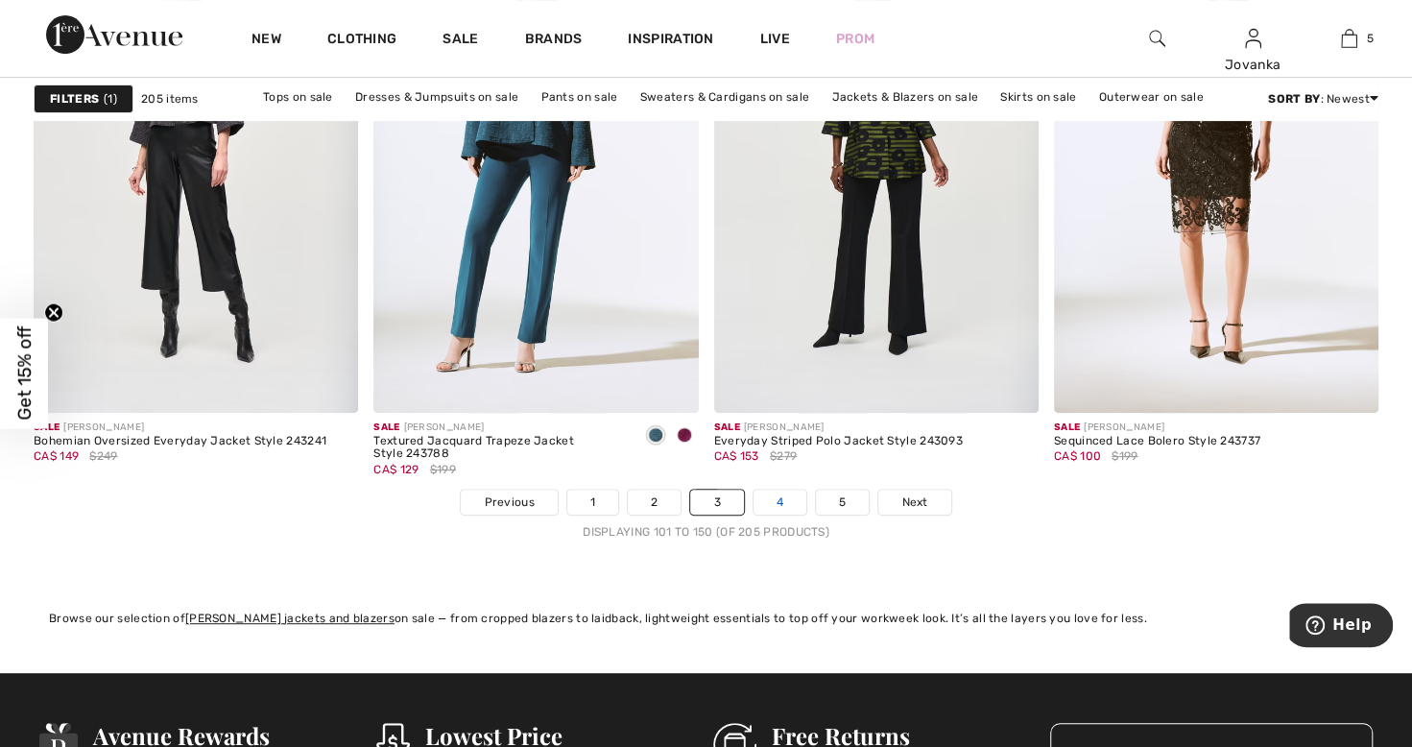
click at [784, 501] on link "4" at bounding box center [780, 502] width 53 height 25
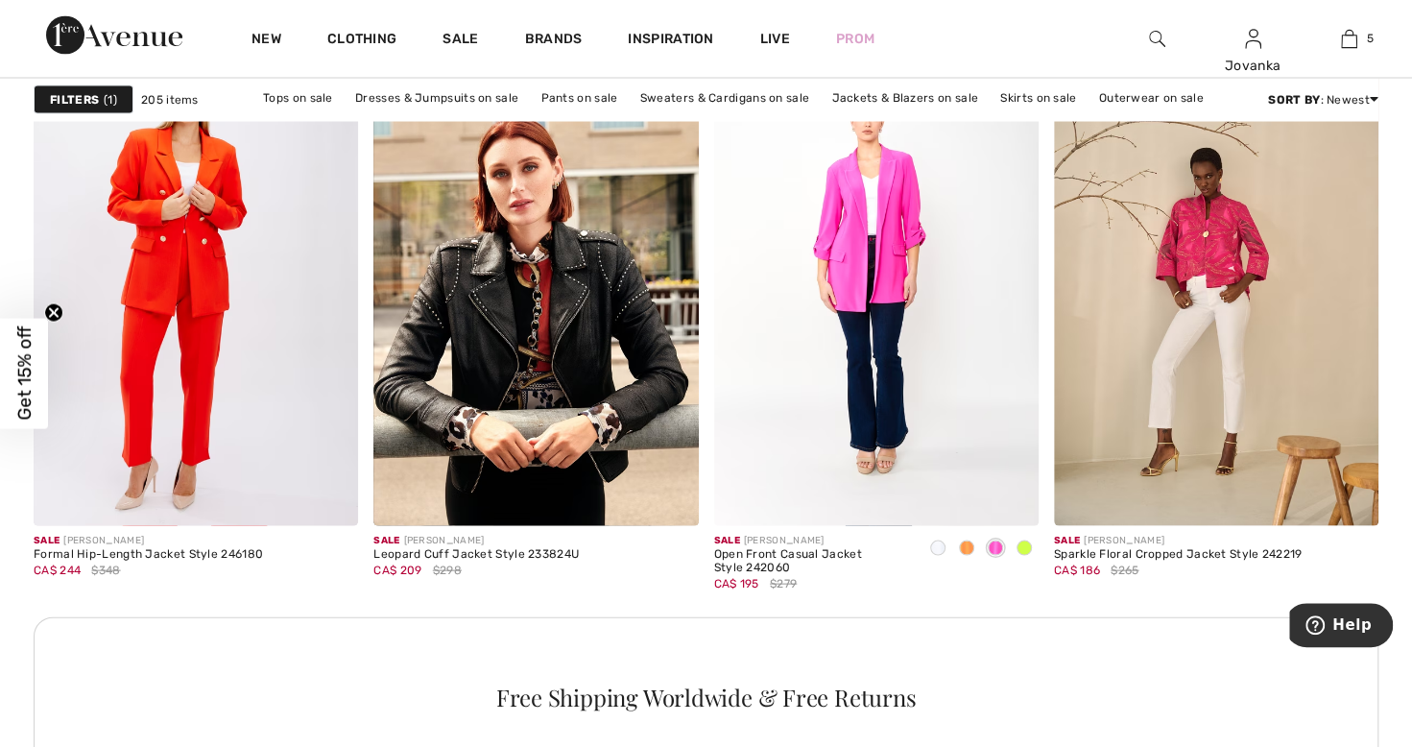
scroll to position [2079, 0]
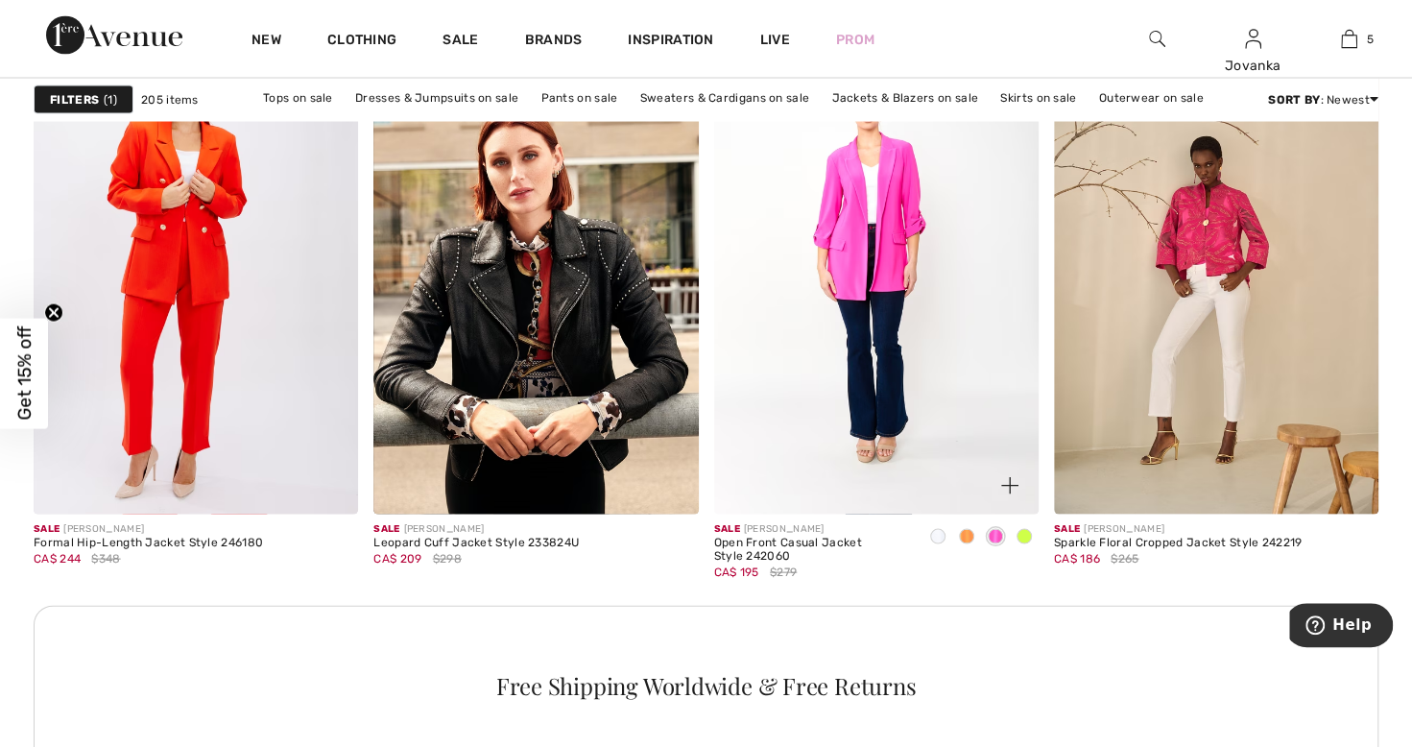
click at [968, 545] on div at bounding box center [966, 537] width 29 height 32
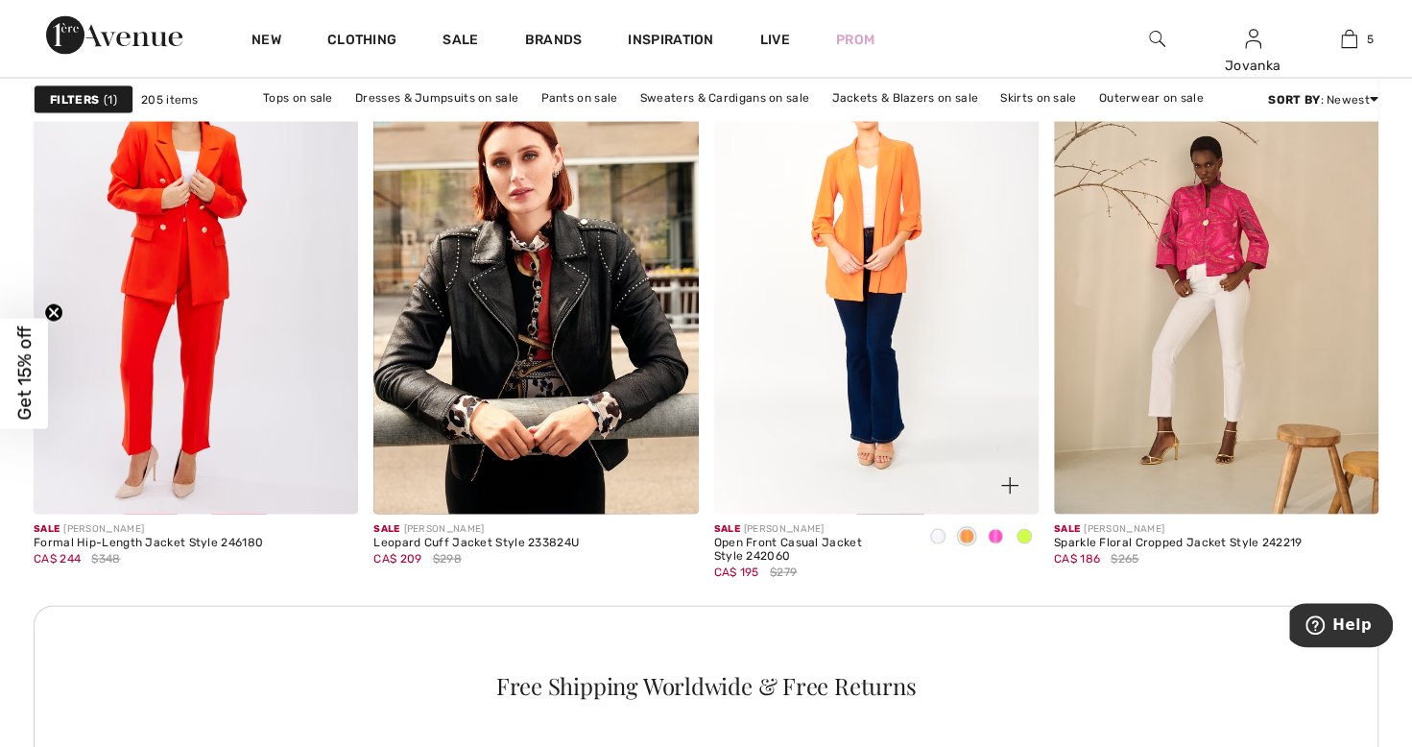
click at [1029, 541] on div at bounding box center [1024, 537] width 29 height 32
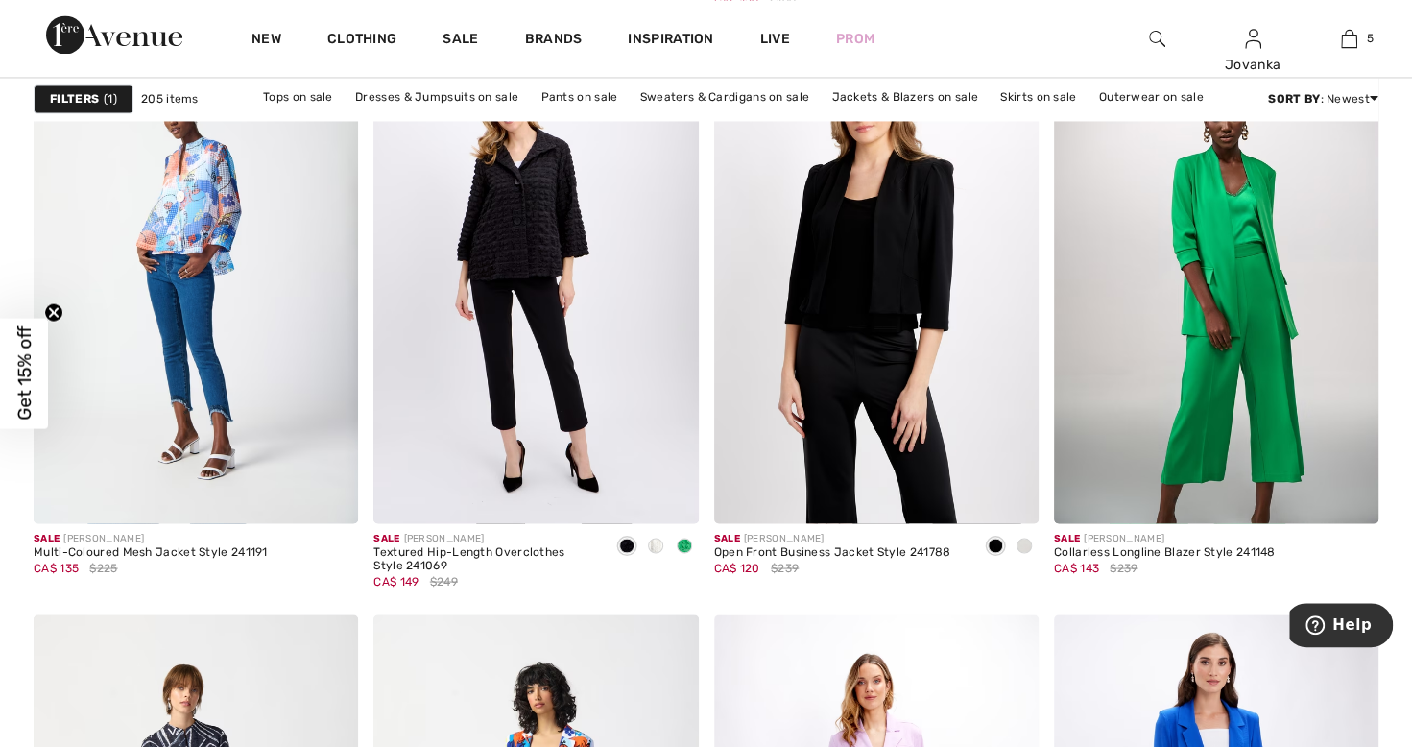
scroll to position [6038, 0]
click at [1229, 324] on img at bounding box center [1216, 279] width 324 height 487
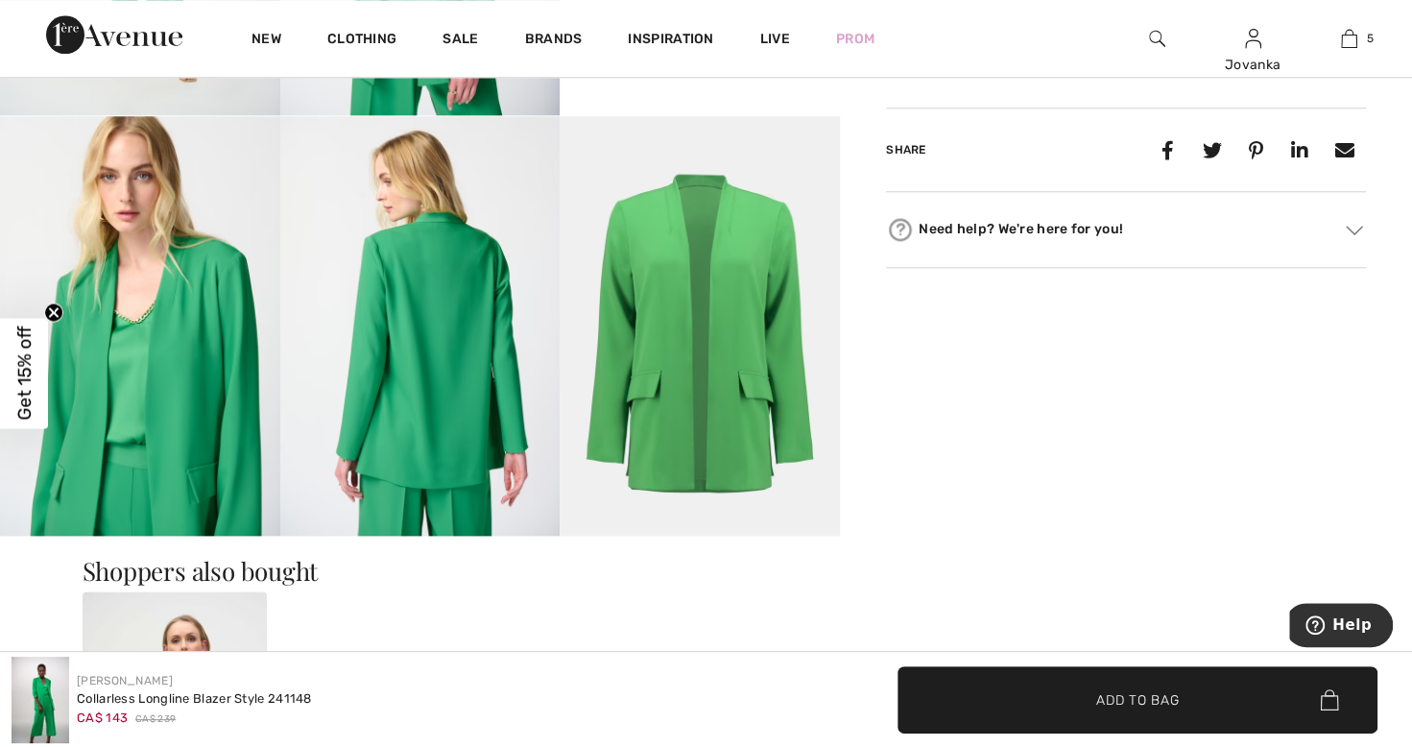
scroll to position [1137, 0]
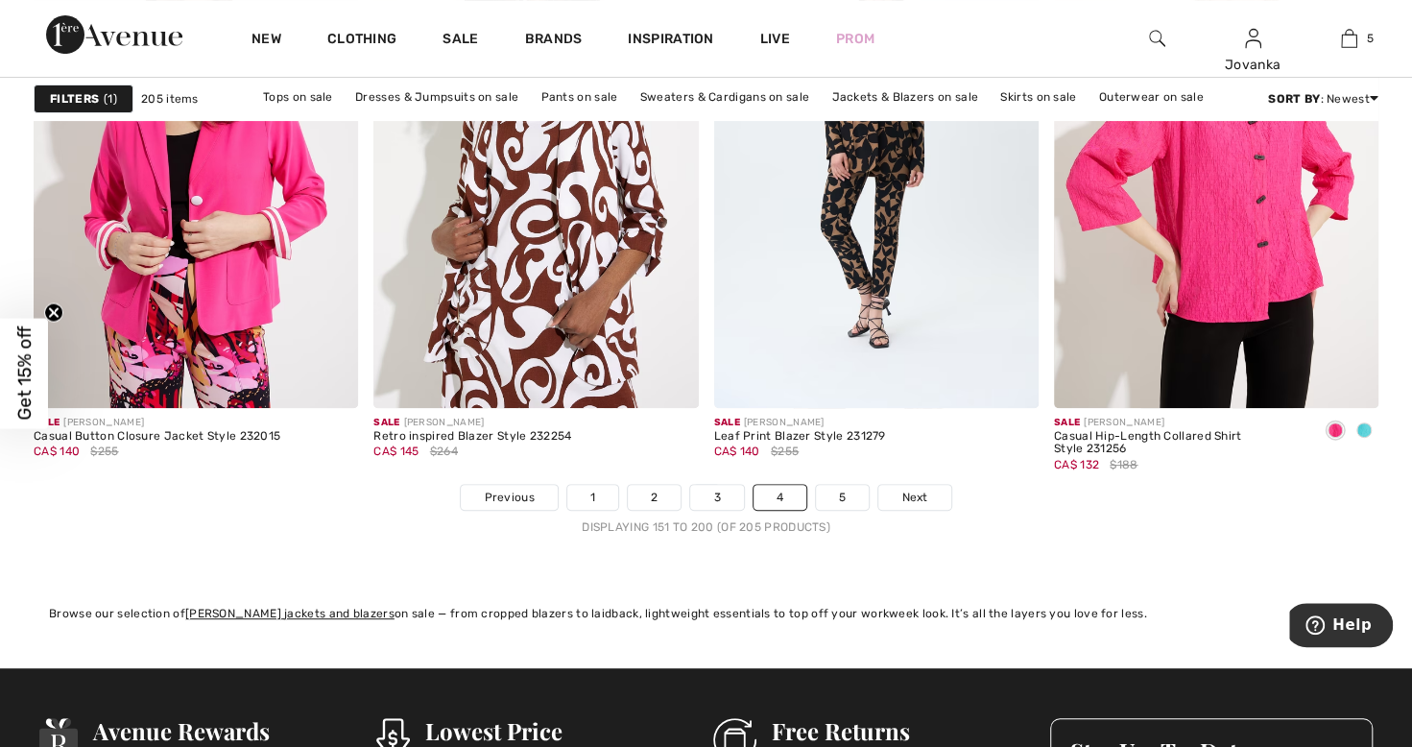
scroll to position [8692, 0]
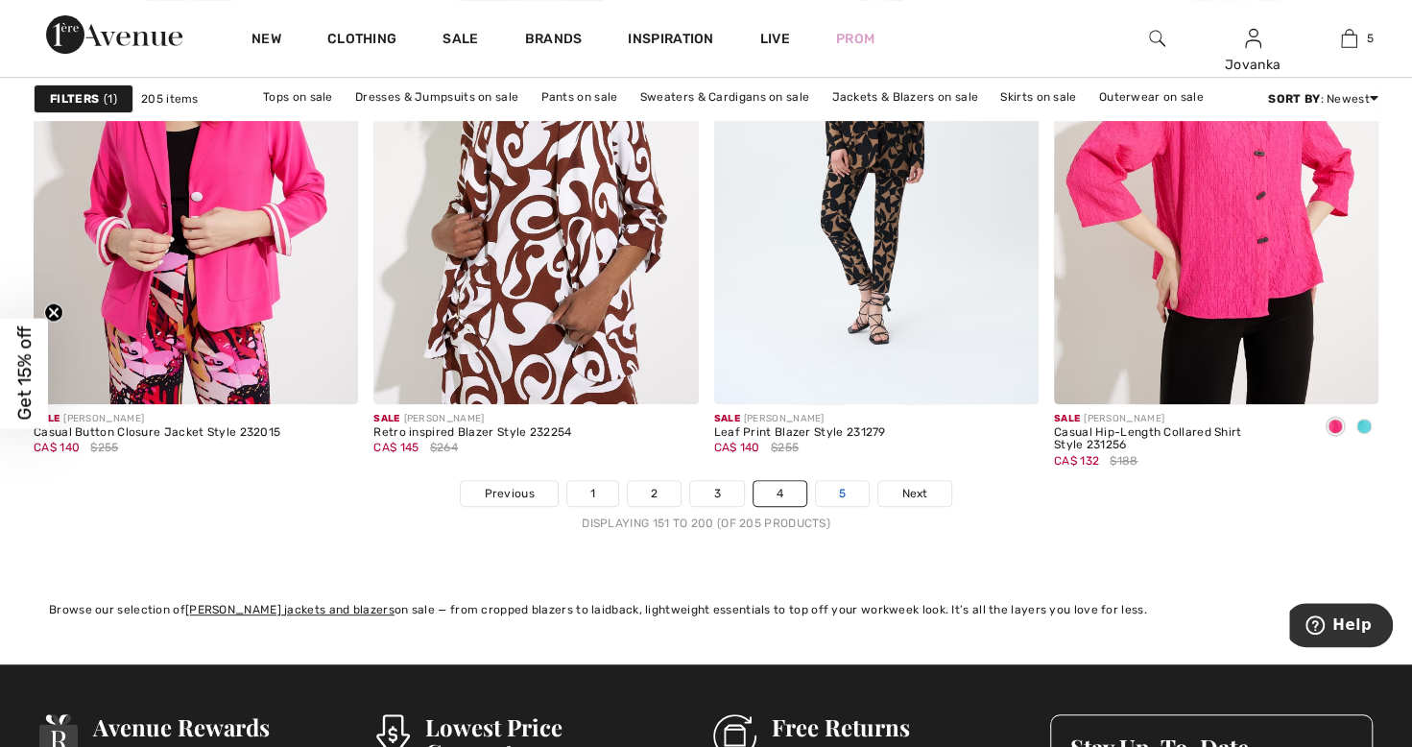
click at [832, 492] on link "5" at bounding box center [842, 493] width 53 height 25
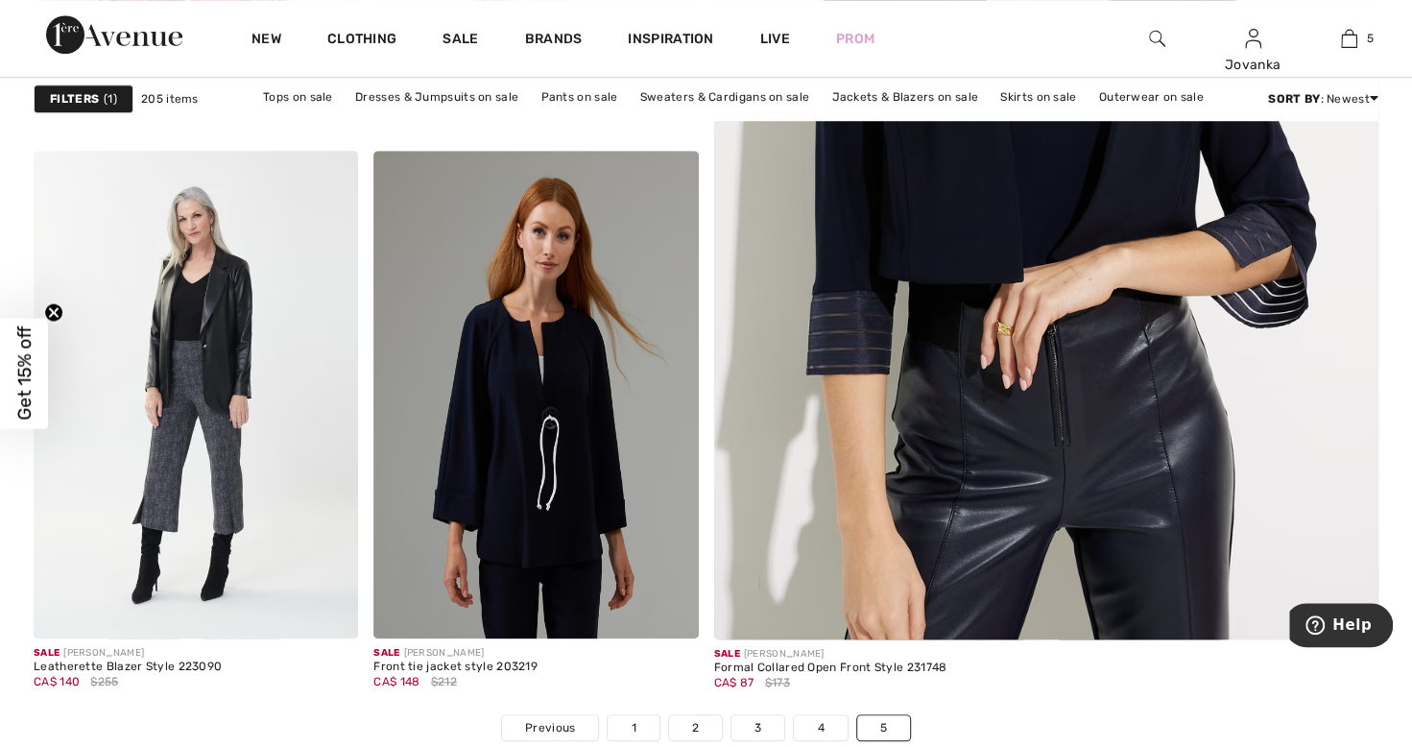
scroll to position [795, 0]
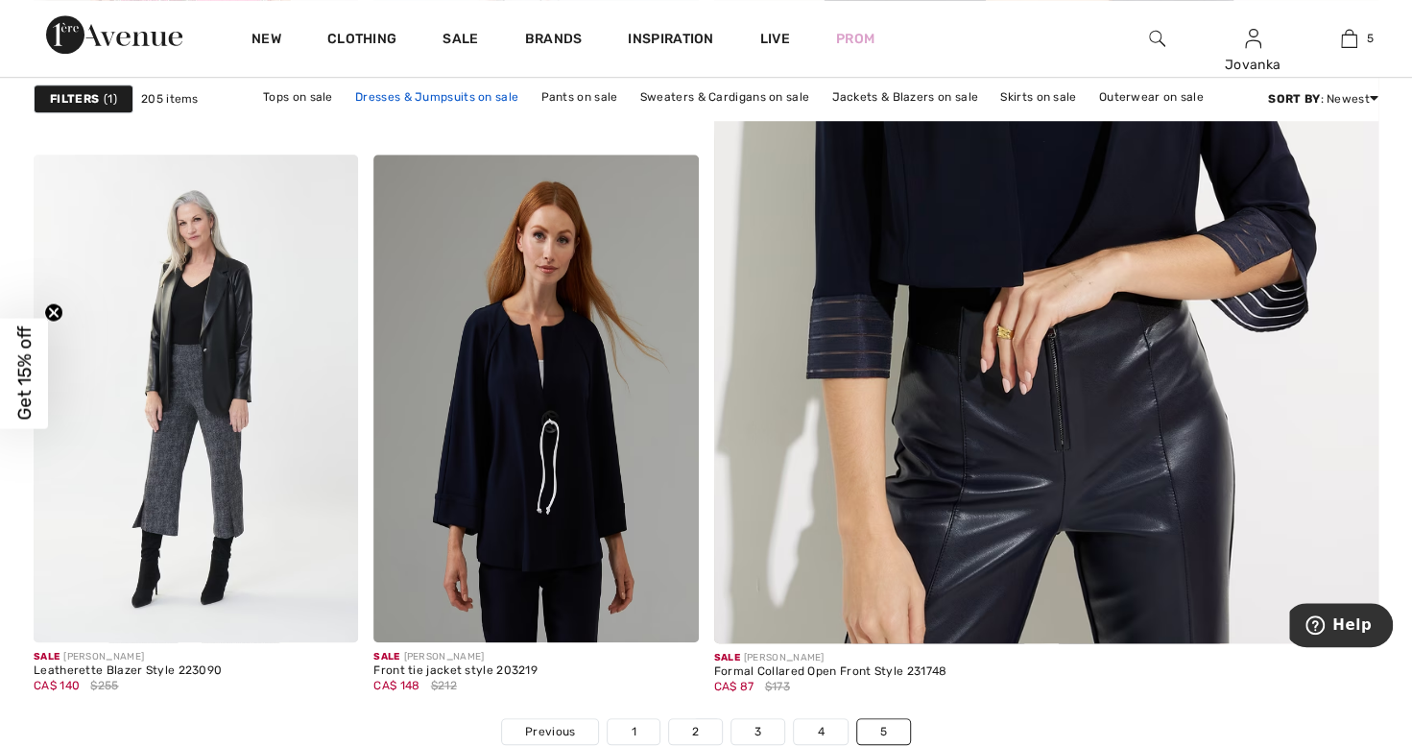
click at [472, 97] on link "Dresses & Jumpsuits on sale" at bounding box center [437, 96] width 182 height 25
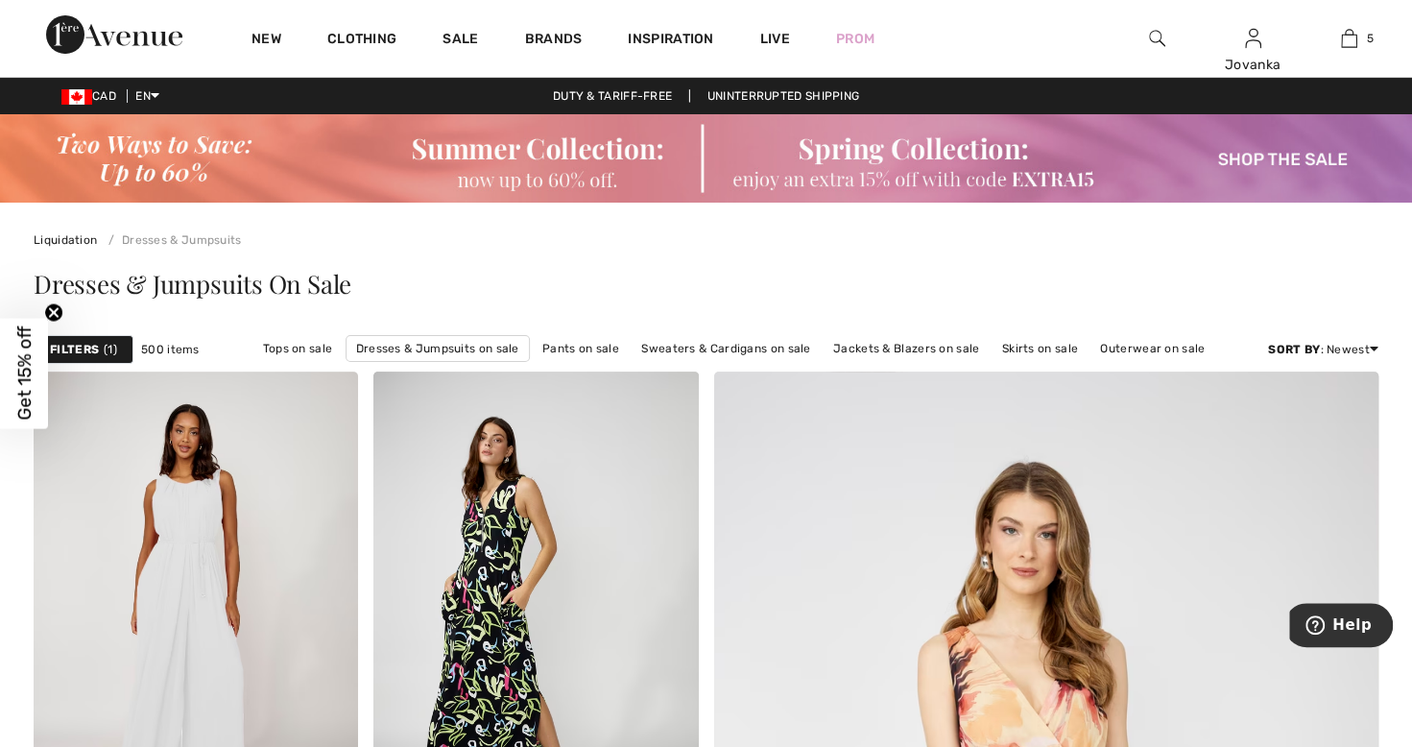
click at [46, 353] on div "Get 15% off Close teaser" at bounding box center [24, 374] width 48 height 110
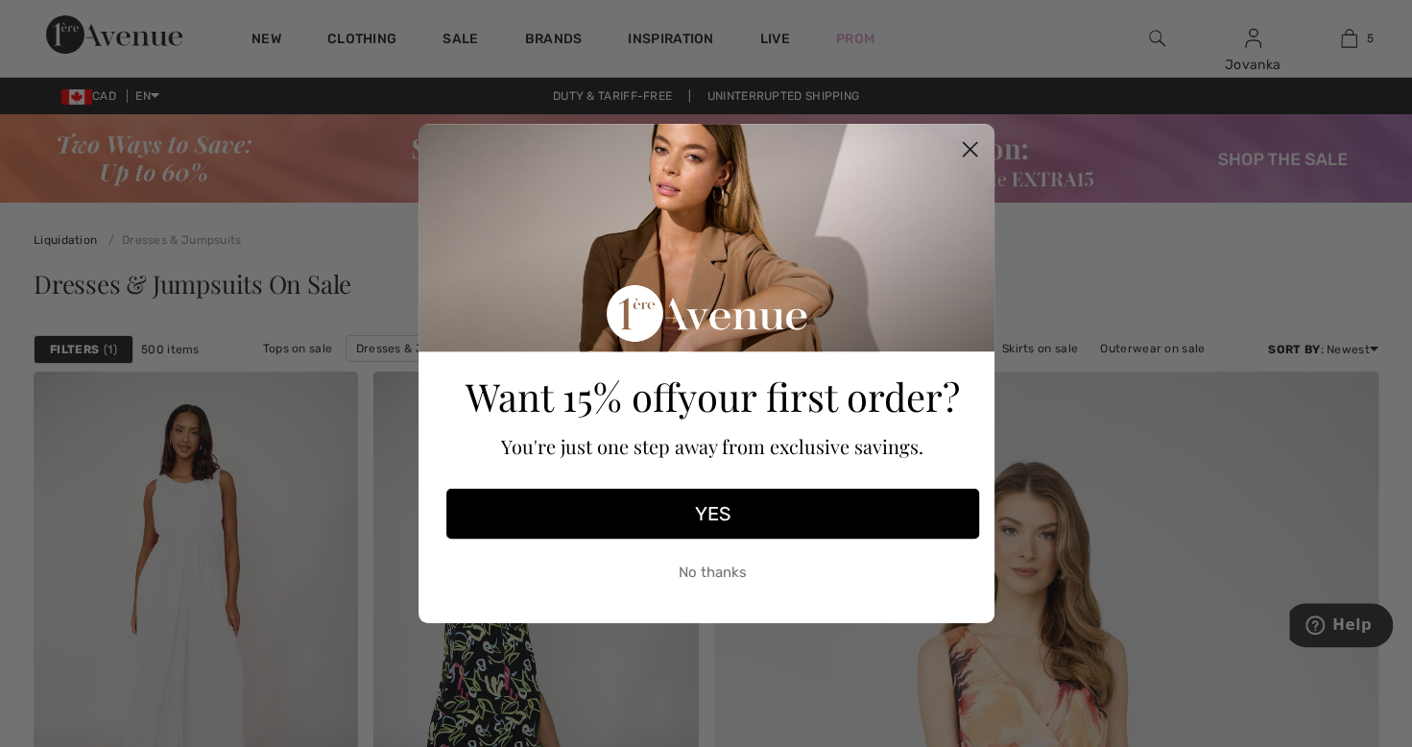
click at [973, 150] on circle "Close dialog" at bounding box center [969, 149] width 32 height 32
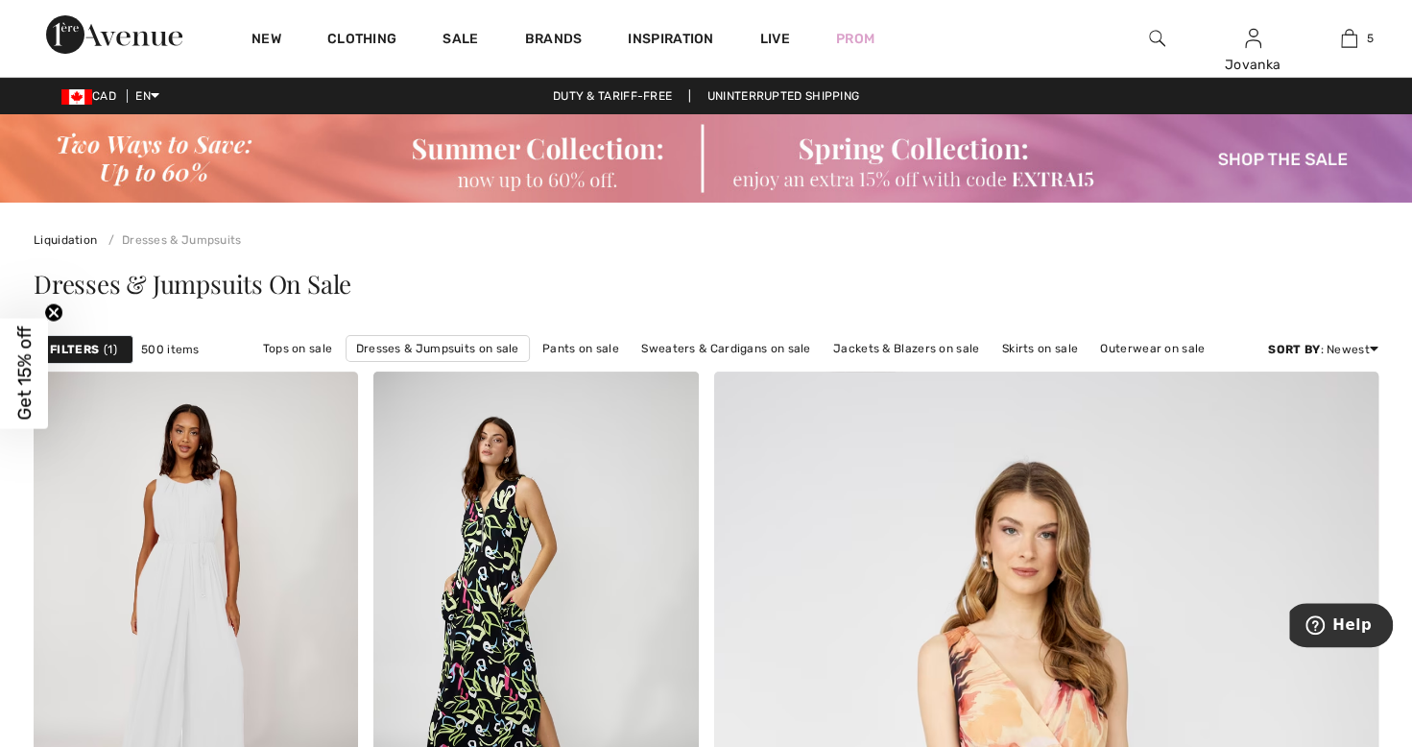
click at [84, 353] on strong "Filters" at bounding box center [74, 349] width 49 height 17
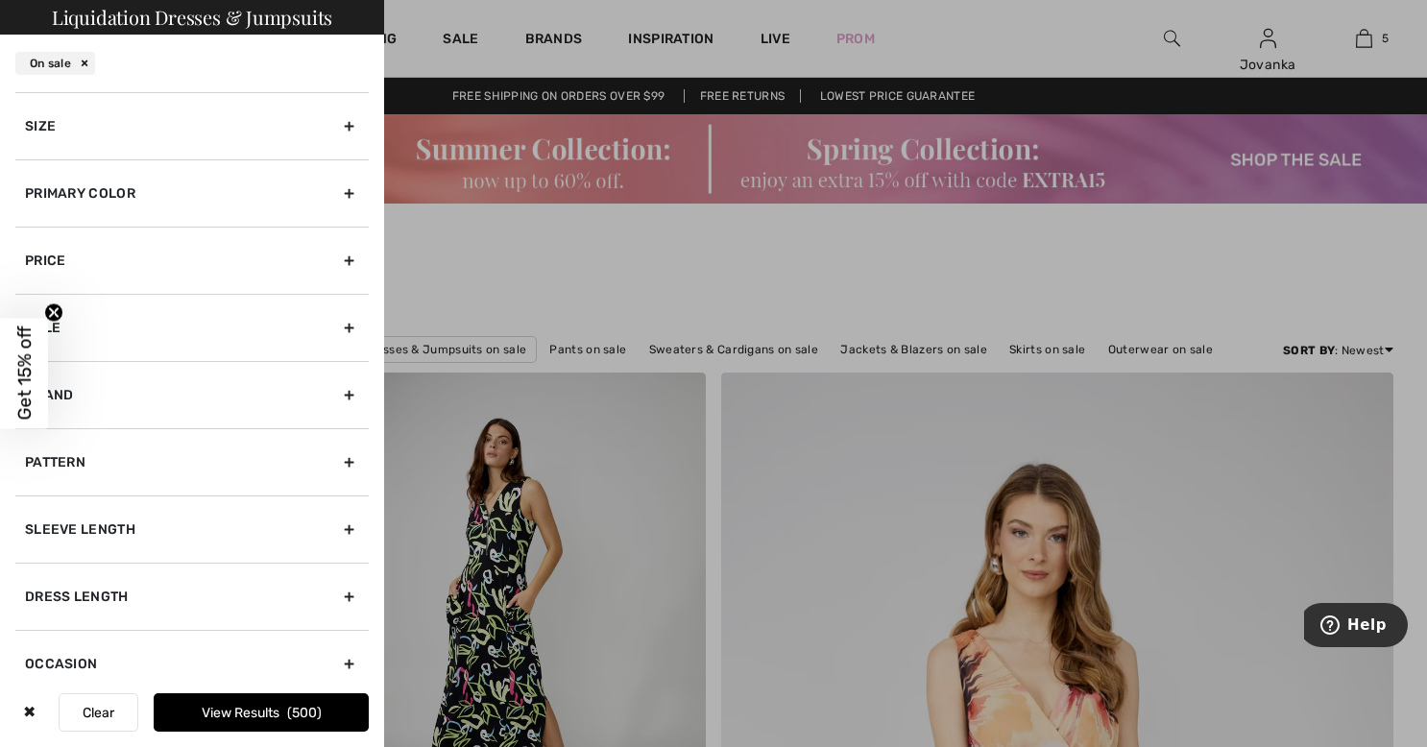
click at [84, 392] on div "Brand" at bounding box center [191, 394] width 353 height 67
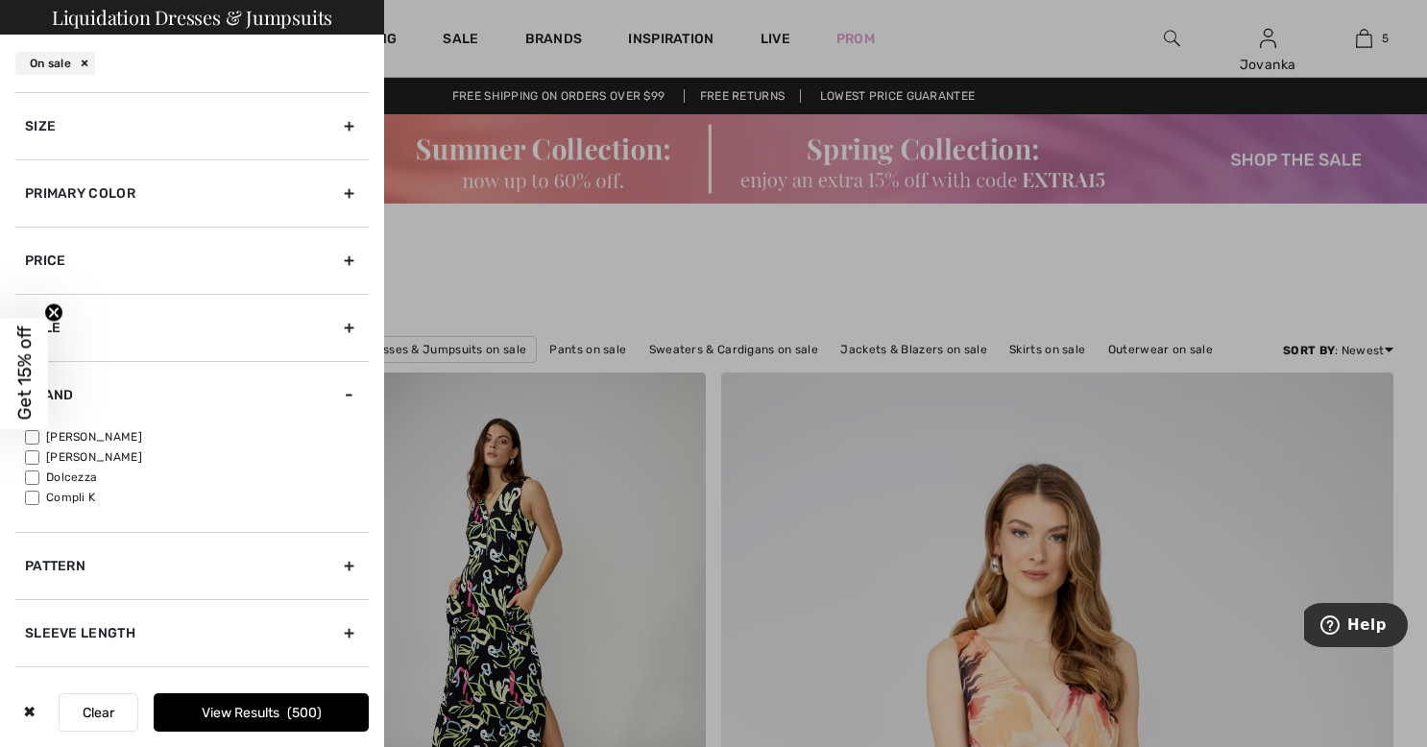
click at [29, 436] on input"] "[PERSON_NAME]" at bounding box center [32, 437] width 14 height 14
checkbox input"] "true"
click at [19, 632] on div "Sleeve length" at bounding box center [191, 632] width 353 height 67
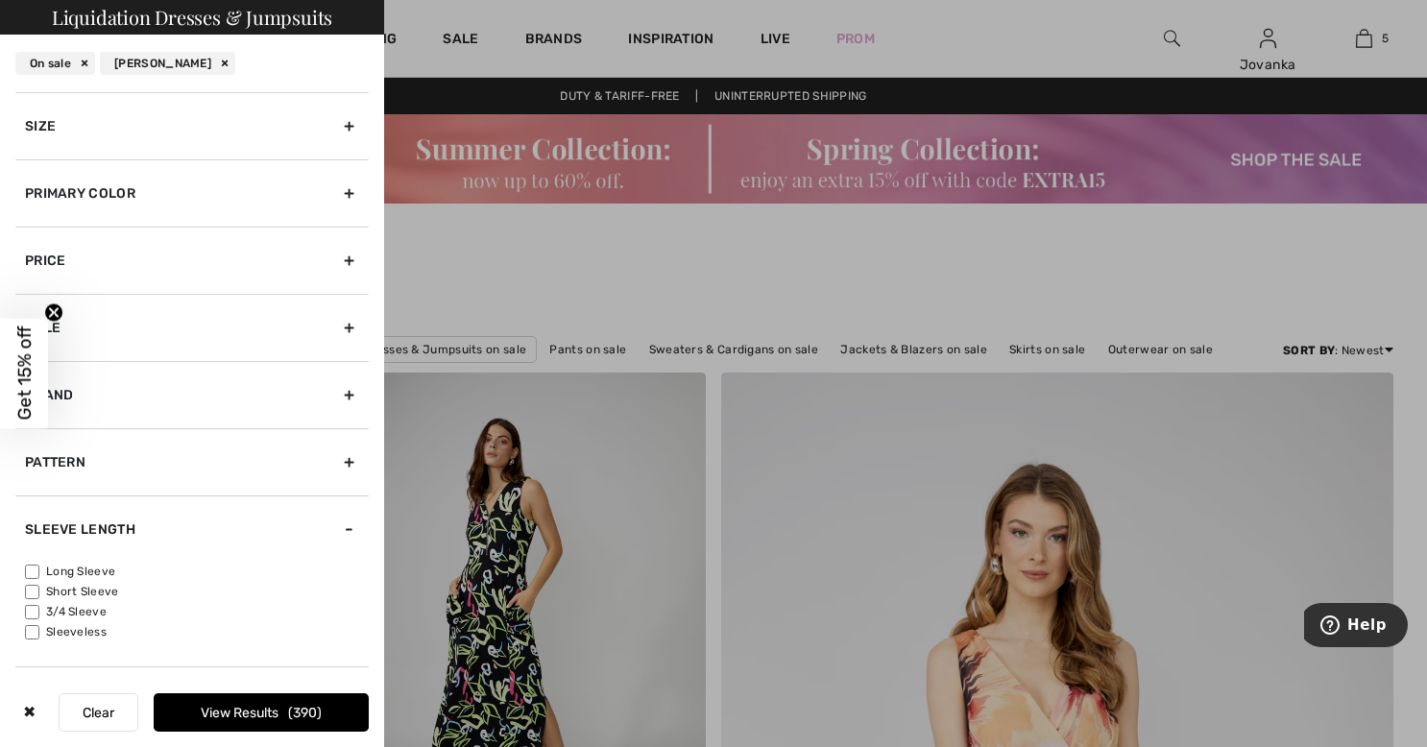
click at [29, 636] on input"] "Sleeveless" at bounding box center [32, 632] width 14 height 14
checkbox input"] "true"
click at [280, 710] on button "View Results 101" at bounding box center [261, 712] width 215 height 38
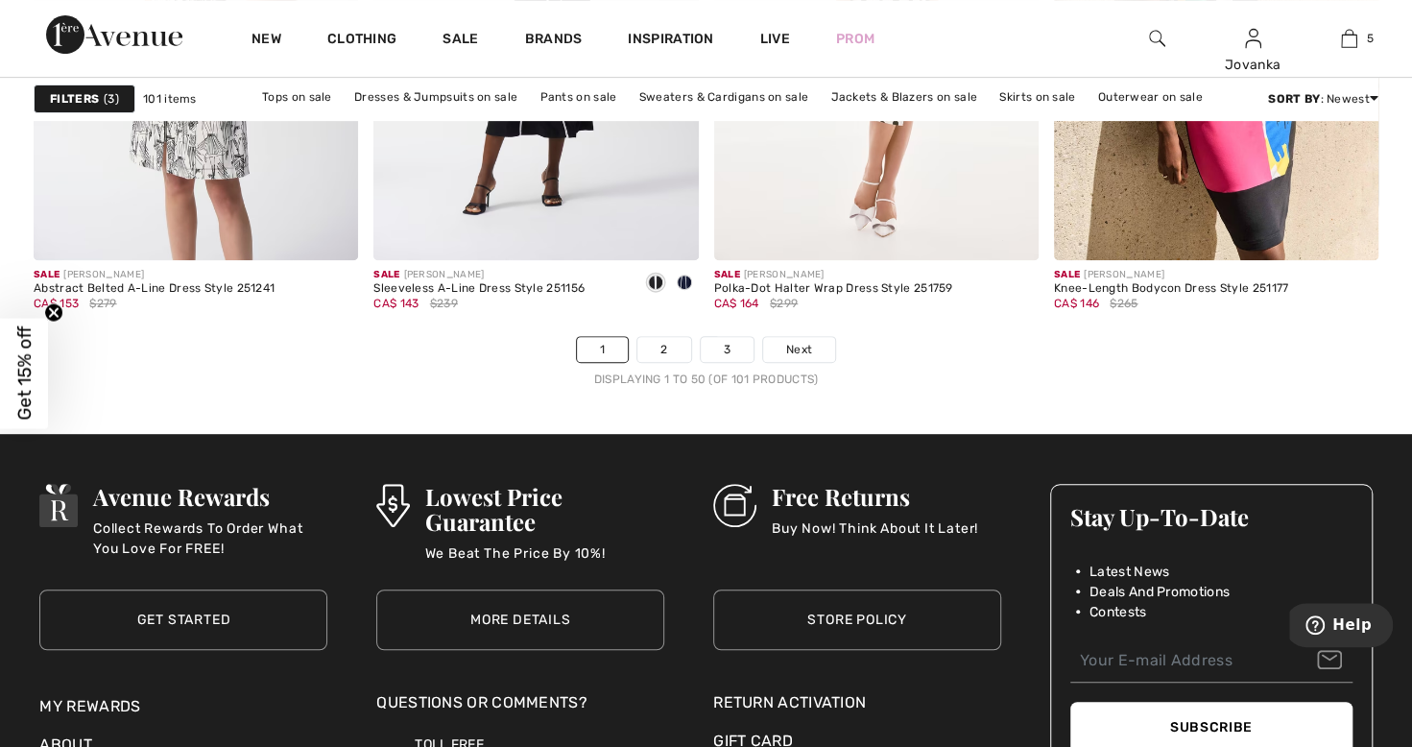
scroll to position [8852, 0]
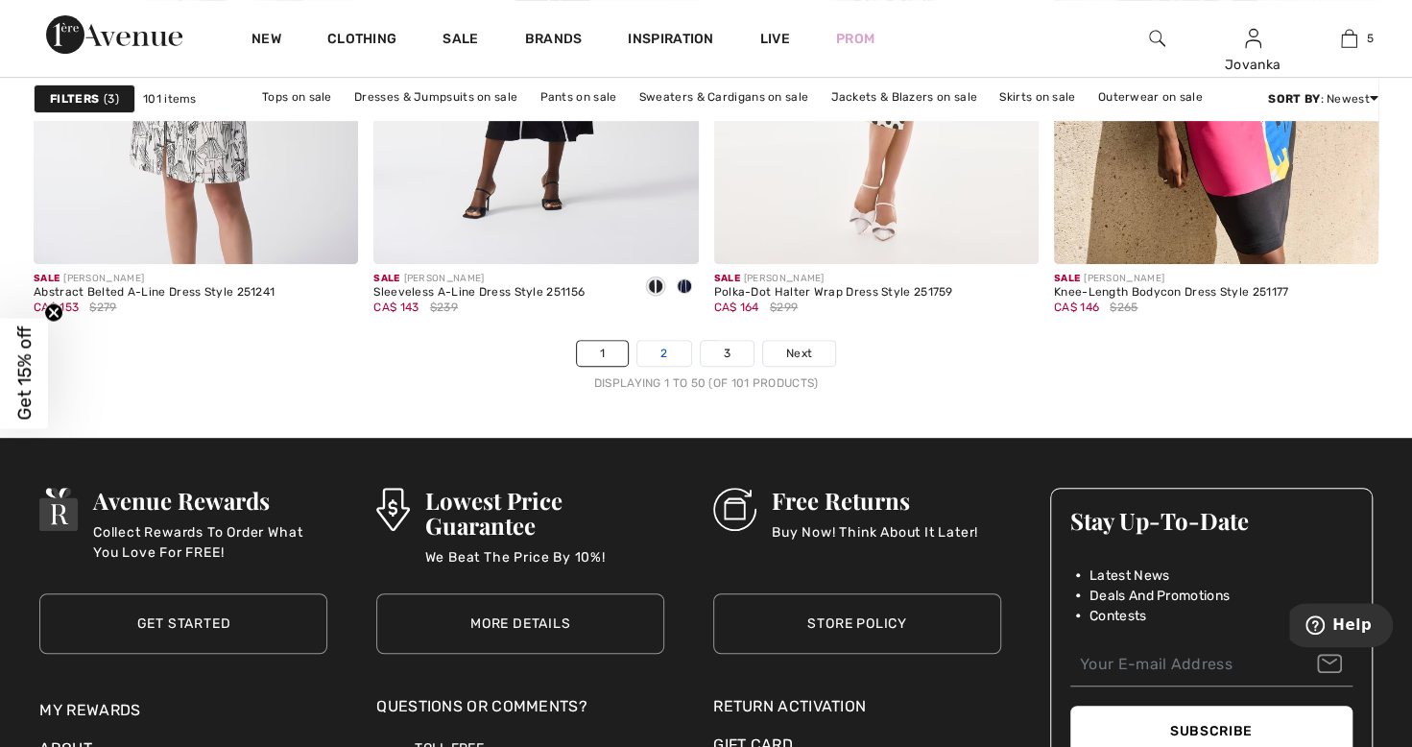
click at [654, 355] on link "2" at bounding box center [663, 353] width 53 height 25
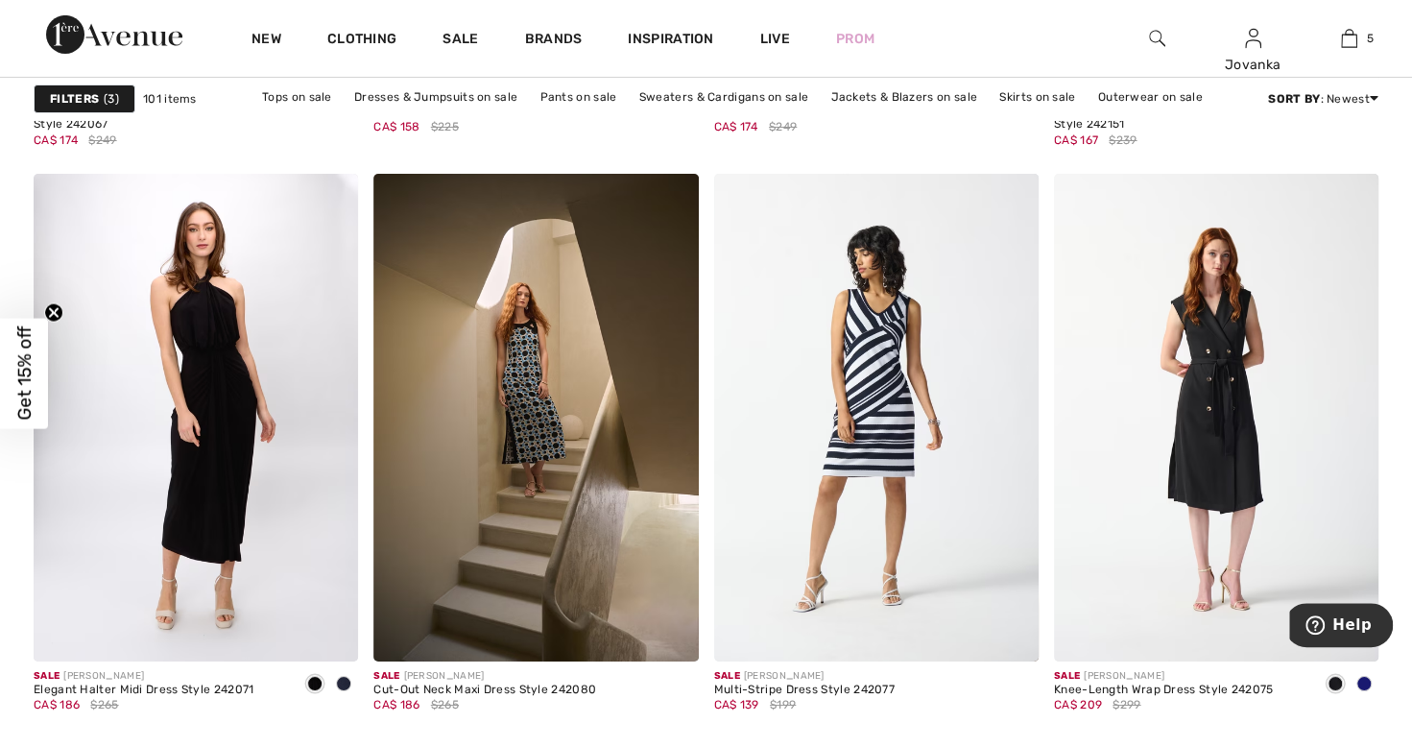
scroll to position [3932, 0]
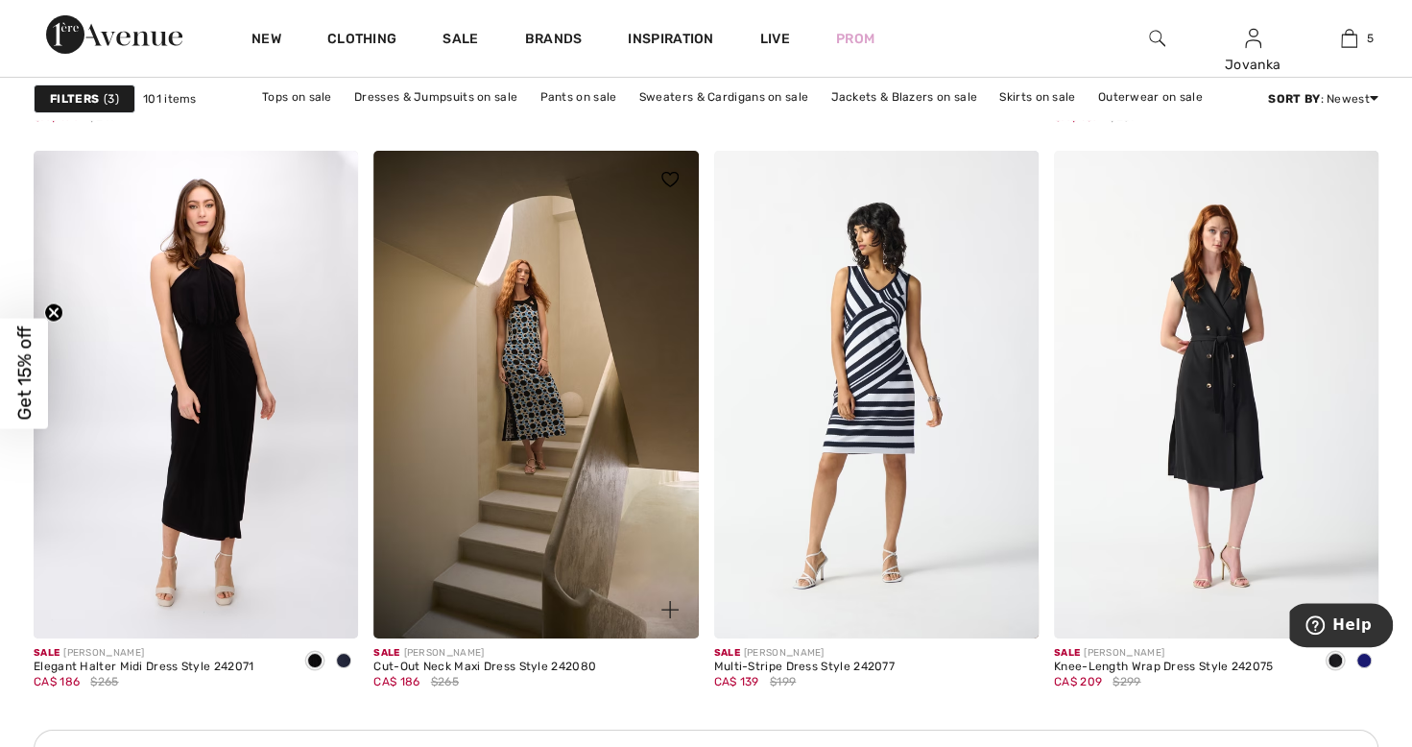
click at [527, 449] on img at bounding box center [535, 394] width 324 height 487
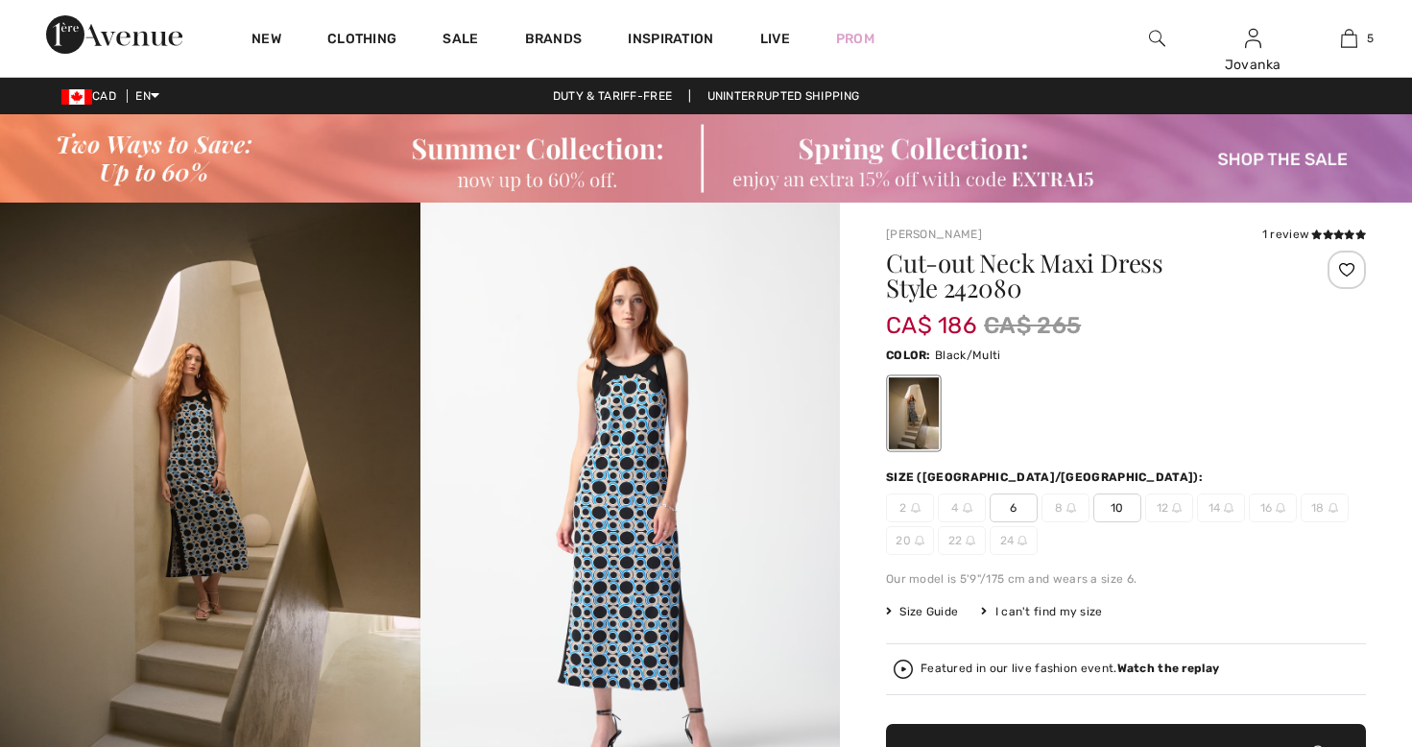
checkbox input "true"
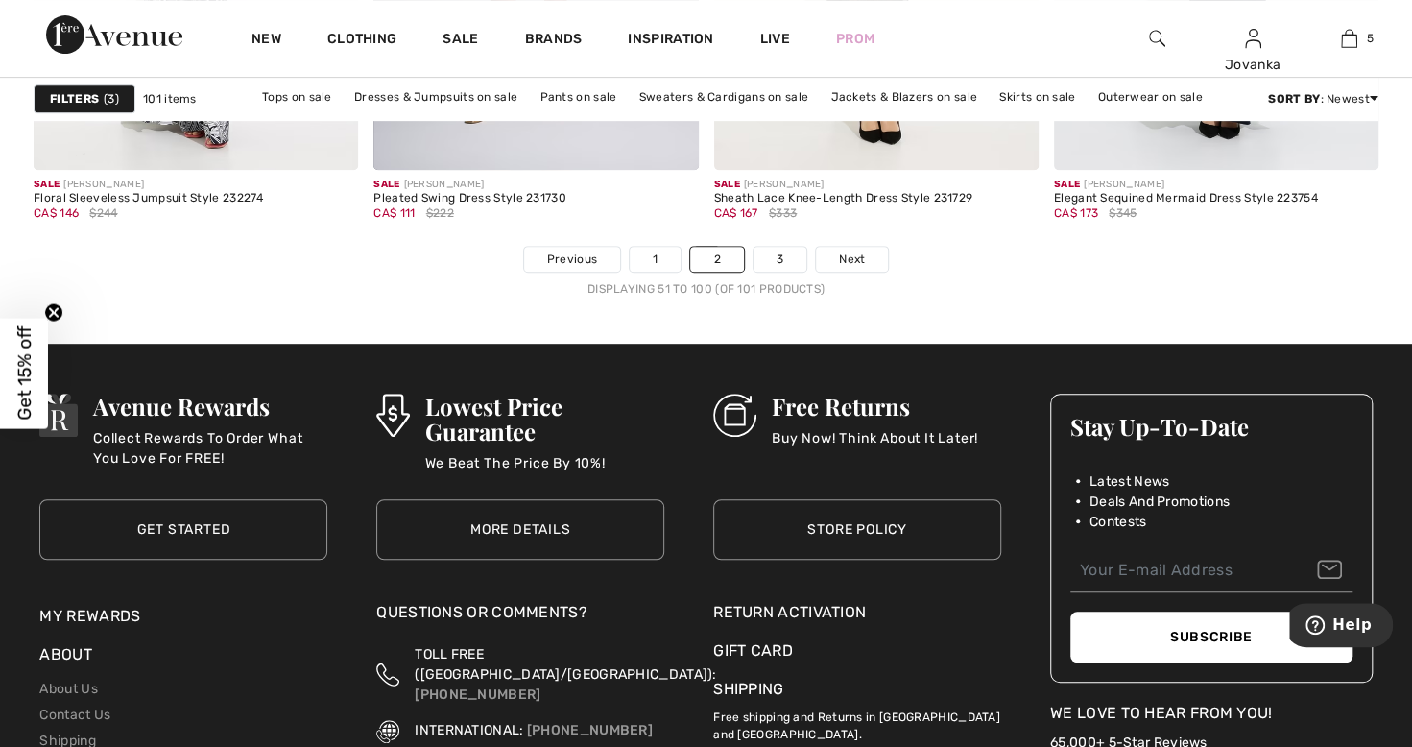
scroll to position [8949, 0]
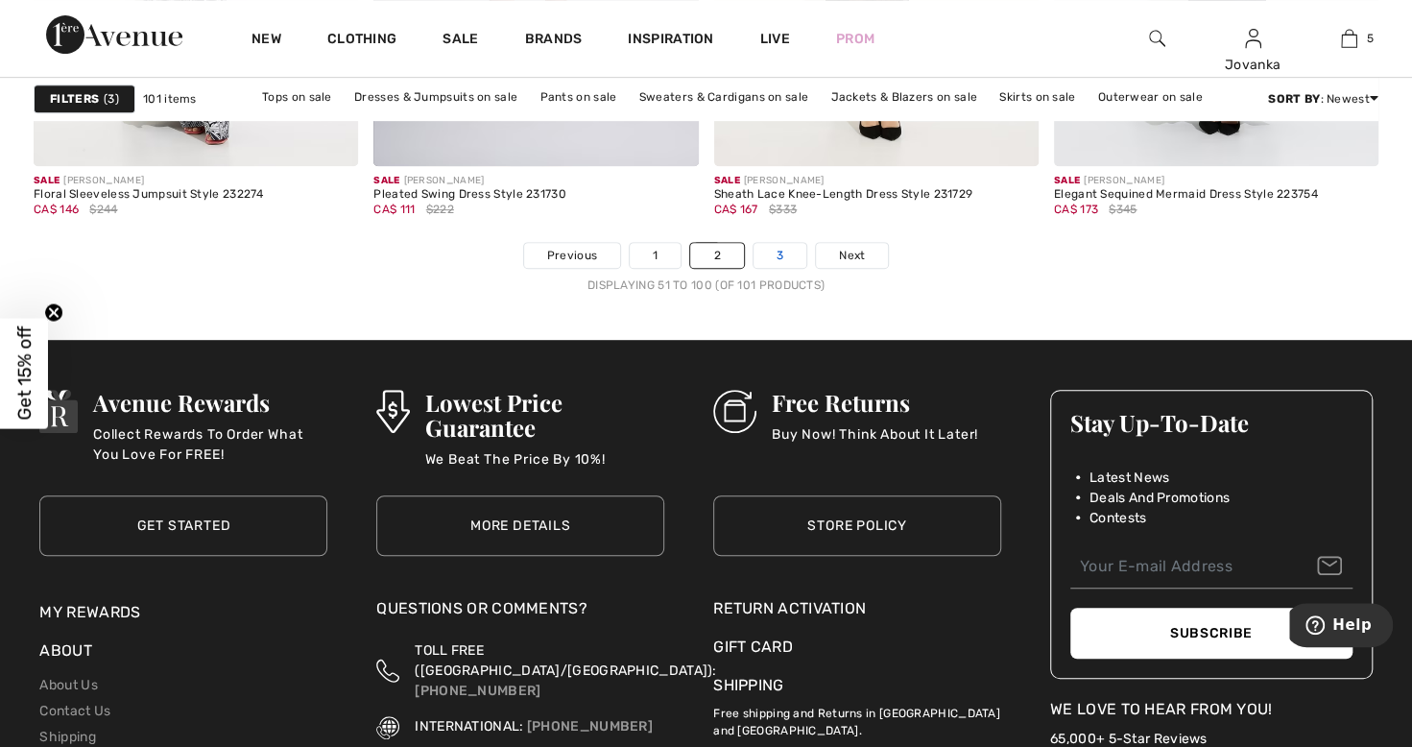
click at [768, 248] on link "3" at bounding box center [780, 255] width 53 height 25
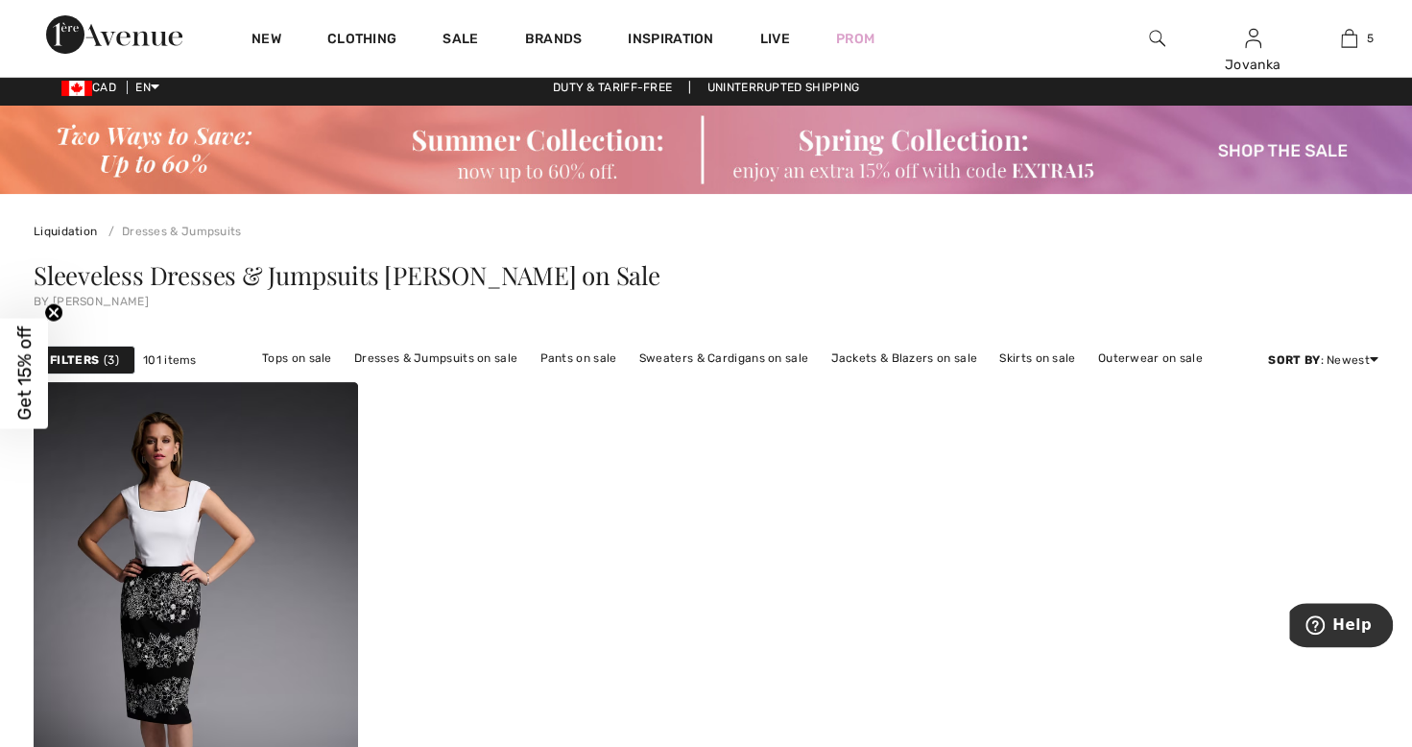
scroll to position [8, 0]
click at [1133, 355] on link "Outerwear on sale" at bounding box center [1151, 359] width 124 height 25
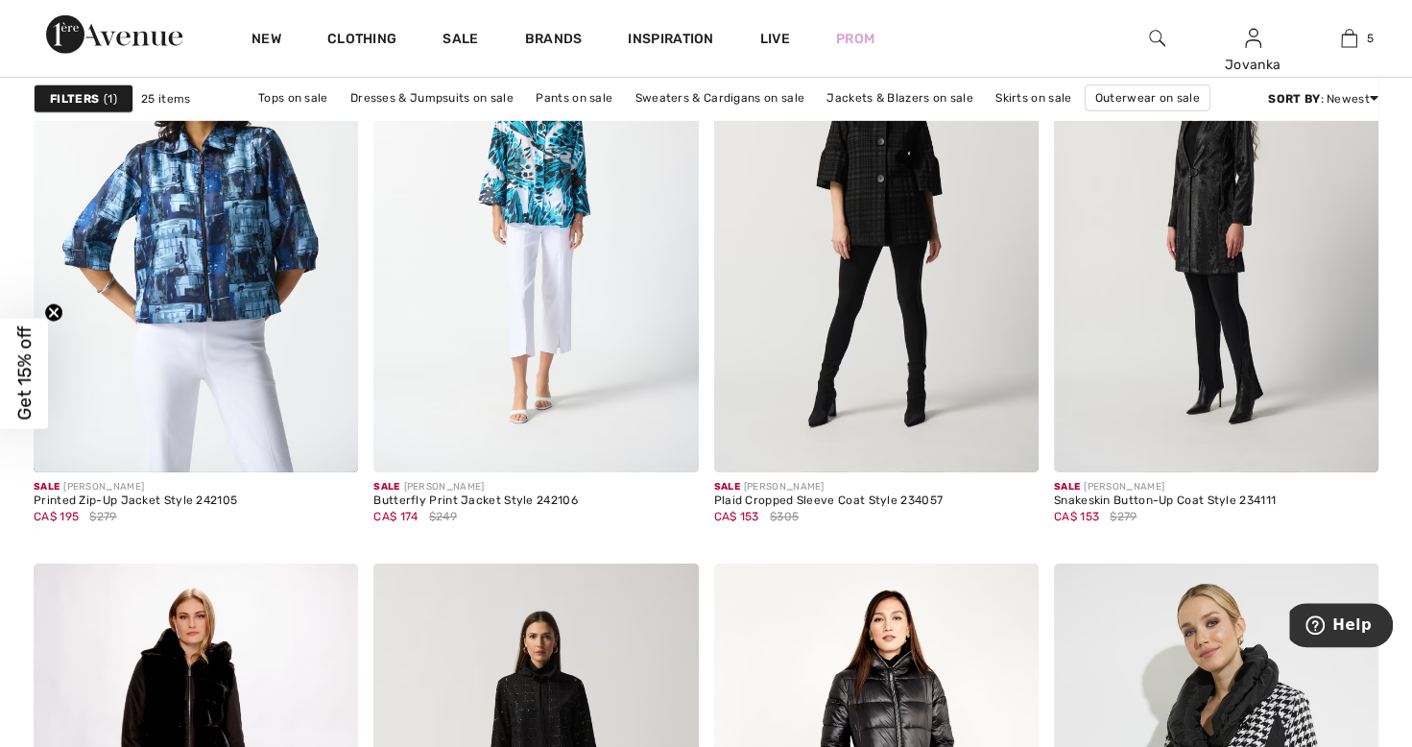
scroll to position [3506, 0]
